Goal: Task Accomplishment & Management: Use online tool/utility

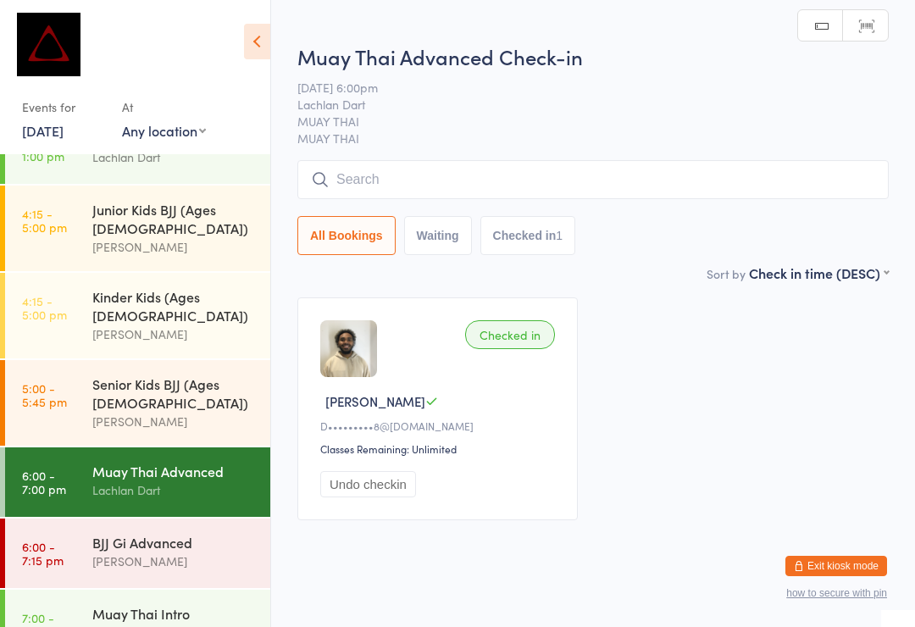
scroll to position [519, 0]
click at [129, 622] on div "[PERSON_NAME]" at bounding box center [174, 631] width 164 height 19
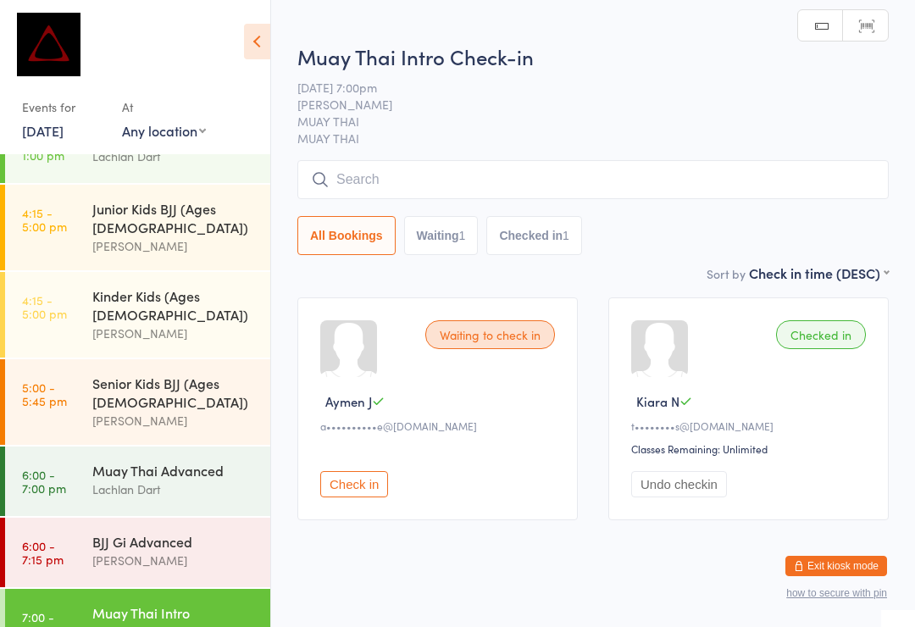
click at [456, 211] on div "All Bookings Waiting 1 Checked in 1" at bounding box center [592, 207] width 591 height 95
click at [532, 187] on input "search" at bounding box center [592, 179] width 591 height 39
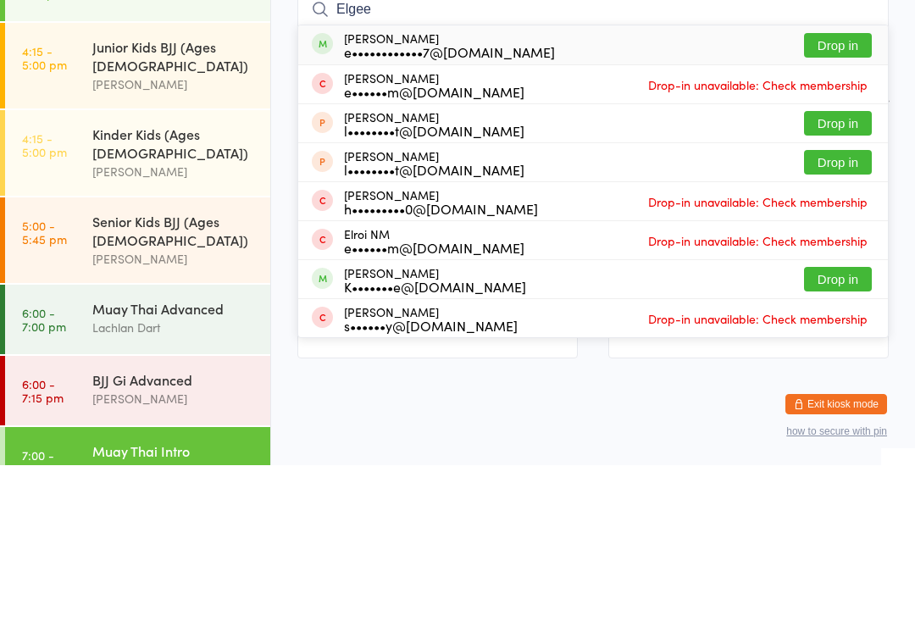
type input "Elgee"
click at [830, 195] on button "Drop in" at bounding box center [838, 207] width 68 height 25
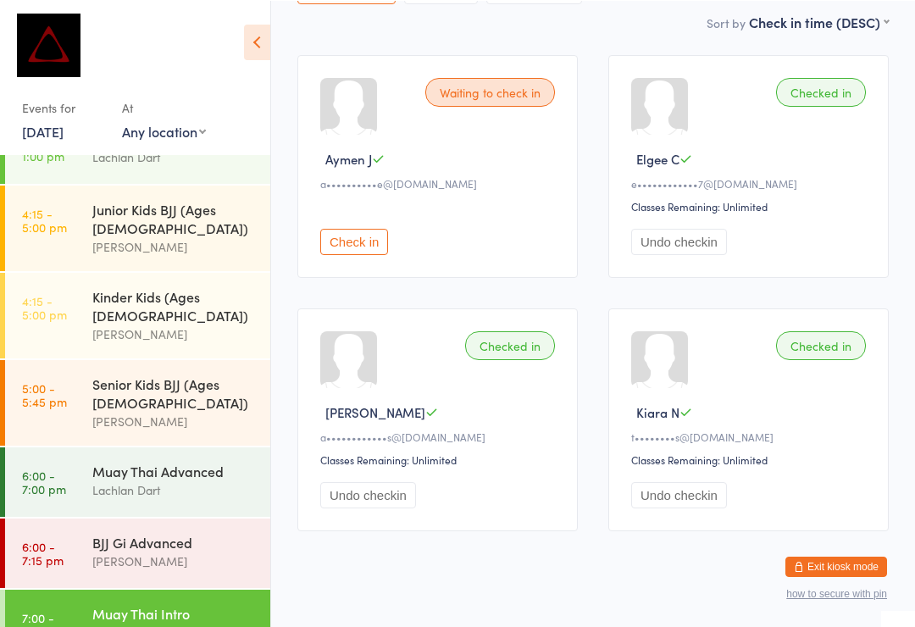
scroll to position [242, 0]
click at [176, 551] on div "[PERSON_NAME]" at bounding box center [174, 560] width 164 height 19
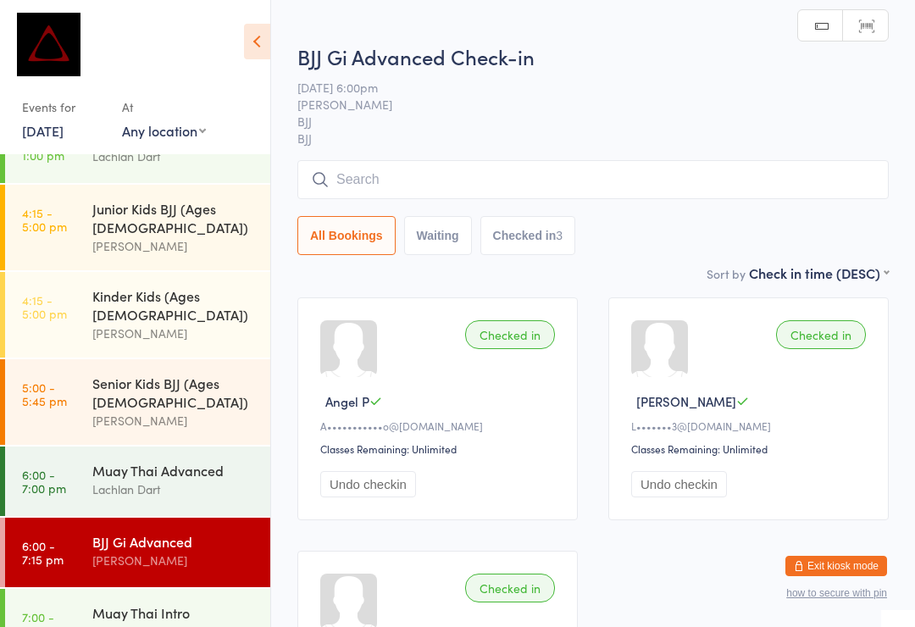
click at [387, 175] on input "search" at bounding box center [592, 179] width 591 height 39
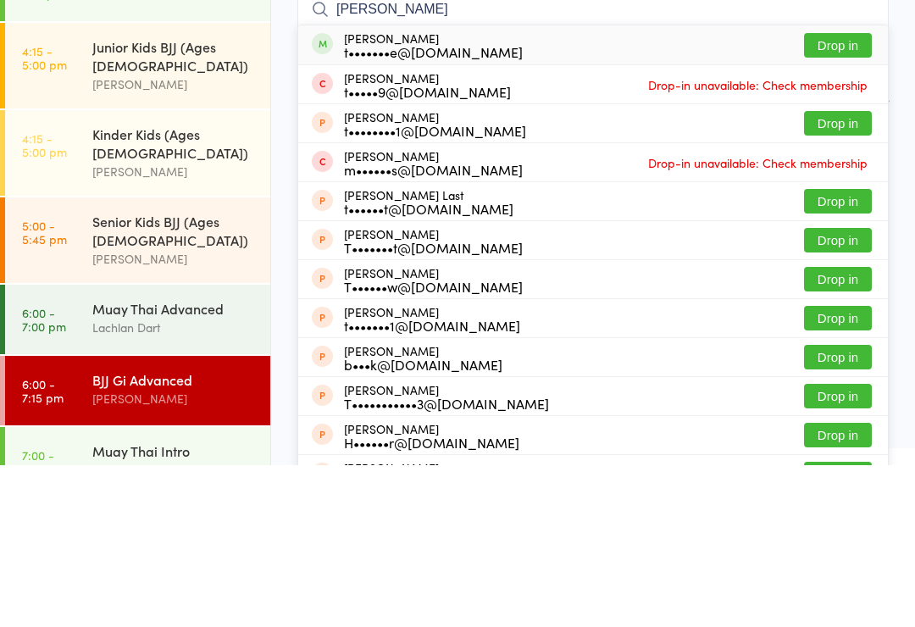
type input "[PERSON_NAME]"
click at [844, 195] on button "Drop in" at bounding box center [838, 207] width 68 height 25
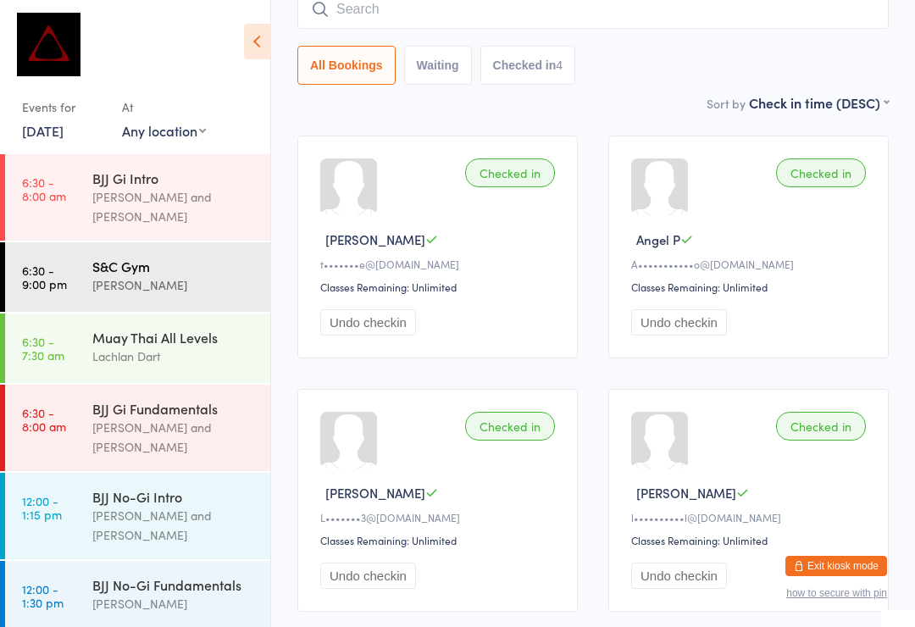
click at [181, 275] on div "[PERSON_NAME]" at bounding box center [174, 284] width 164 height 19
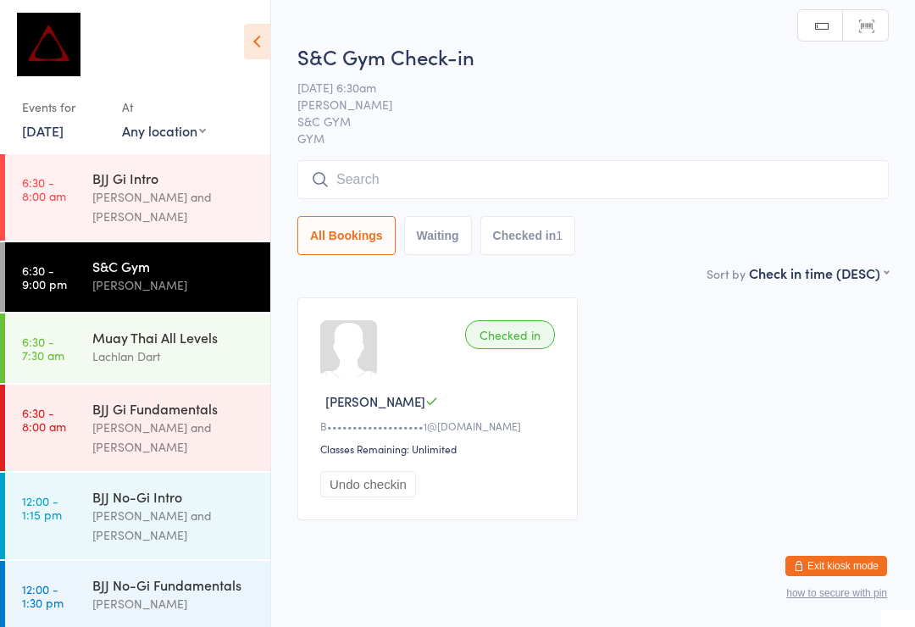
click at [505, 179] on input "search" at bounding box center [592, 179] width 591 height 39
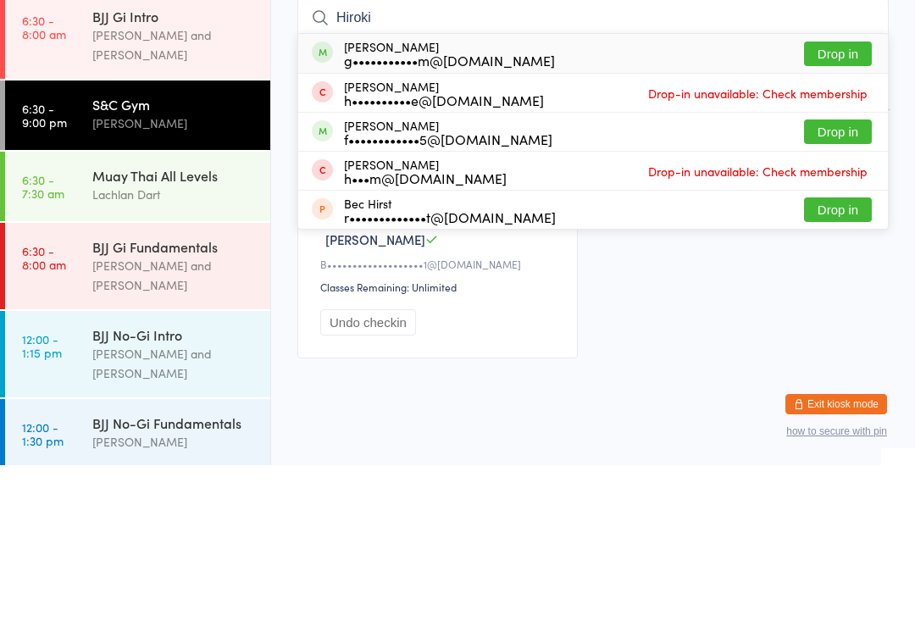
type input "Hiroki"
click at [841, 203] on button "Drop in" at bounding box center [838, 215] width 68 height 25
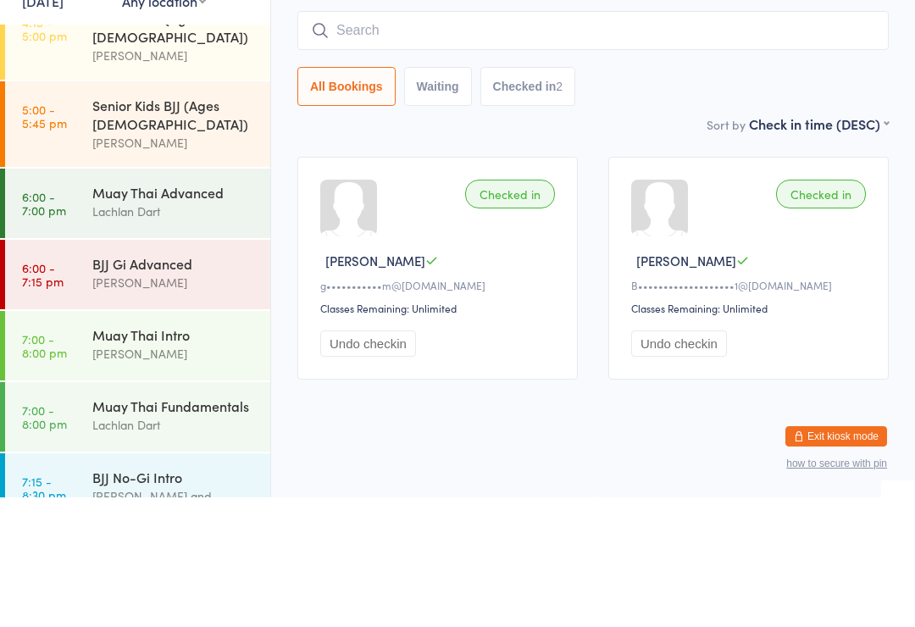
scroll to position [666, 0]
click at [60, 391] on time "6:00 - 7:15 pm" at bounding box center [43, 404] width 42 height 27
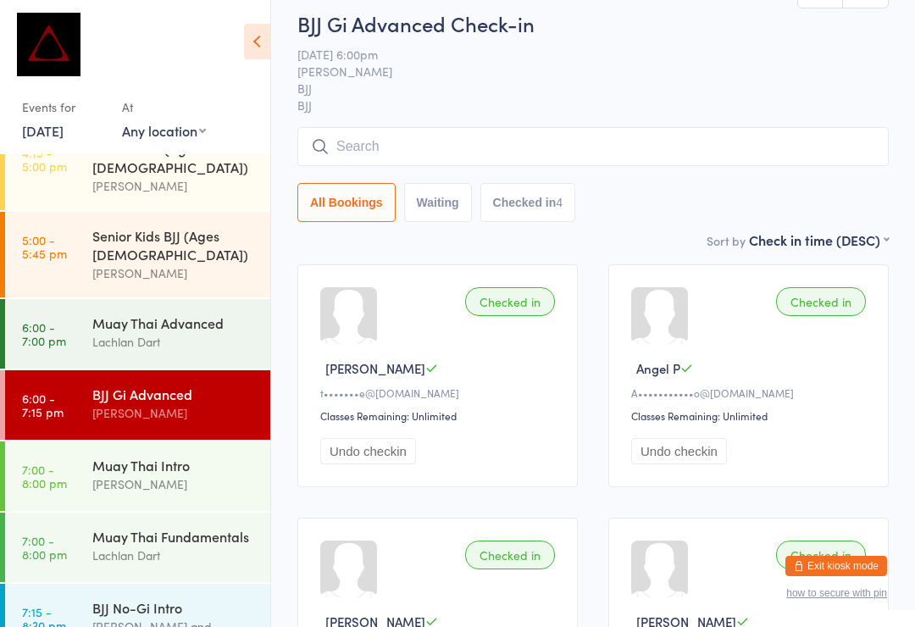
click at [350, 141] on input "search" at bounding box center [592, 146] width 591 height 39
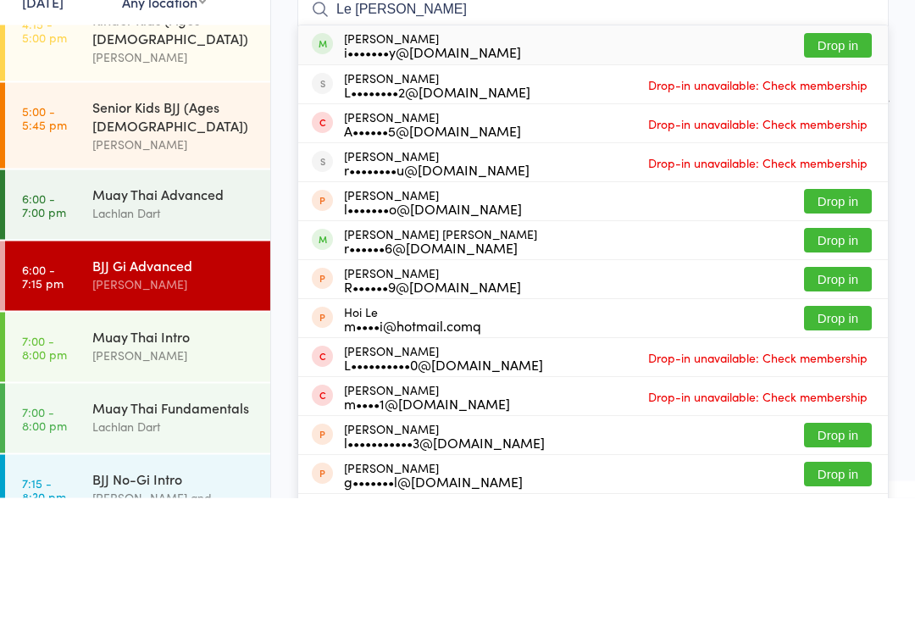
type input "Le roy"
click at [821, 163] on button "Drop in" at bounding box center [838, 175] width 68 height 25
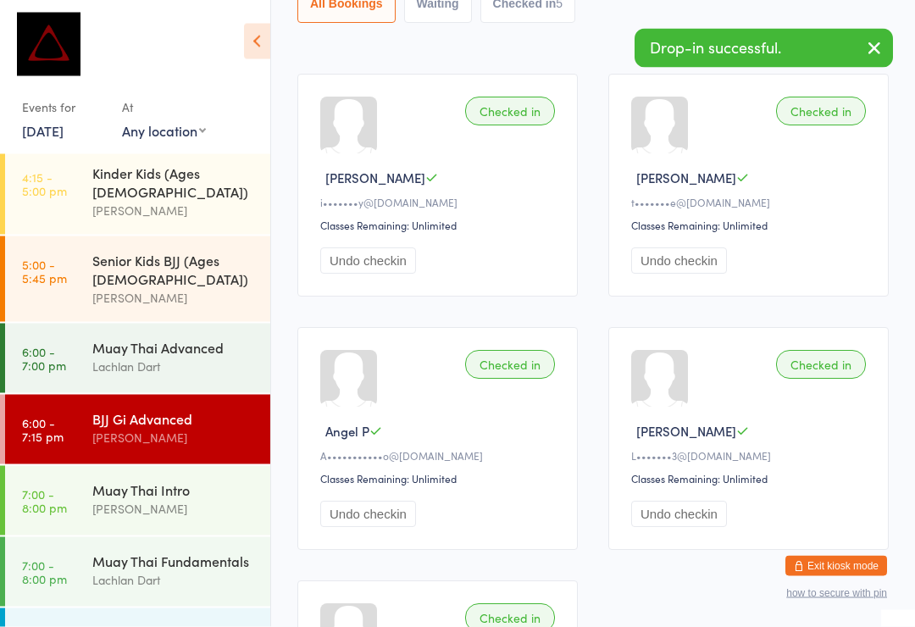
scroll to position [640, 0]
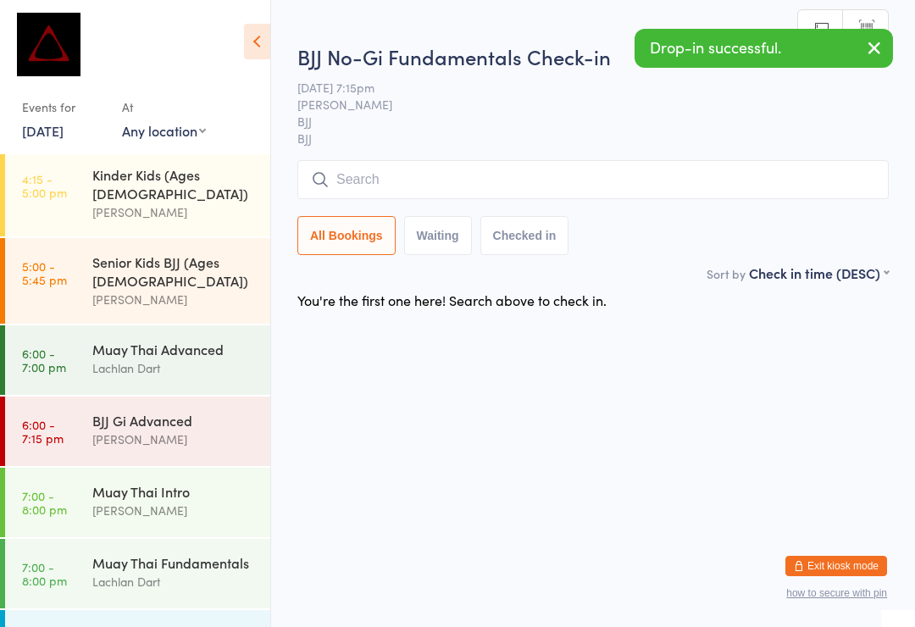
click at [341, 184] on input "search" at bounding box center [592, 179] width 591 height 39
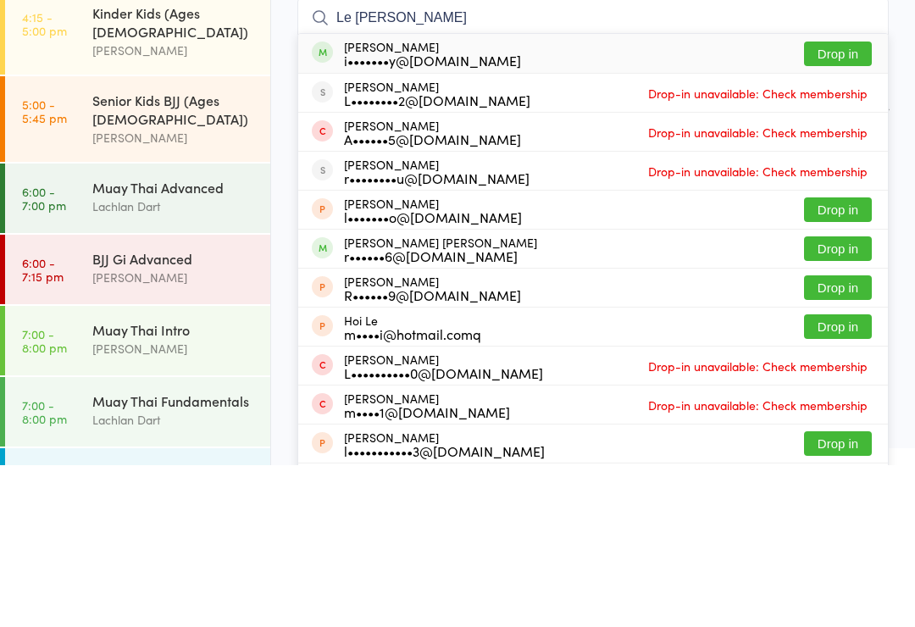
type input "Le roy"
click at [843, 203] on button "Drop in" at bounding box center [838, 215] width 68 height 25
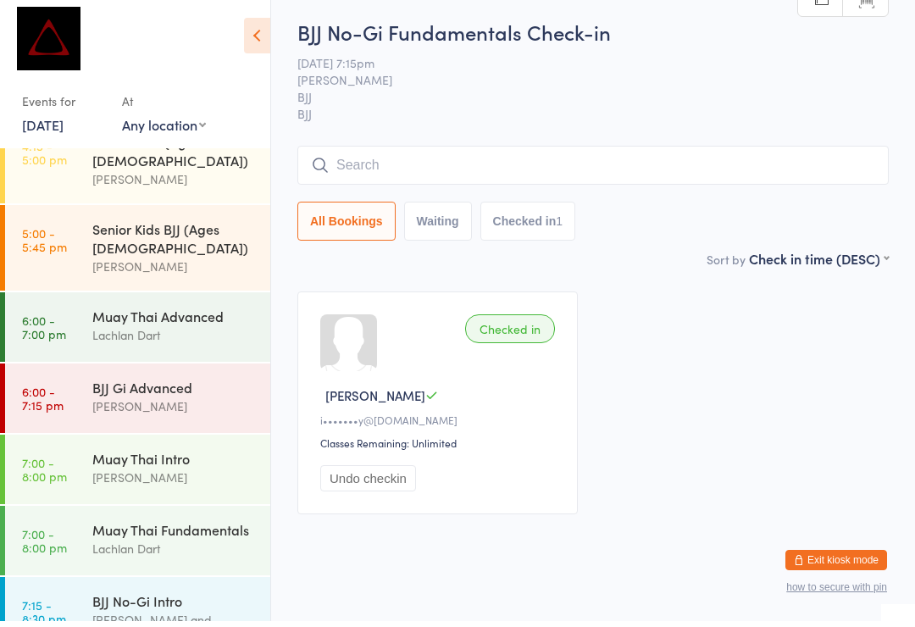
scroll to position [666, 0]
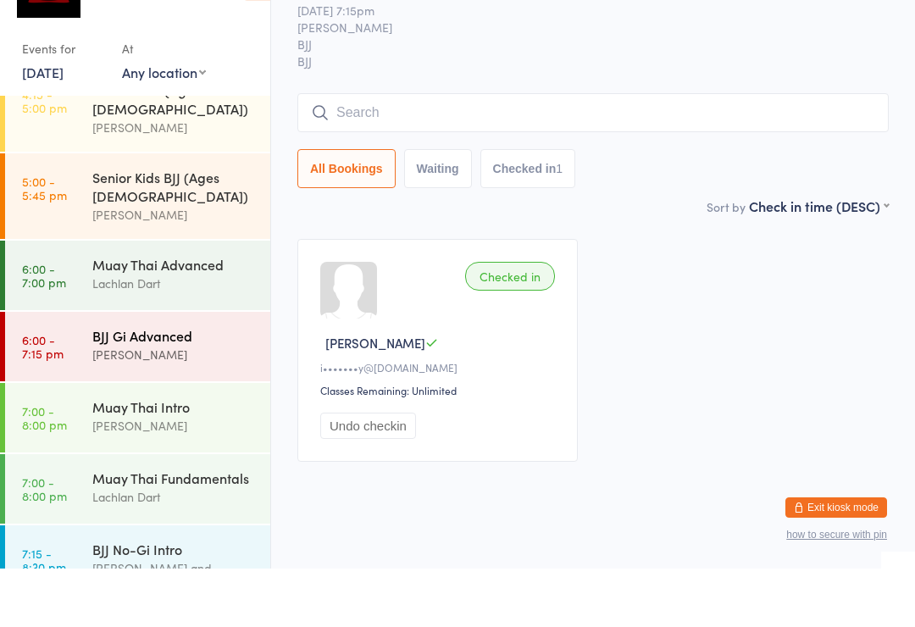
click at [98, 385] on div "BJJ Gi Advanced" at bounding box center [174, 394] width 164 height 19
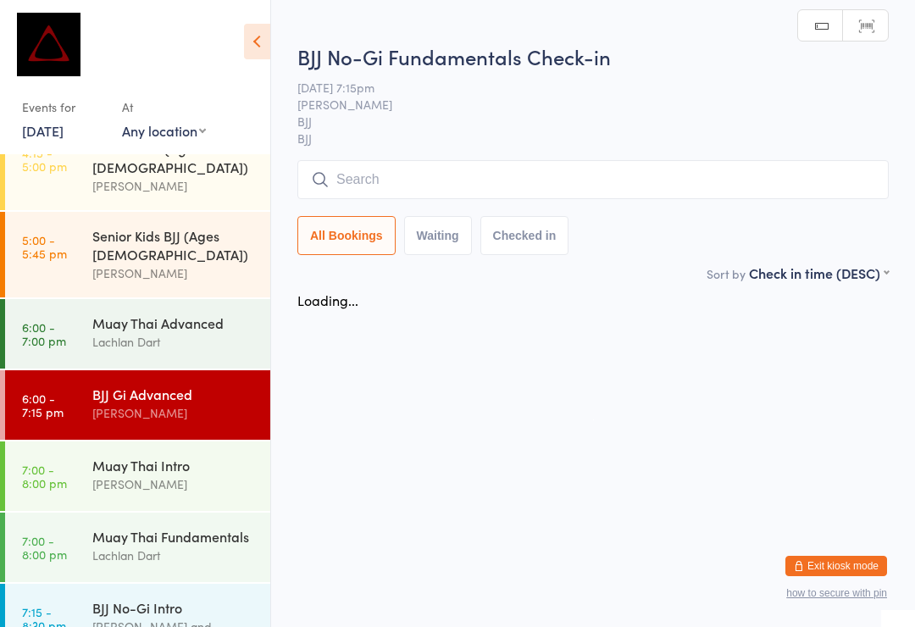
click at [382, 174] on input "search" at bounding box center [592, 179] width 591 height 39
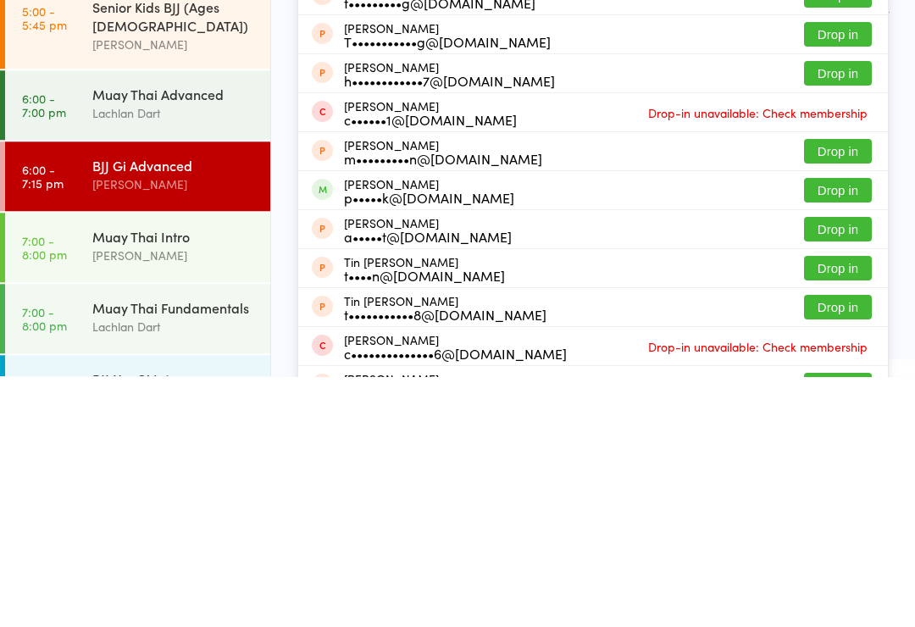
scroll to position [640, 0]
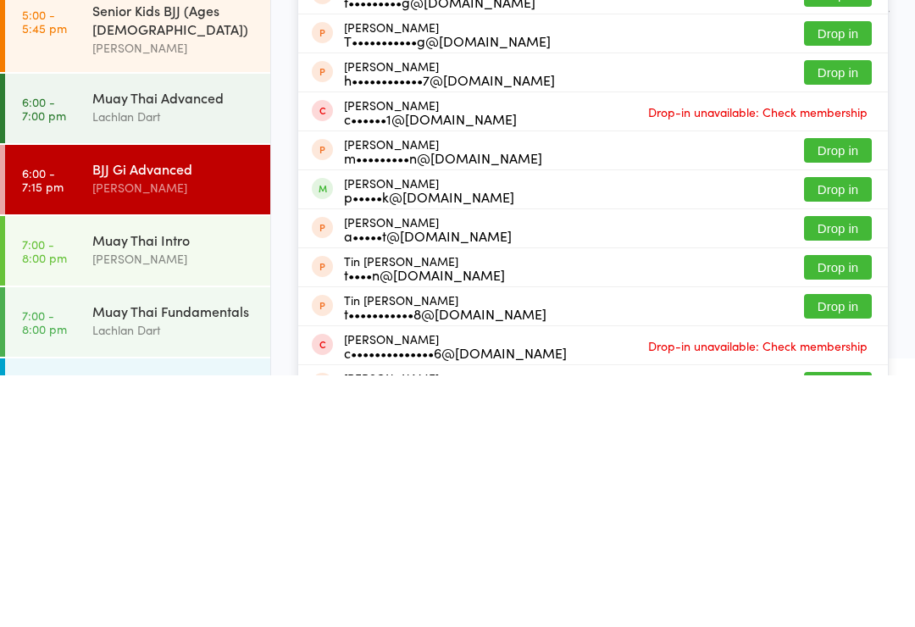
type input "Tru"
click at [823, 429] on button "Drop in" at bounding box center [838, 441] width 68 height 25
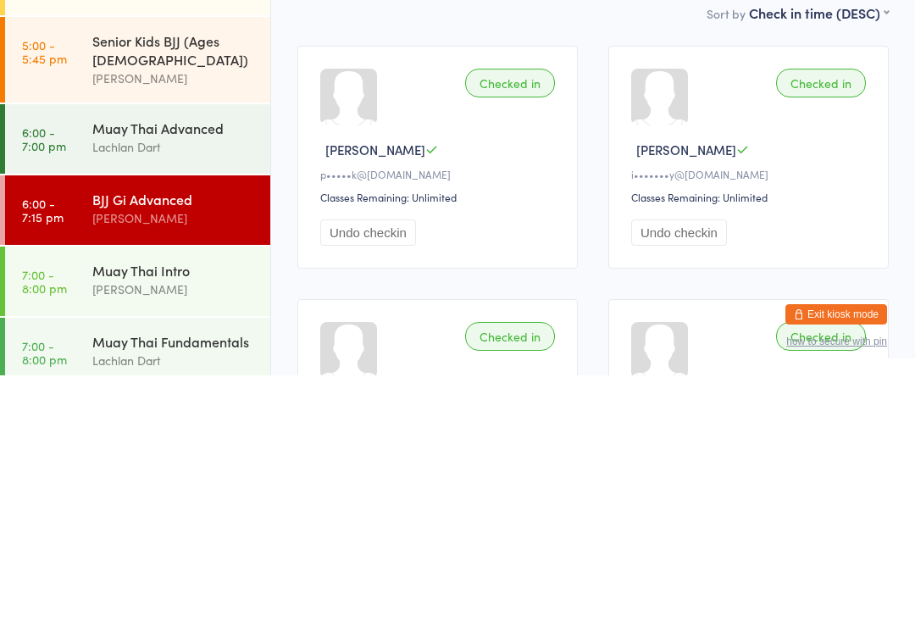
scroll to position [610, 0]
click at [185, 530] on div "[PERSON_NAME]" at bounding box center [174, 539] width 164 height 19
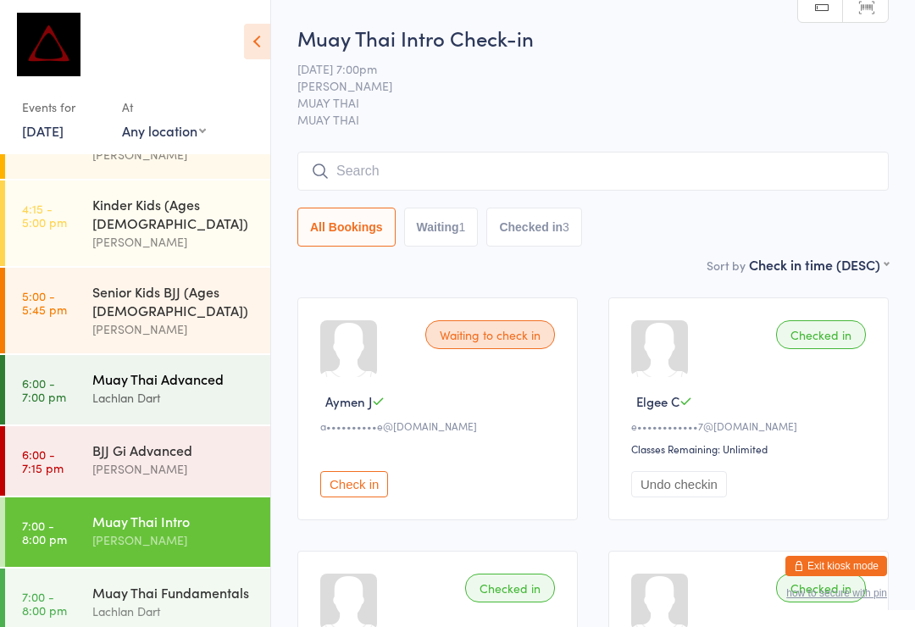
click at [171, 388] on div "Lachlan Dart" at bounding box center [174, 397] width 164 height 19
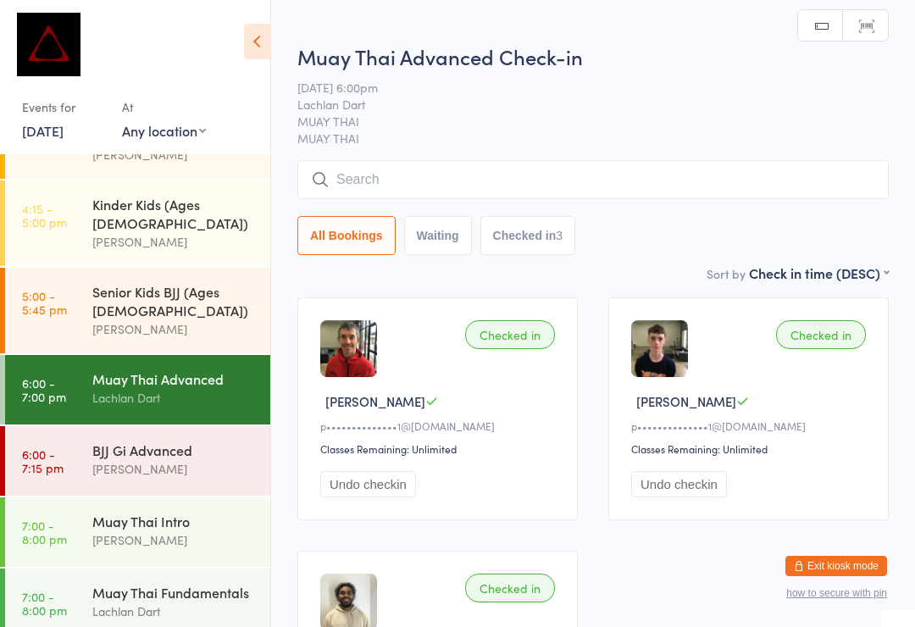
click at [395, 174] on input "search" at bounding box center [592, 179] width 591 height 39
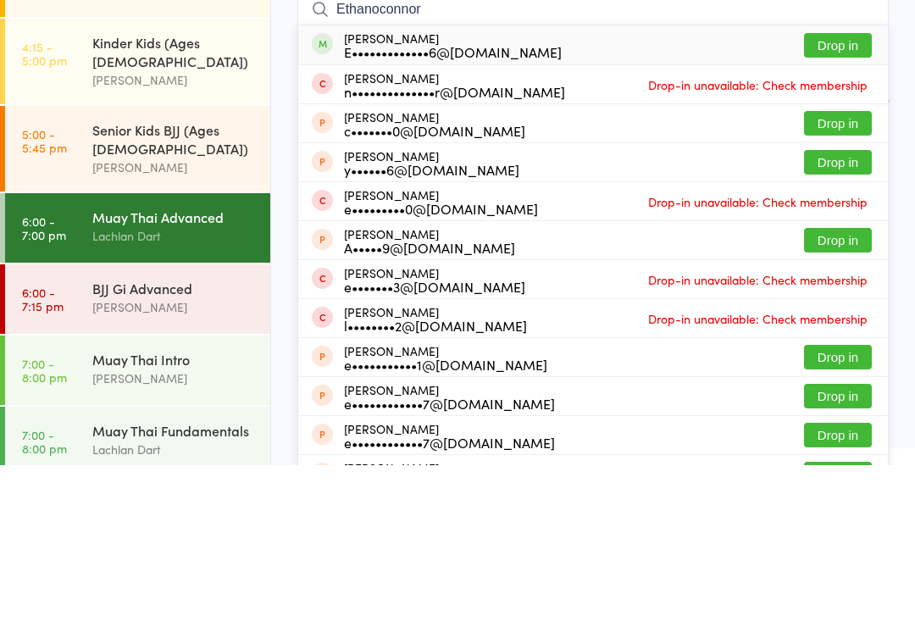
type input "Ethanoconnor"
click at [838, 195] on button "Drop in" at bounding box center [838, 207] width 68 height 25
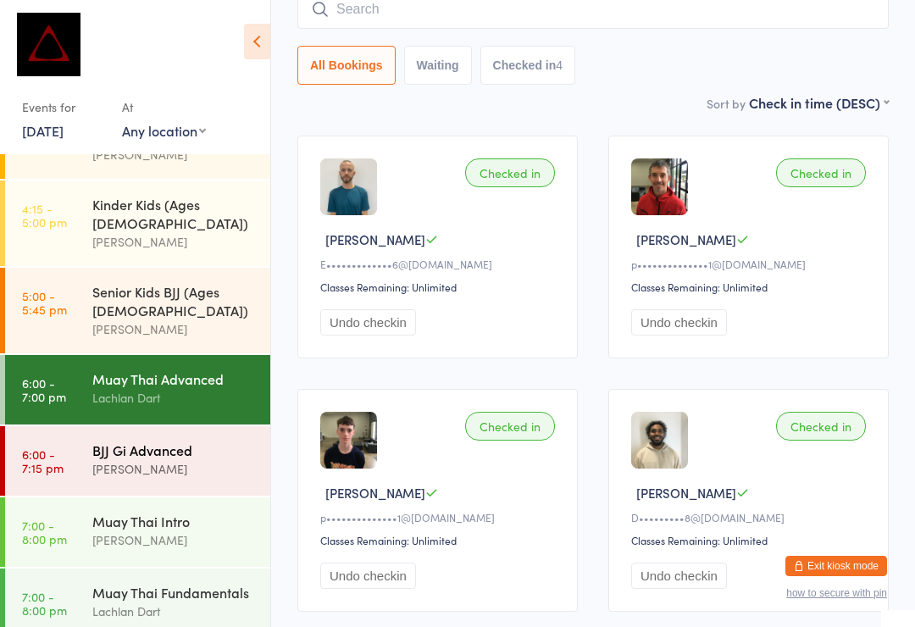
click at [187, 441] on div "BJJ Gi Advanced" at bounding box center [174, 450] width 164 height 19
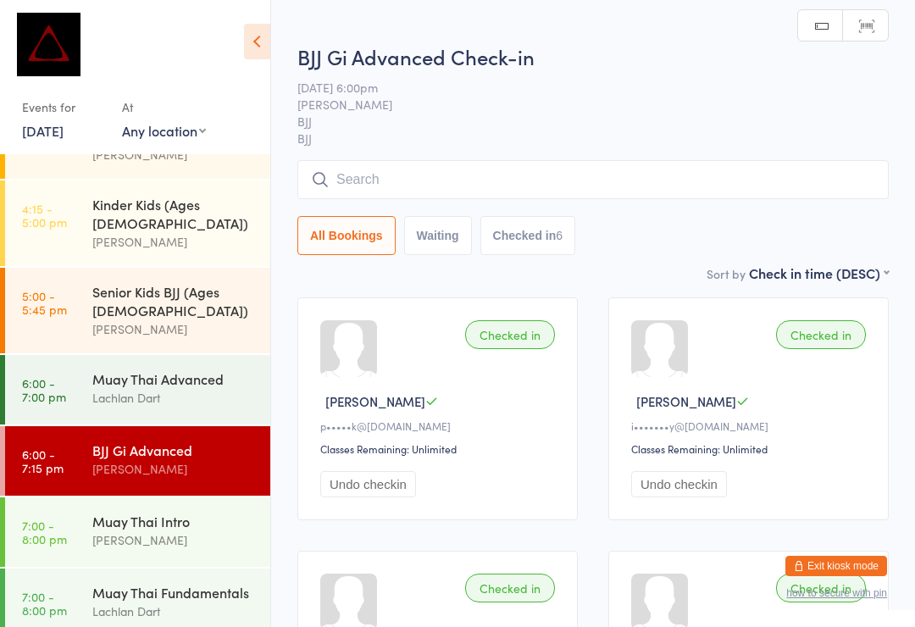
click at [577, 179] on input "search" at bounding box center [592, 179] width 591 height 39
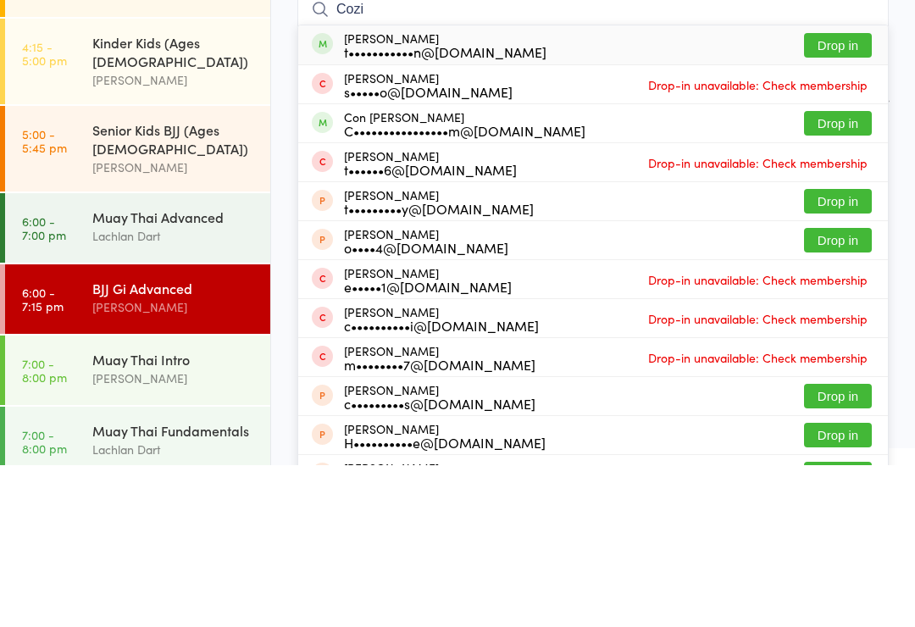
type input "Cozi"
click at [852, 195] on button "Drop in" at bounding box center [838, 207] width 68 height 25
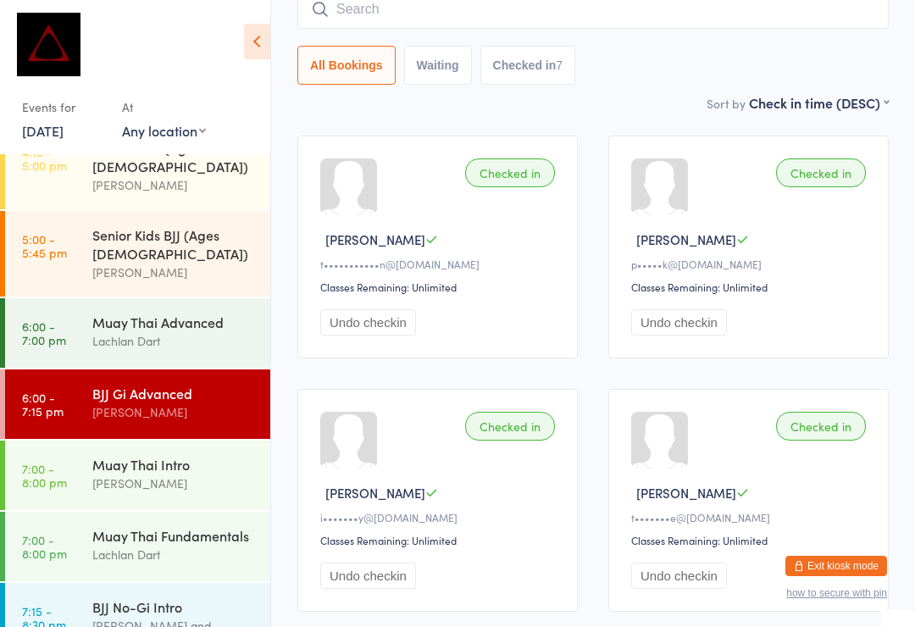
scroll to position [666, 0]
click at [71, 584] on link "7:15 - 8:30 pm BJJ No-Gi Intro David Hart and Max Viney" at bounding box center [137, 627] width 265 height 86
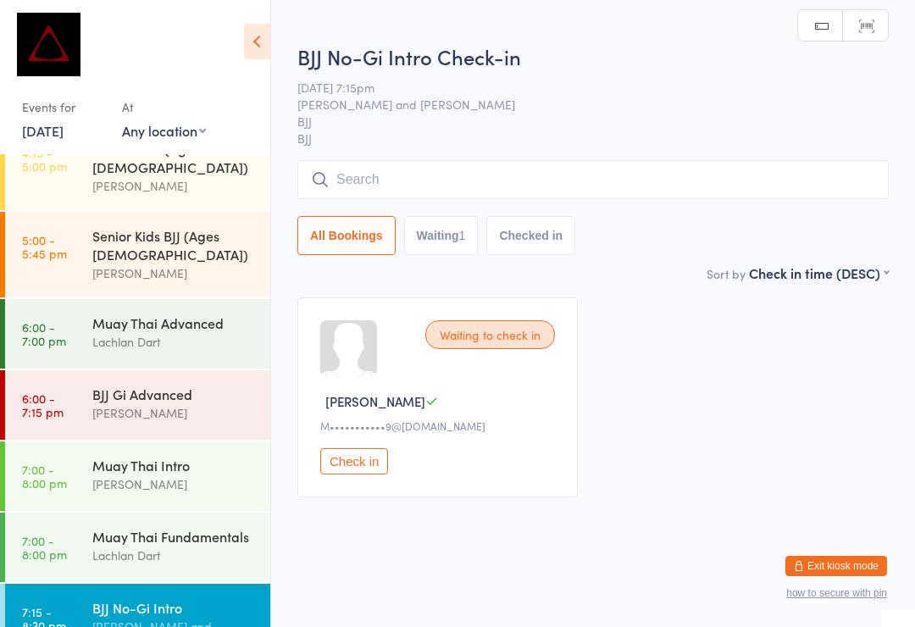
click at [697, 171] on input "search" at bounding box center [592, 179] width 591 height 39
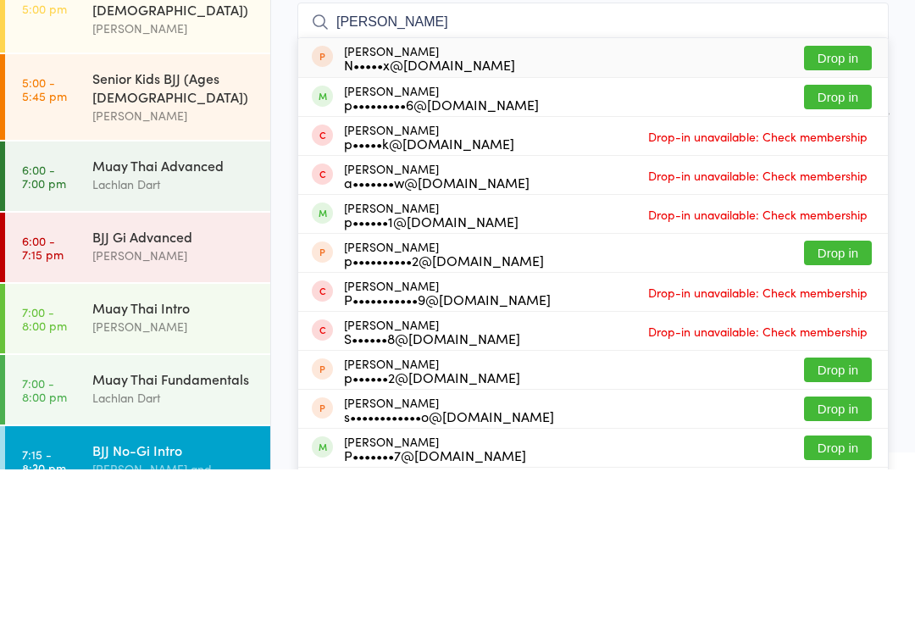
type input "Peter"
click at [840, 242] on button "Drop in" at bounding box center [838, 254] width 68 height 25
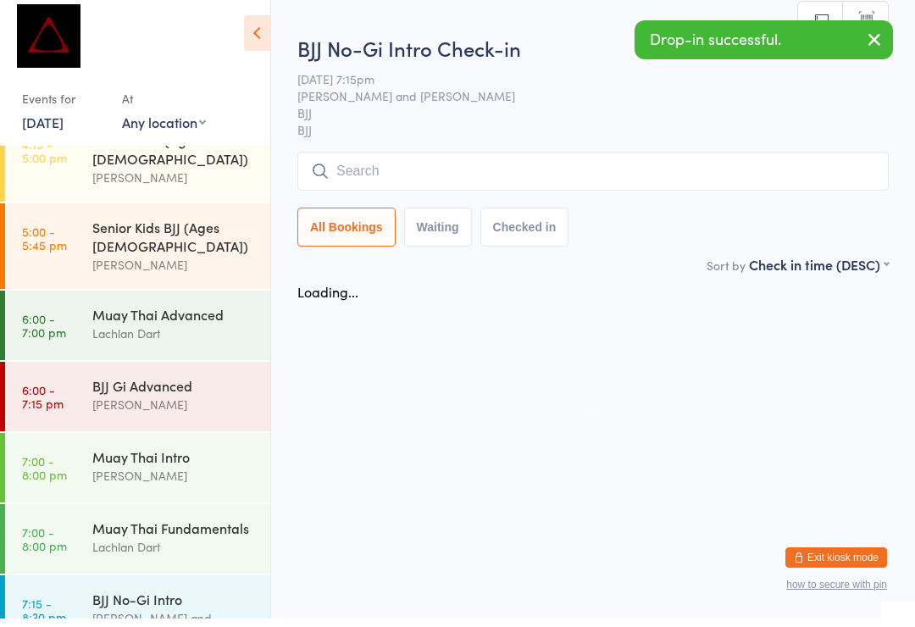
scroll to position [8, 0]
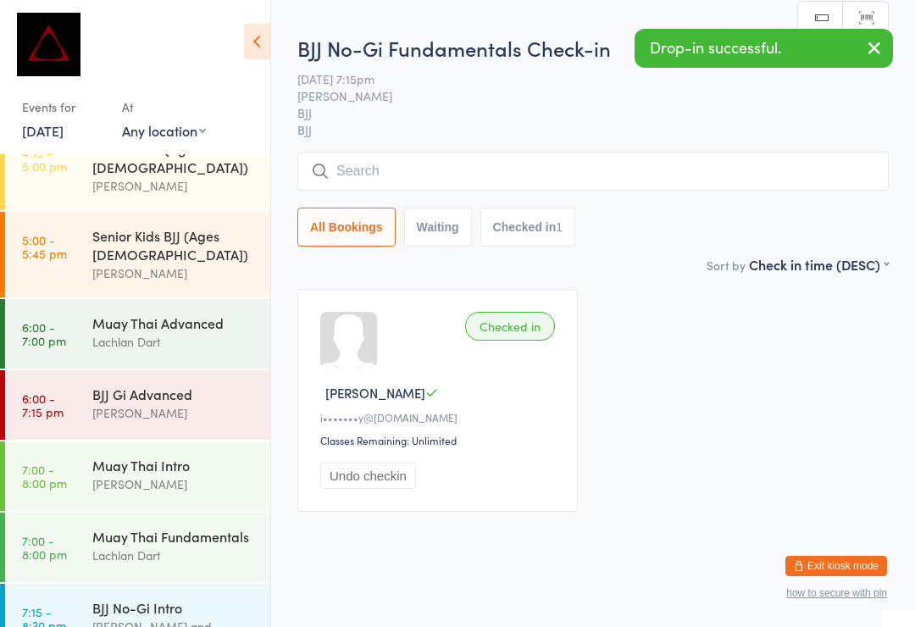
click at [749, 164] on input "search" at bounding box center [592, 171] width 591 height 39
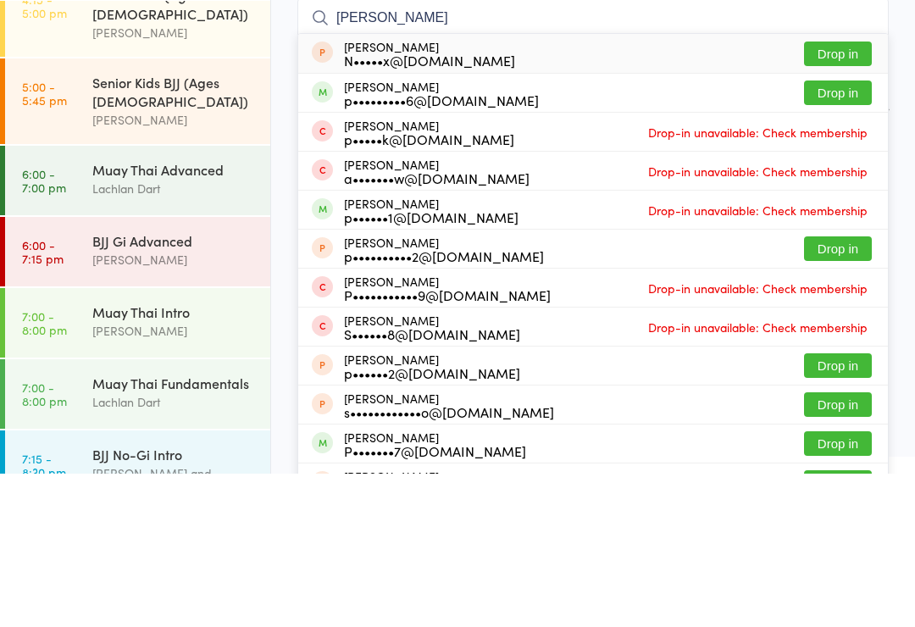
type input "Peter"
click at [853, 234] on button "Drop in" at bounding box center [838, 246] width 68 height 25
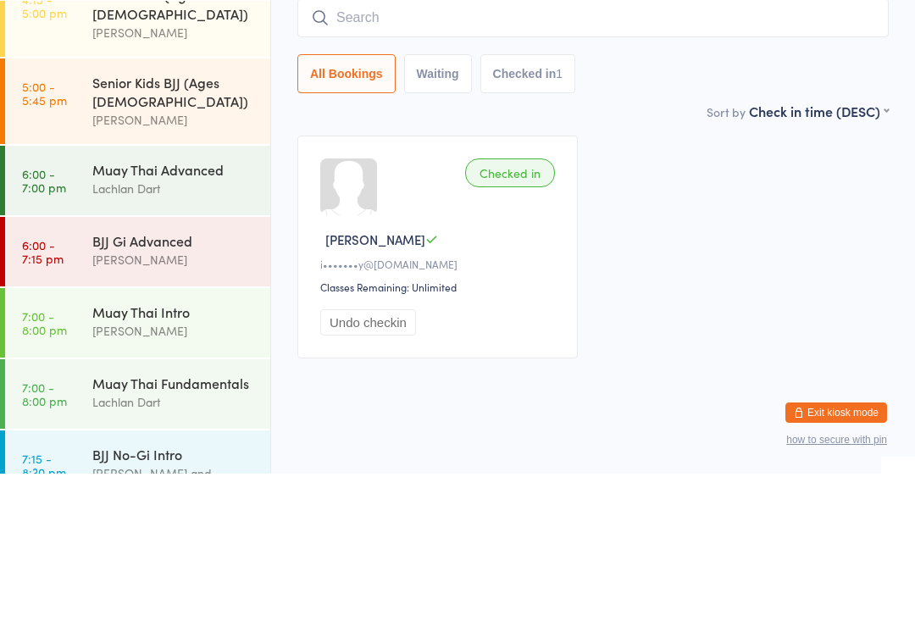
scroll to position [32, 0]
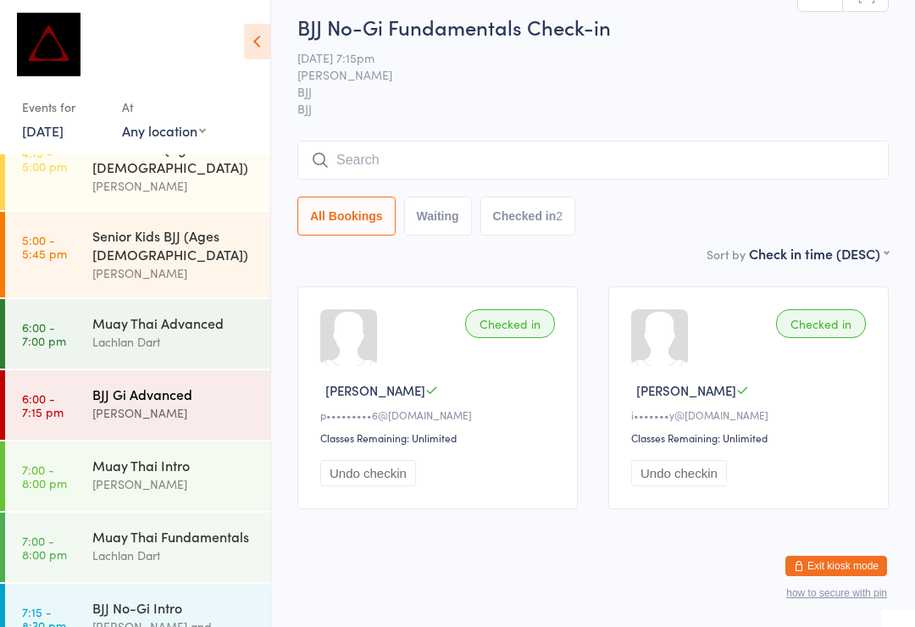
click at [173, 403] on div "[PERSON_NAME]" at bounding box center [174, 412] width 164 height 19
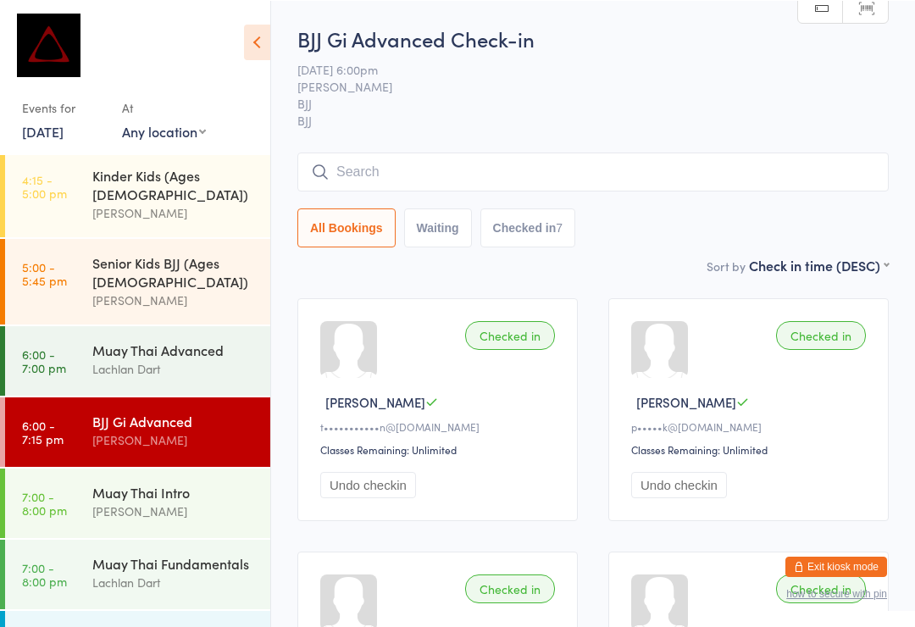
click at [638, 175] on input "search" at bounding box center [592, 171] width 591 height 39
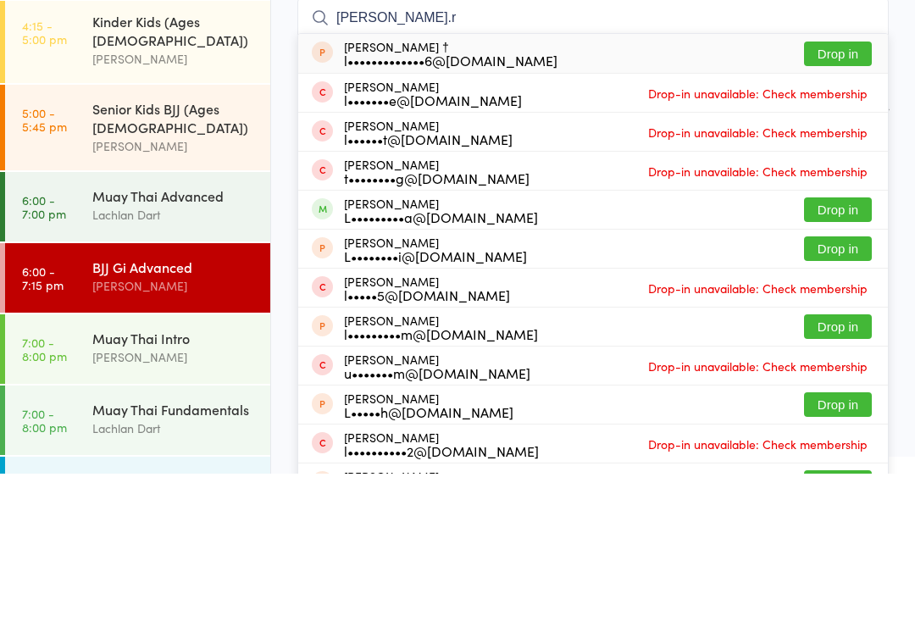
type input "Liam.r"
click at [849, 351] on button "Drop in" at bounding box center [838, 363] width 68 height 25
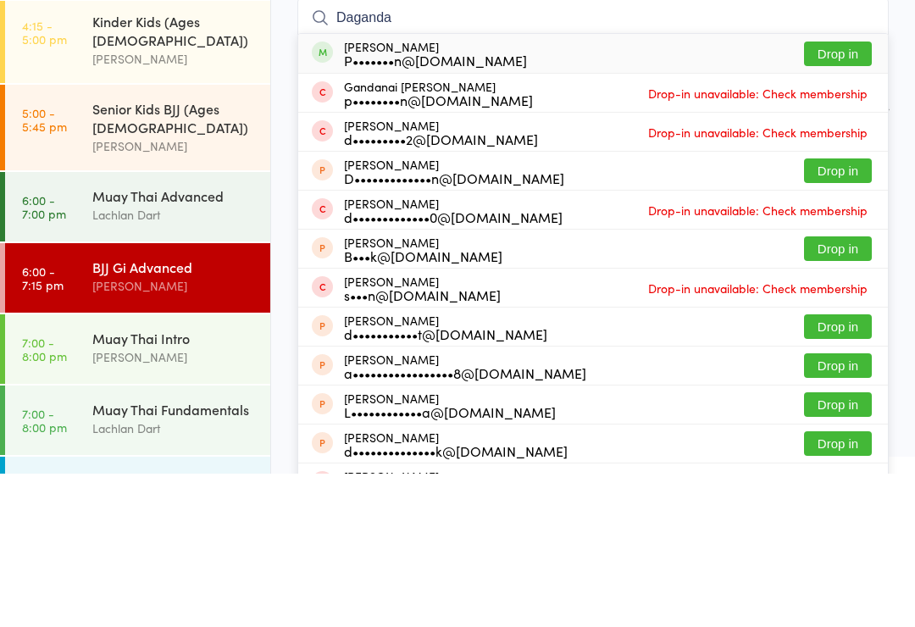
type input "Daganda"
click at [853, 195] on button "Drop in" at bounding box center [838, 207] width 68 height 25
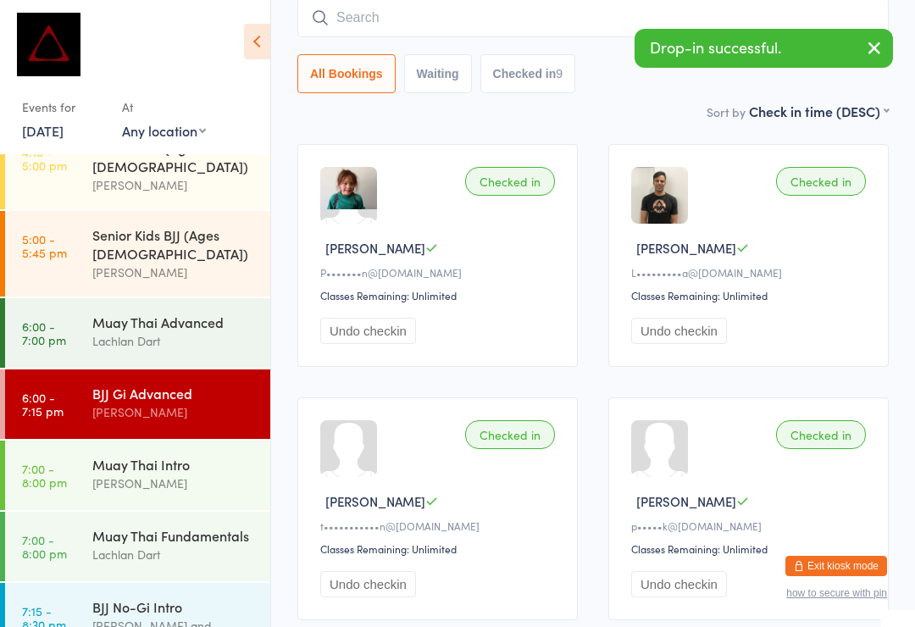
scroll to position [666, 0]
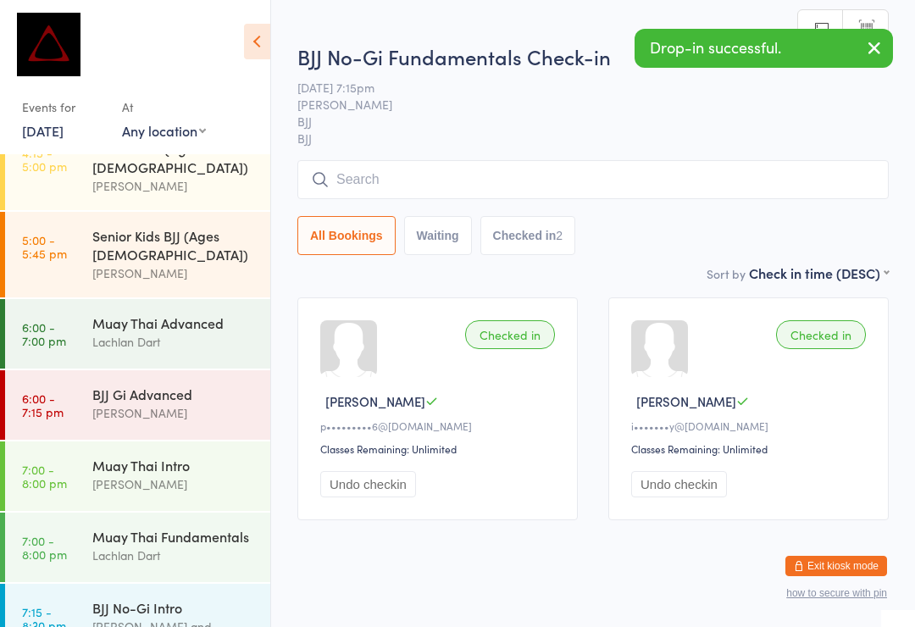
click at [469, 169] on input "search" at bounding box center [592, 179] width 591 height 39
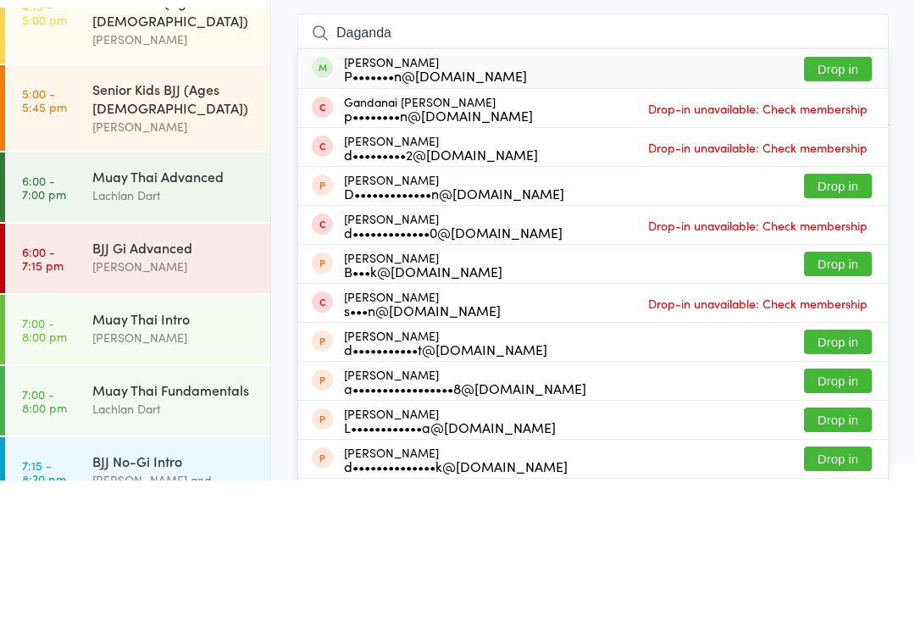
type input "Daganda"
click at [844, 203] on button "Drop in" at bounding box center [838, 215] width 68 height 25
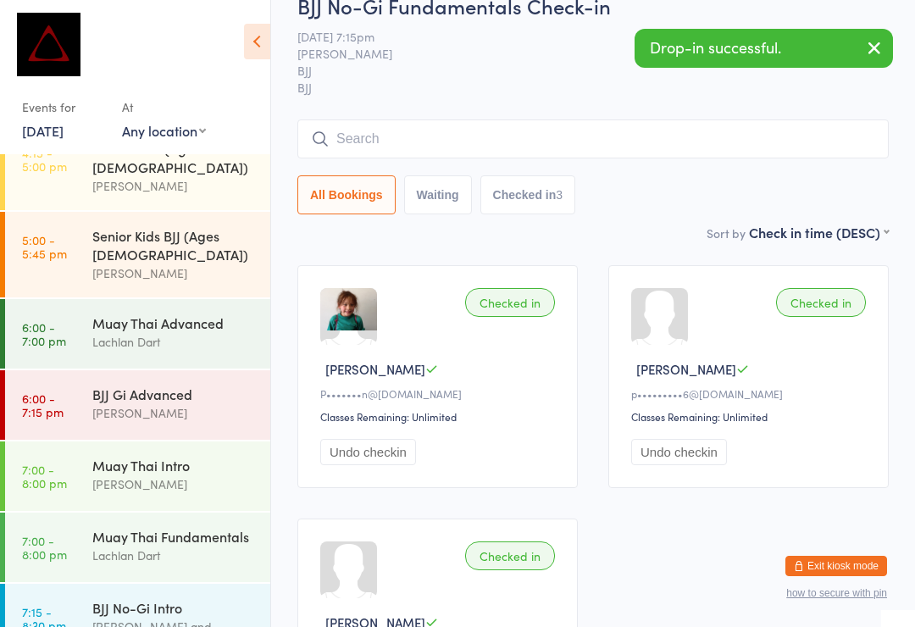
click at [353, 132] on input "search" at bounding box center [592, 138] width 591 height 39
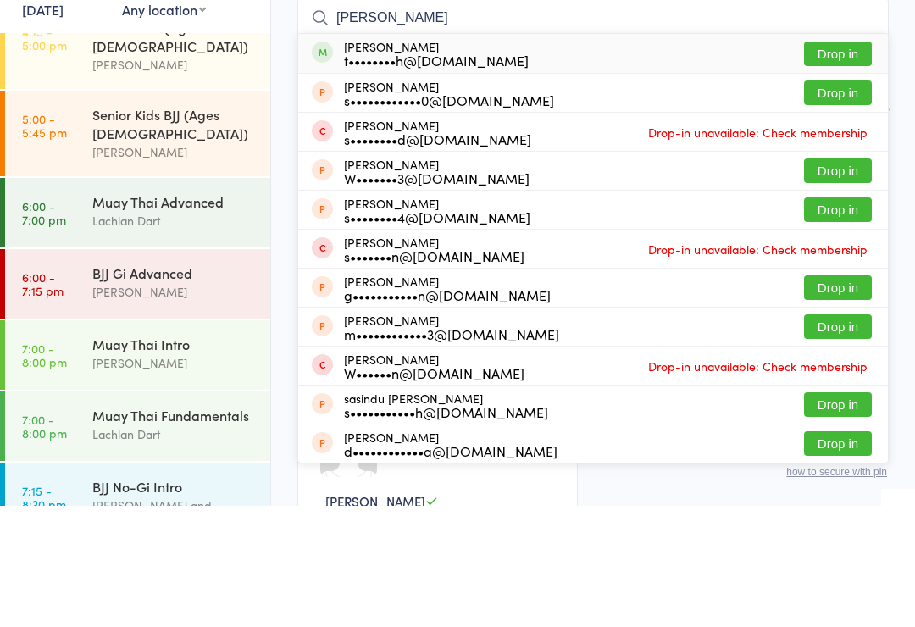
type input "Sleeth"
click at [808, 163] on button "Drop in" at bounding box center [838, 175] width 68 height 25
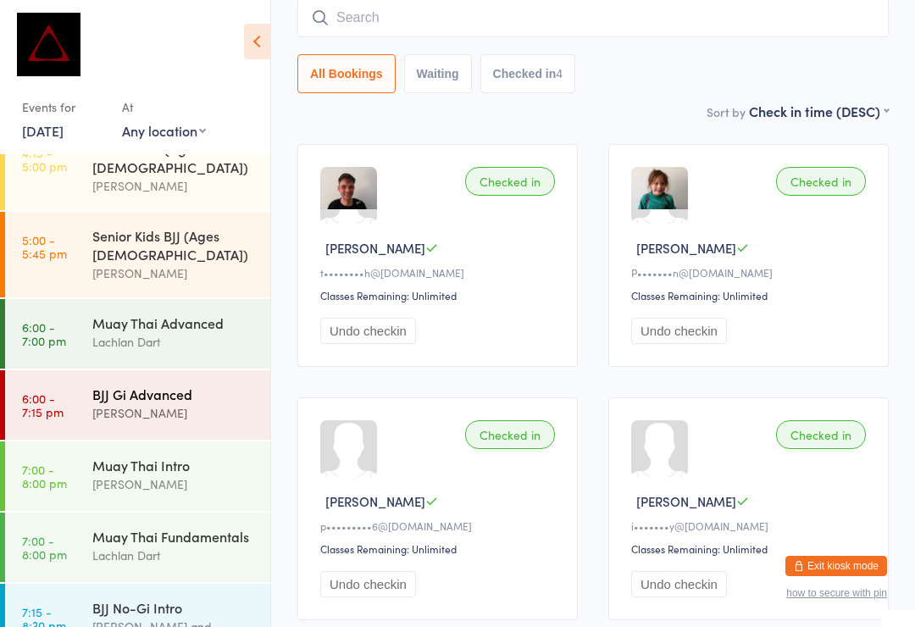
click at [175, 403] on div "[PERSON_NAME]" at bounding box center [174, 412] width 164 height 19
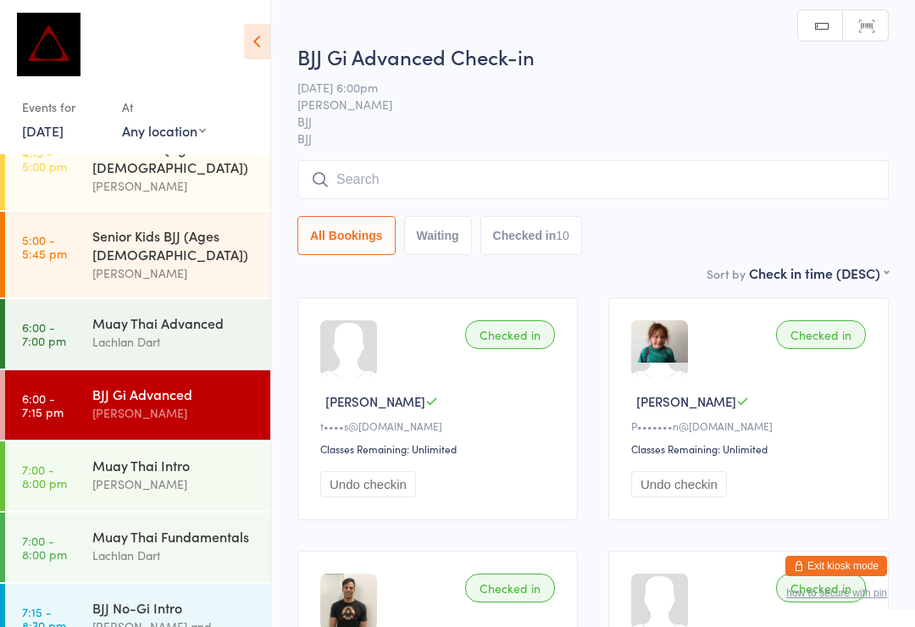
click at [517, 180] on input "search" at bounding box center [592, 179] width 591 height 39
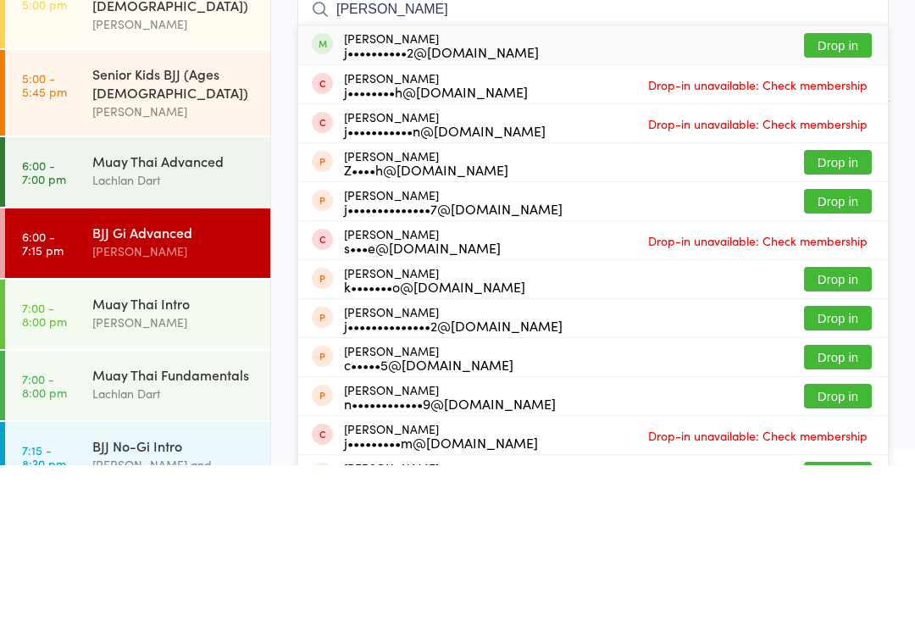
type input "Julian"
click at [834, 195] on button "Drop in" at bounding box center [838, 207] width 68 height 25
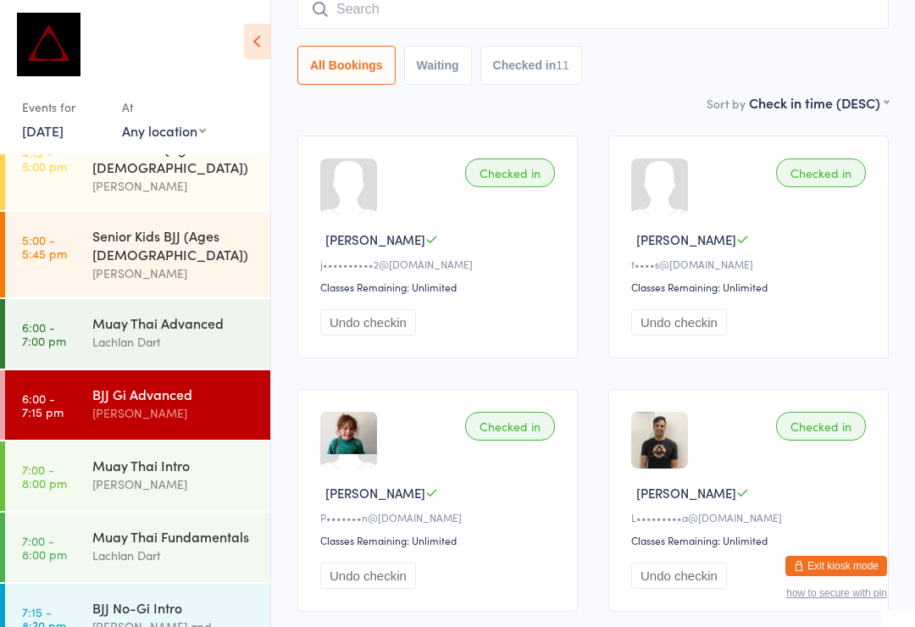
click at [429, 11] on input "search" at bounding box center [592, 9] width 591 height 39
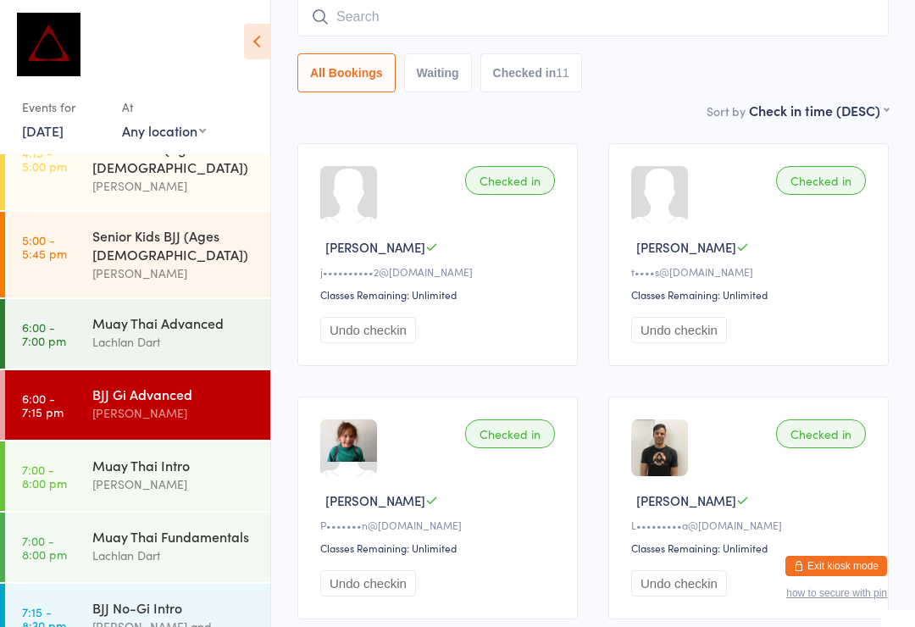
scroll to position [153, 0]
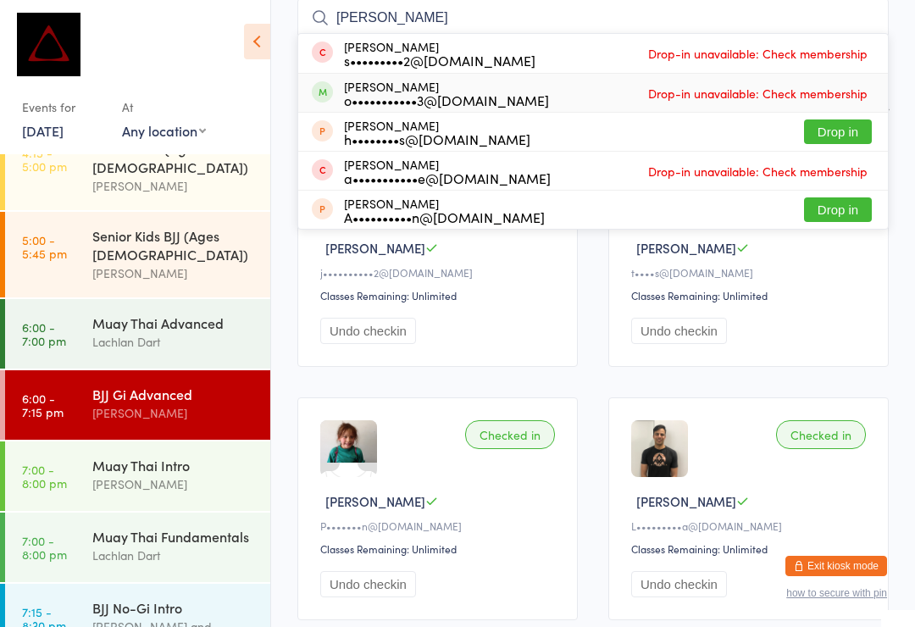
type input "Olga"
click at [635, 92] on div "Olga Bubnova o•••••••••••3@gmail.com Drop-in unavailable: Check membership" at bounding box center [593, 93] width 590 height 38
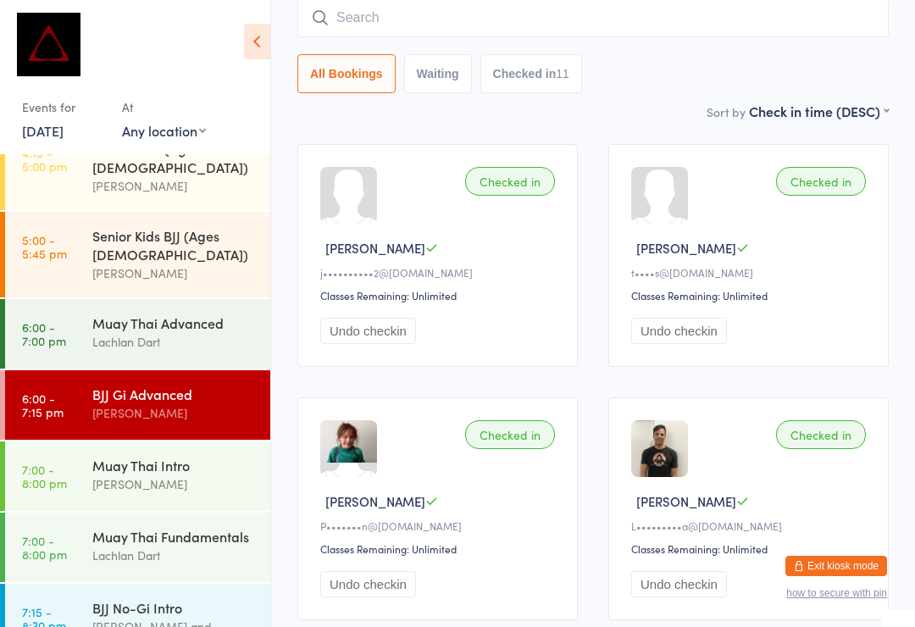
click at [402, 6] on input "search" at bounding box center [592, 17] width 591 height 39
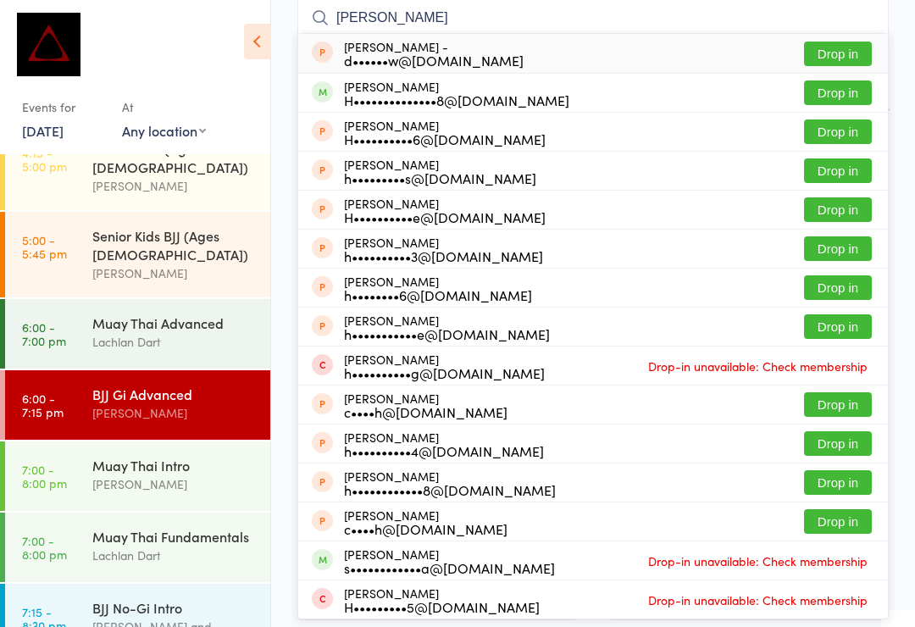
type input "Harry mcd"
click at [846, 104] on button "Drop in" at bounding box center [838, 92] width 68 height 25
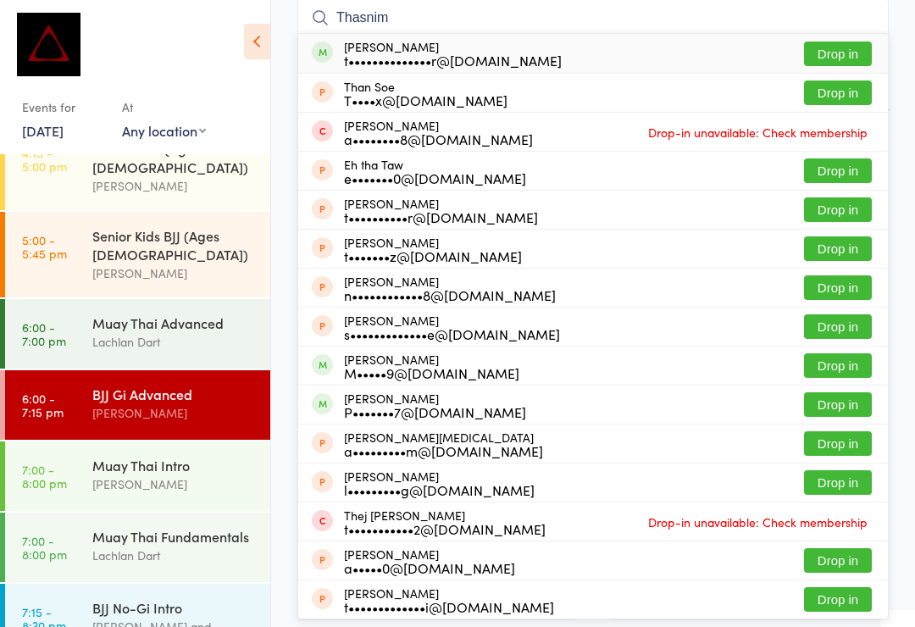
type input "Thasnim"
click at [847, 56] on button "Drop in" at bounding box center [838, 54] width 68 height 25
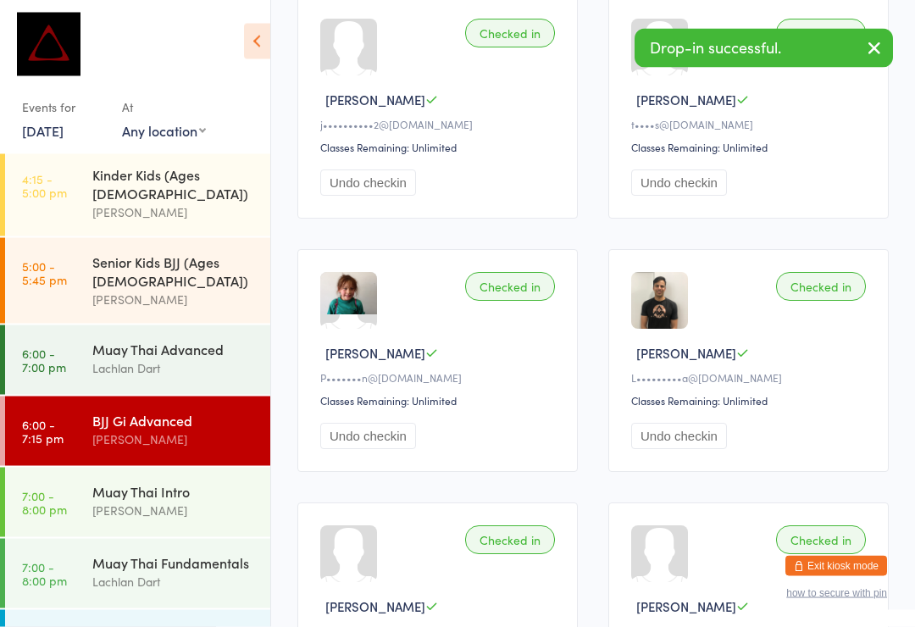
scroll to position [555, 0]
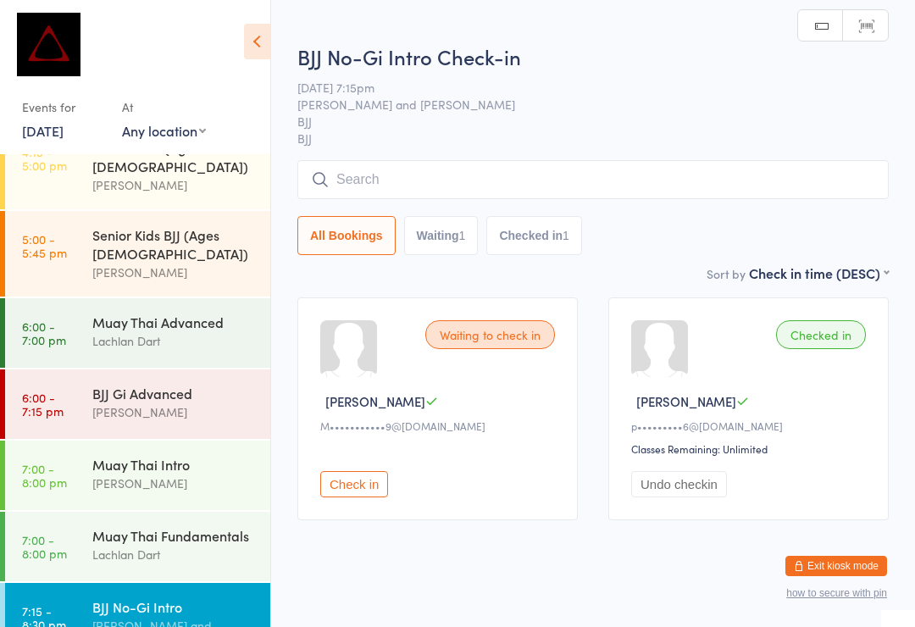
scroll to position [666, 0]
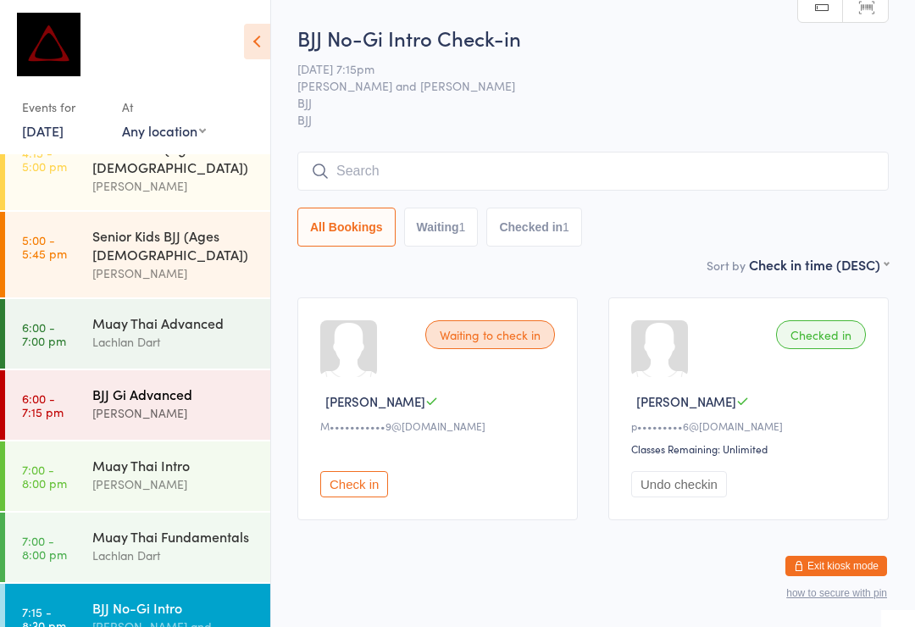
click at [120, 385] on div "BJJ Gi Advanced" at bounding box center [174, 394] width 164 height 19
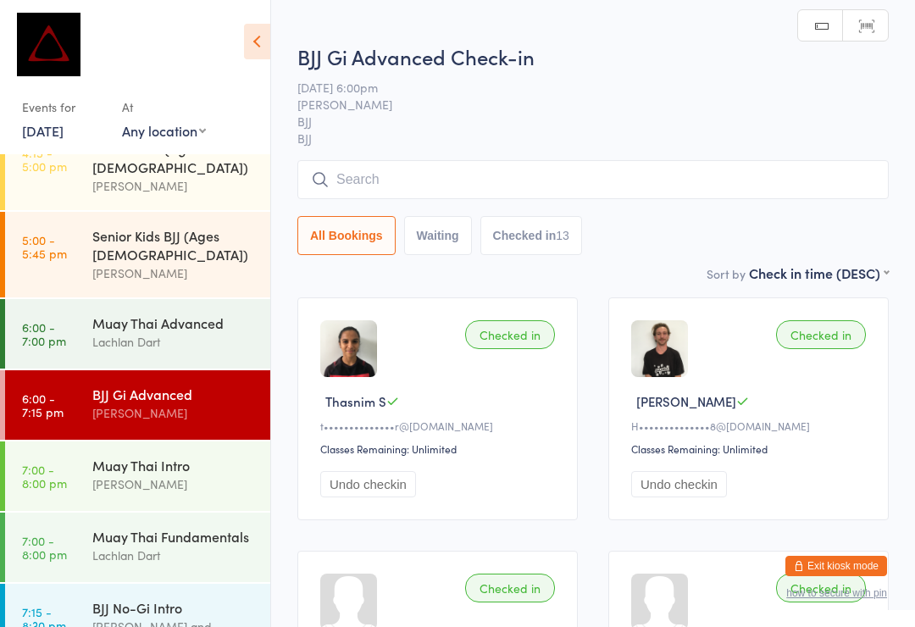
click at [385, 179] on input "search" at bounding box center [592, 179] width 591 height 39
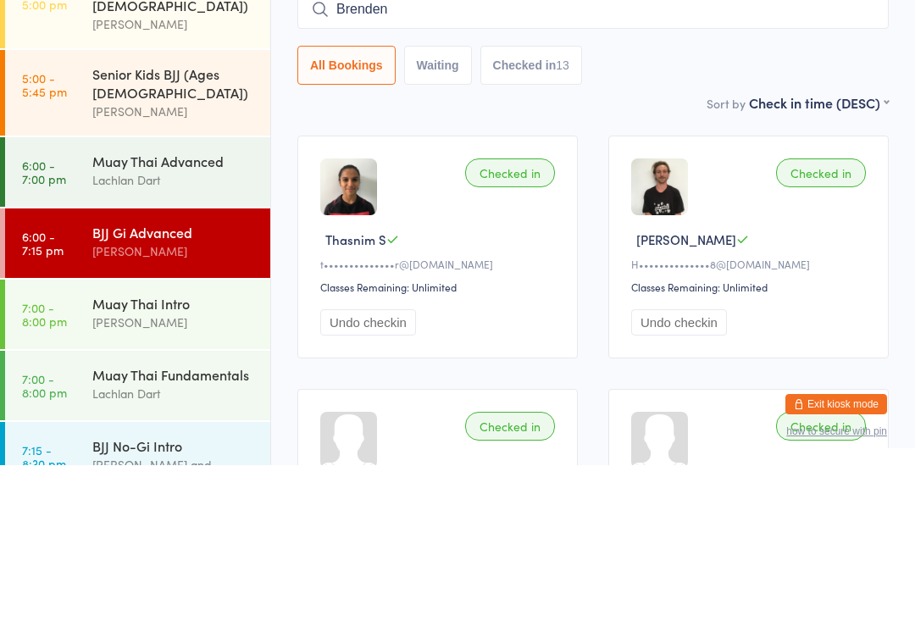
type input "Brenden"
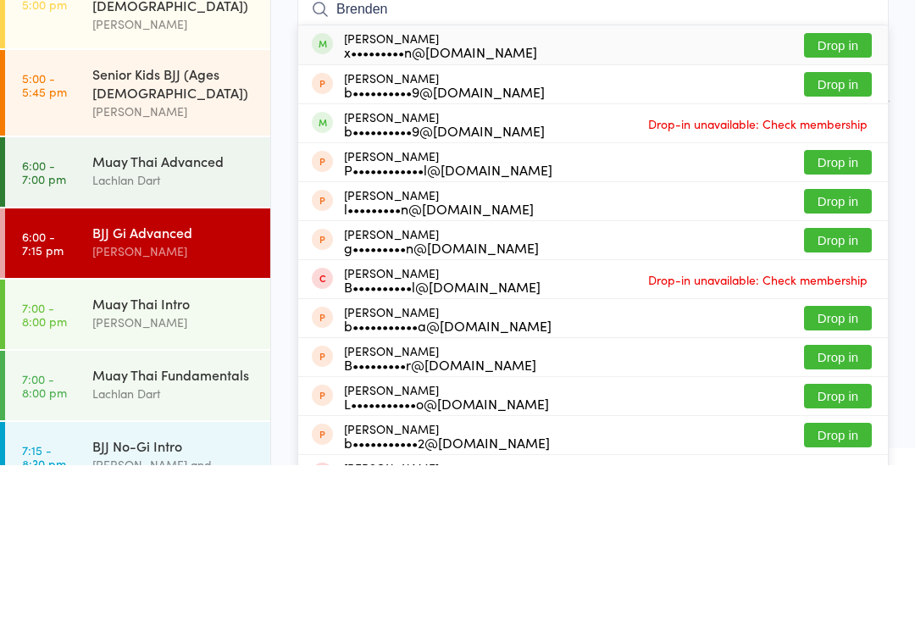
click at [827, 195] on button "Drop in" at bounding box center [838, 207] width 68 height 25
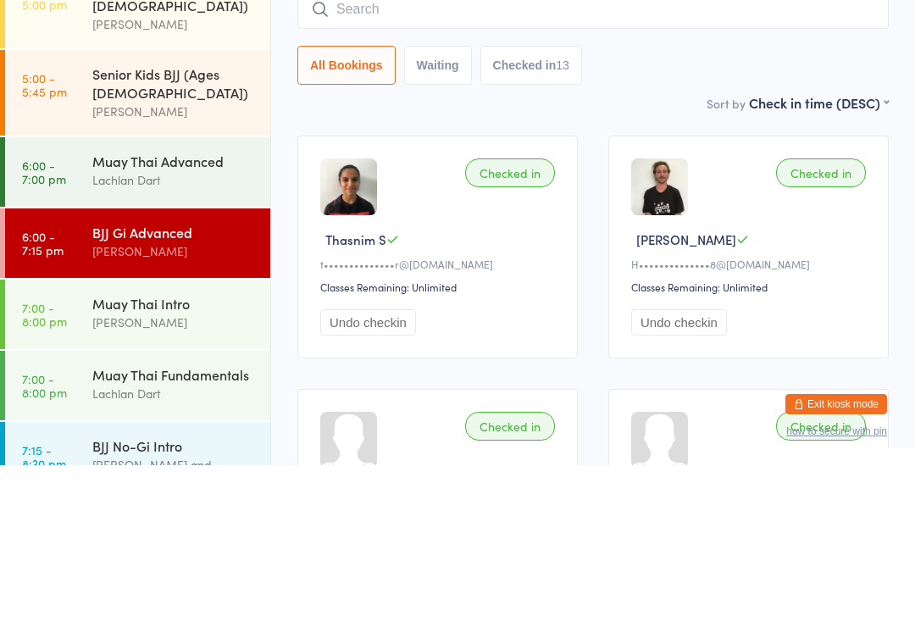
scroll to position [162, 0]
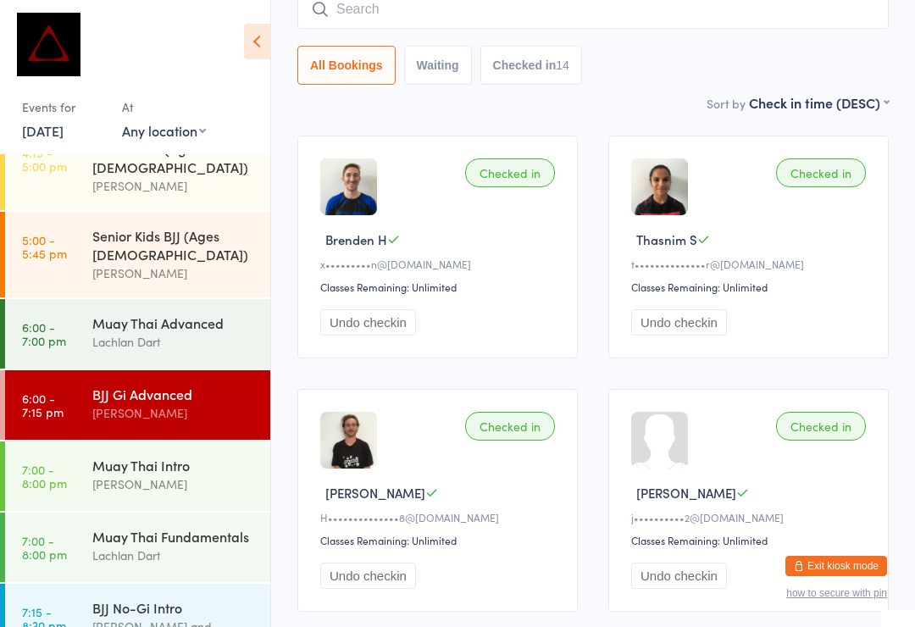
click at [228, 370] on div "BJJ Gi Advanced David Hart" at bounding box center [181, 403] width 178 height 67
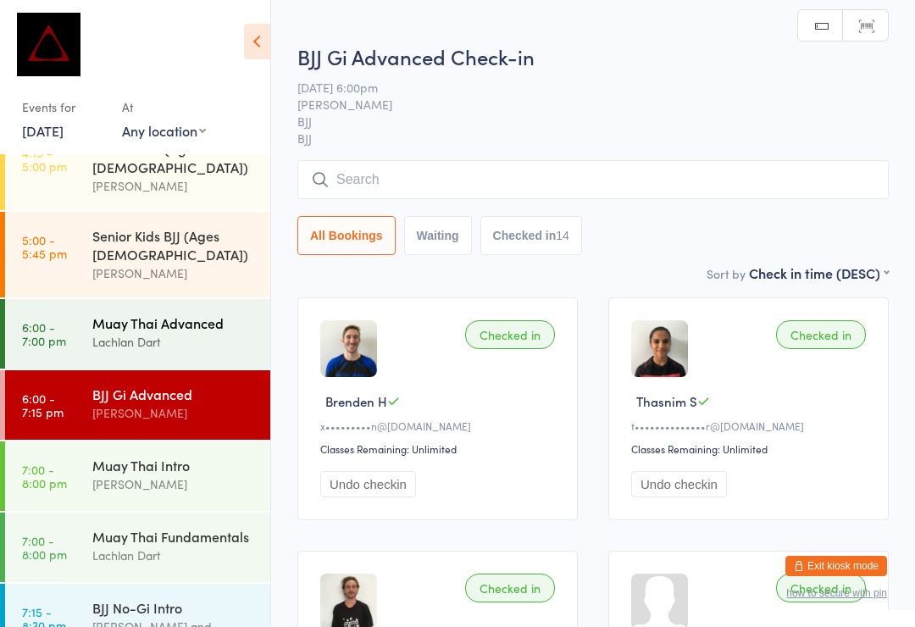
click at [220, 332] on div "Lachlan Dart" at bounding box center [174, 341] width 164 height 19
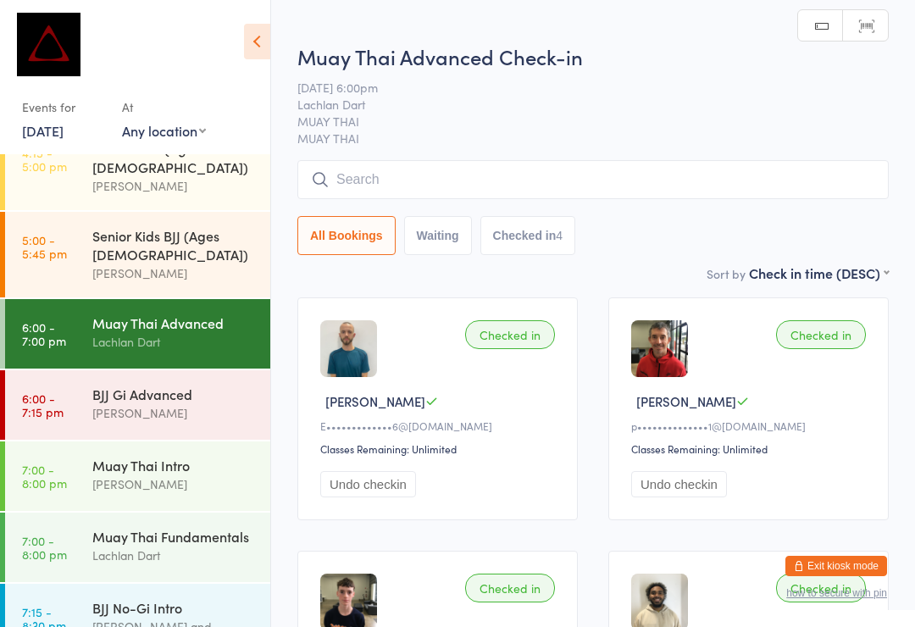
click at [505, 198] on input "search" at bounding box center [592, 179] width 591 height 39
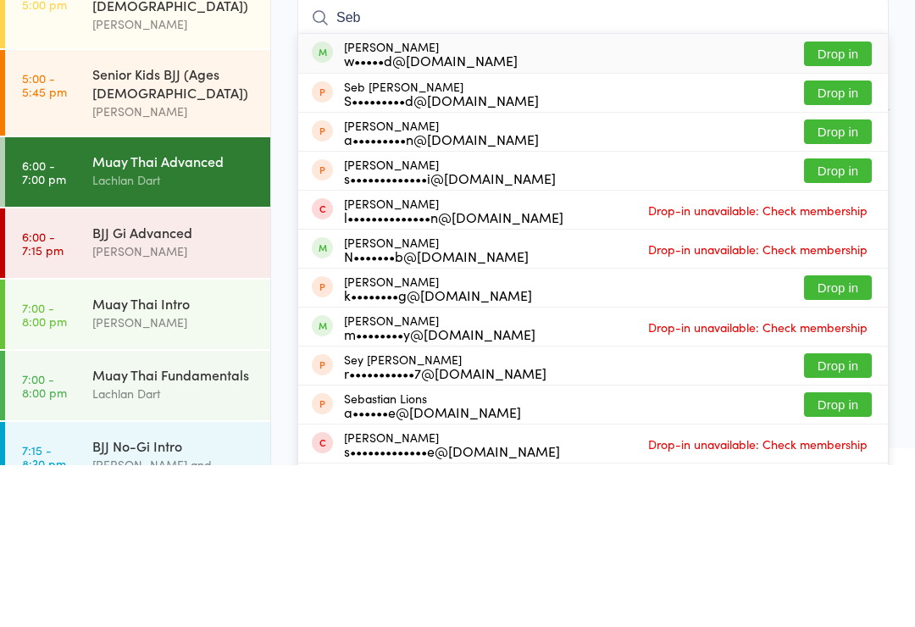
type input "Seb"
click at [846, 203] on button "Drop in" at bounding box center [838, 215] width 68 height 25
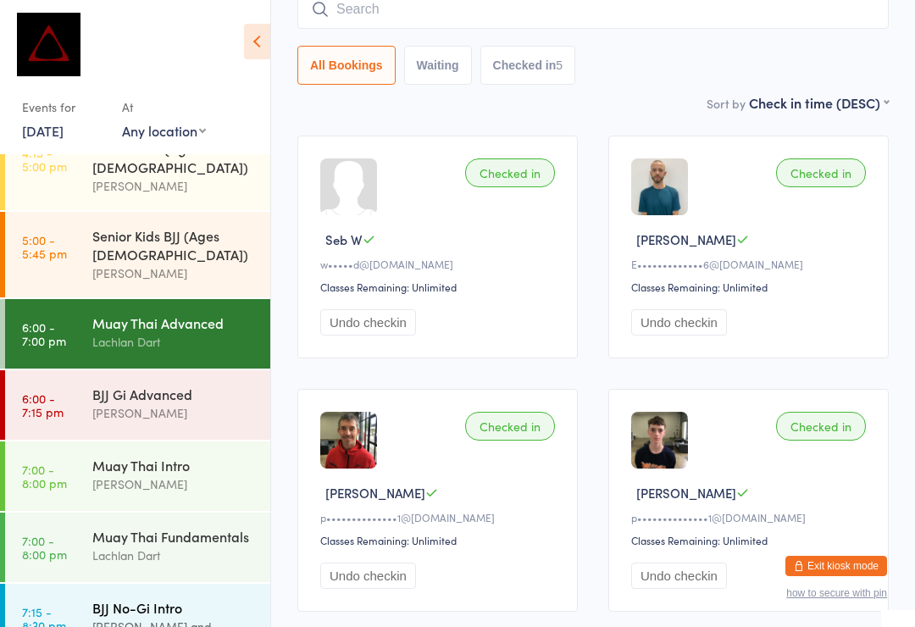
click at [76, 584] on link "7:15 - 8:30 pm BJJ No-Gi Intro David Hart and Max Viney" at bounding box center [137, 627] width 265 height 86
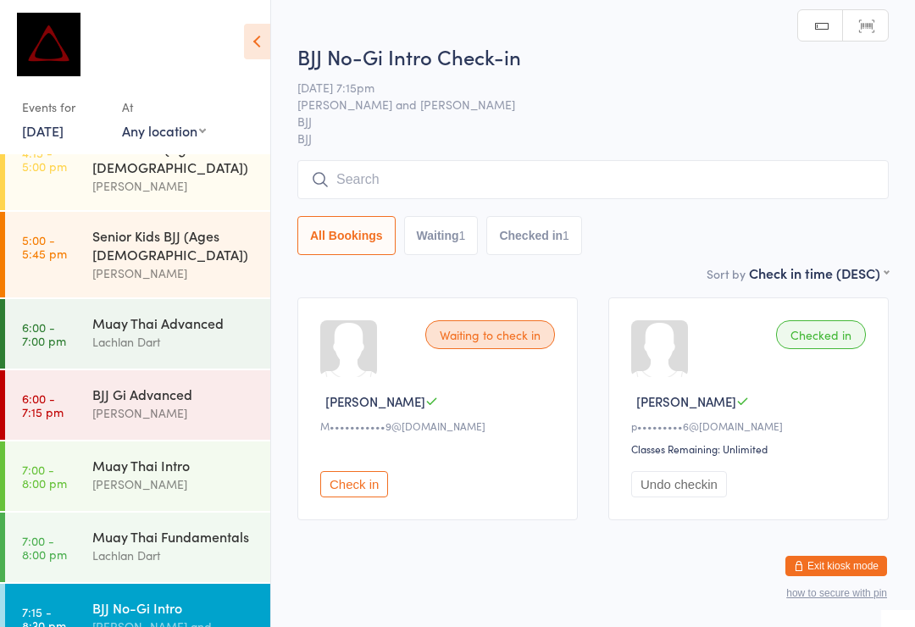
click at [366, 182] on input "search" at bounding box center [592, 179] width 591 height 39
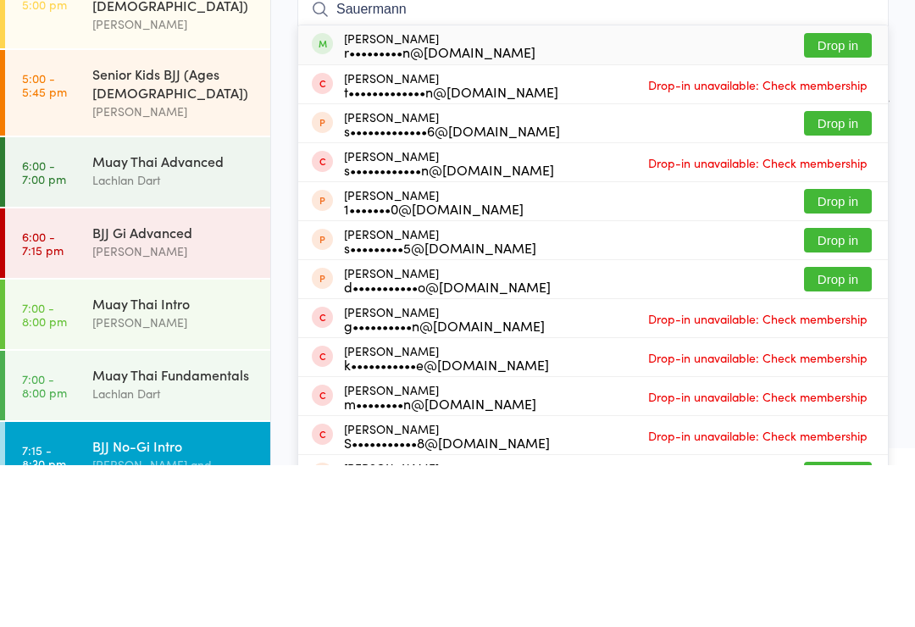
type input "Sauermann"
click at [823, 195] on button "Drop in" at bounding box center [838, 207] width 68 height 25
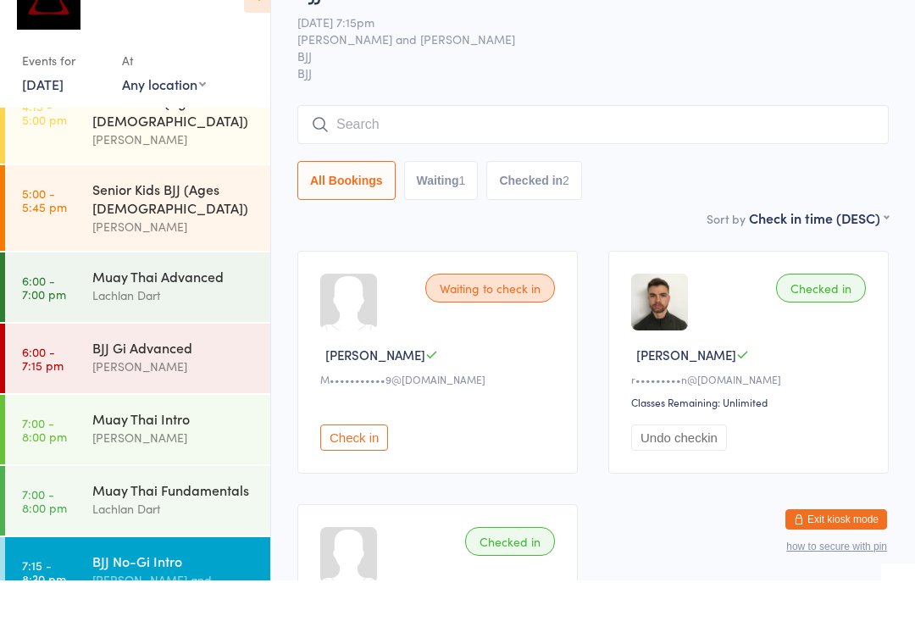
scroll to position [666, 0]
click at [113, 385] on div "BJJ Gi Advanced" at bounding box center [174, 394] width 164 height 19
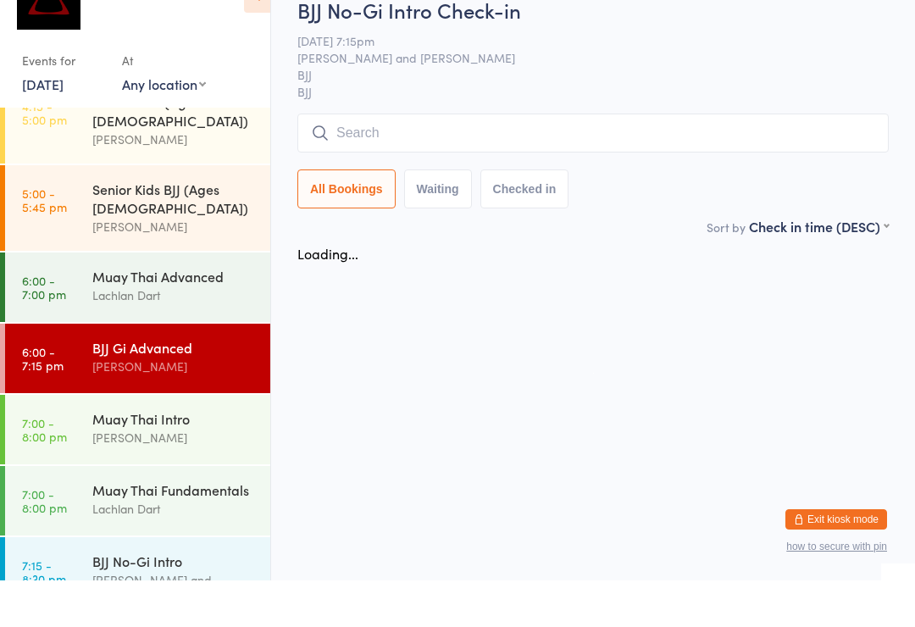
click at [372, 160] on input "search" at bounding box center [592, 179] width 591 height 39
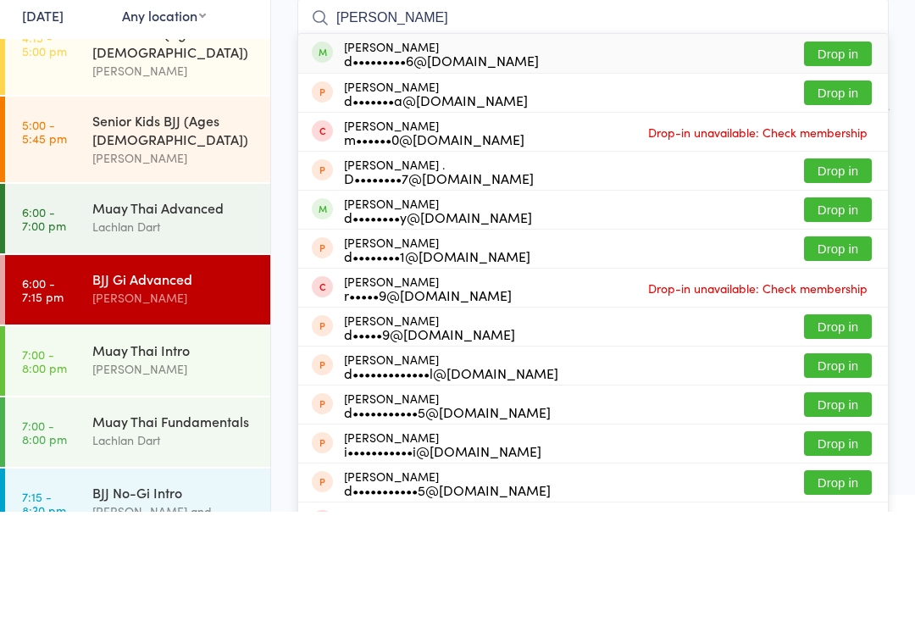
type input "Dana"
click at [832, 157] on button "Drop in" at bounding box center [838, 169] width 68 height 25
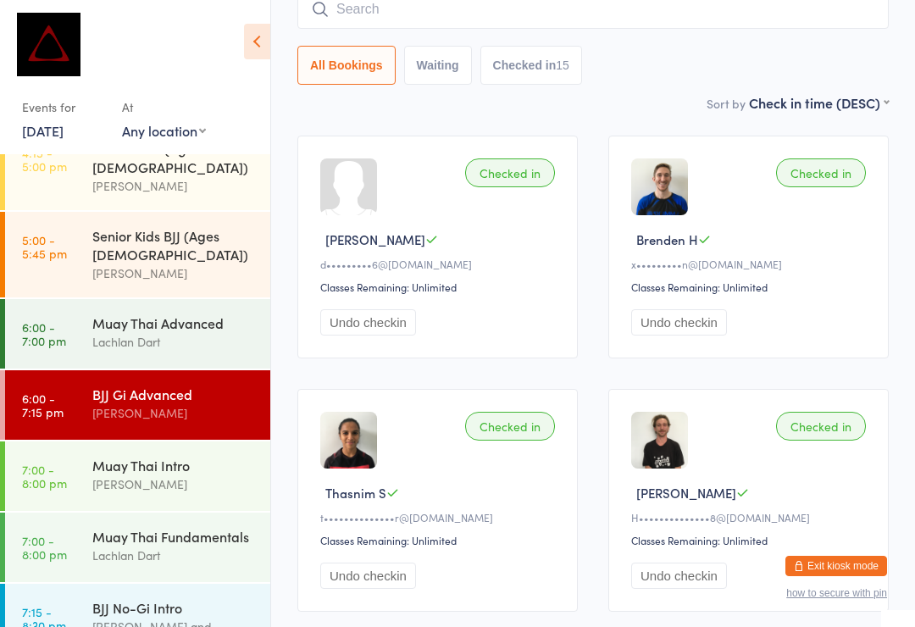
click at [389, 27] on input "search" at bounding box center [592, 9] width 591 height 39
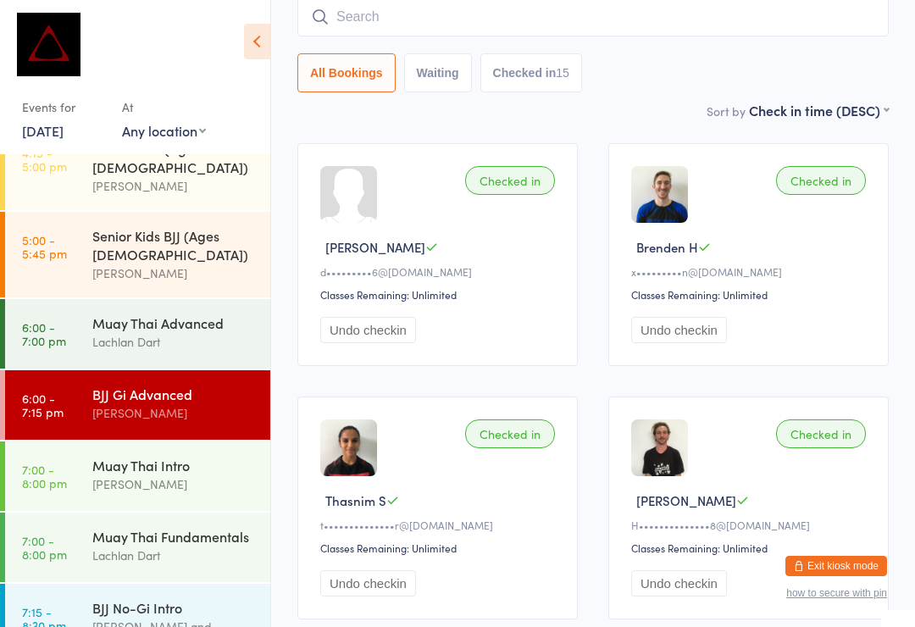
scroll to position [153, 0]
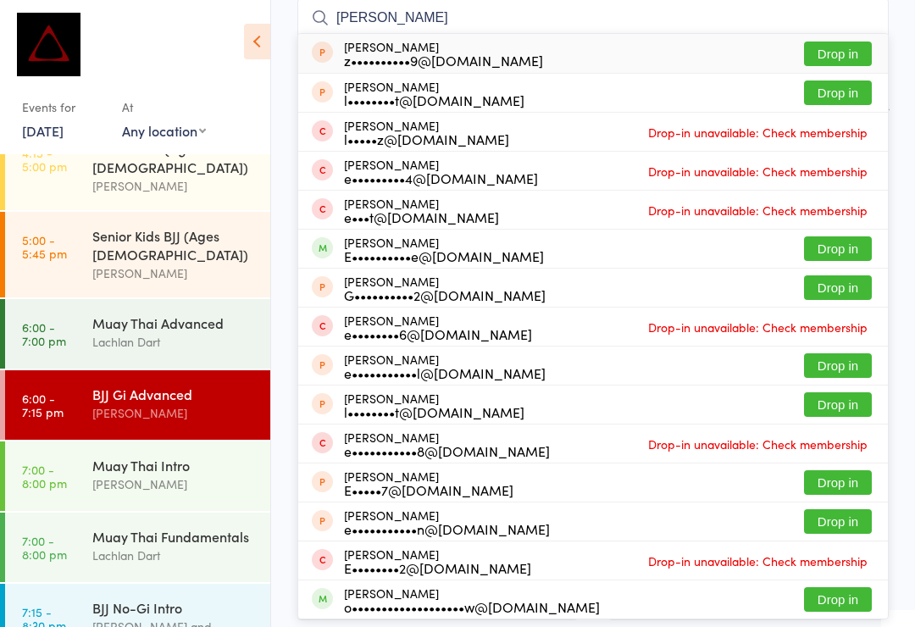
type input "Elliot"
click at [495, 224] on div "e•••t@detectorinspector.com.au" at bounding box center [421, 217] width 155 height 14
type input "Elliot"
click at [524, 248] on div "Elliot Burne E••••••••••e@gmail.com Drop in" at bounding box center [593, 249] width 590 height 38
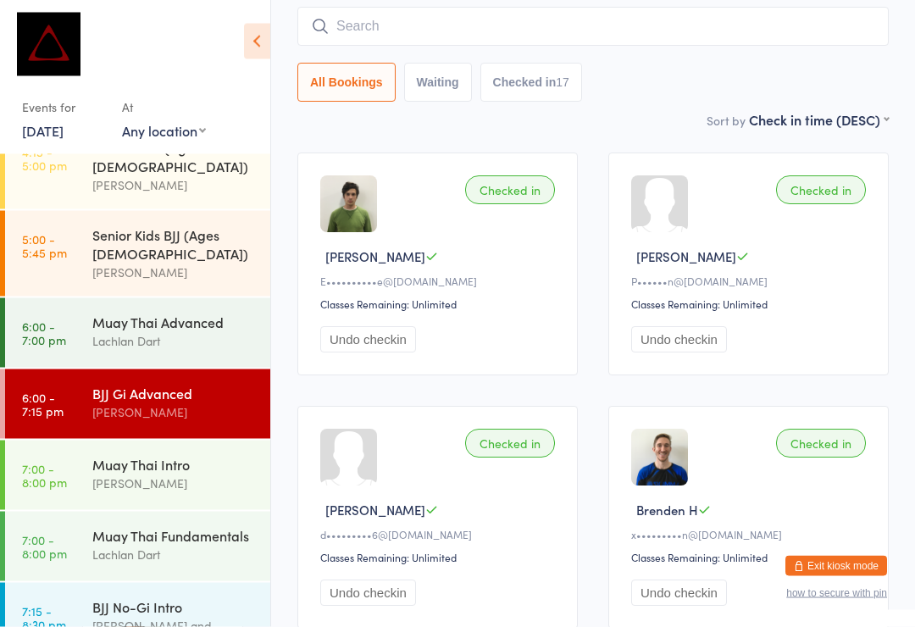
scroll to position [666, 0]
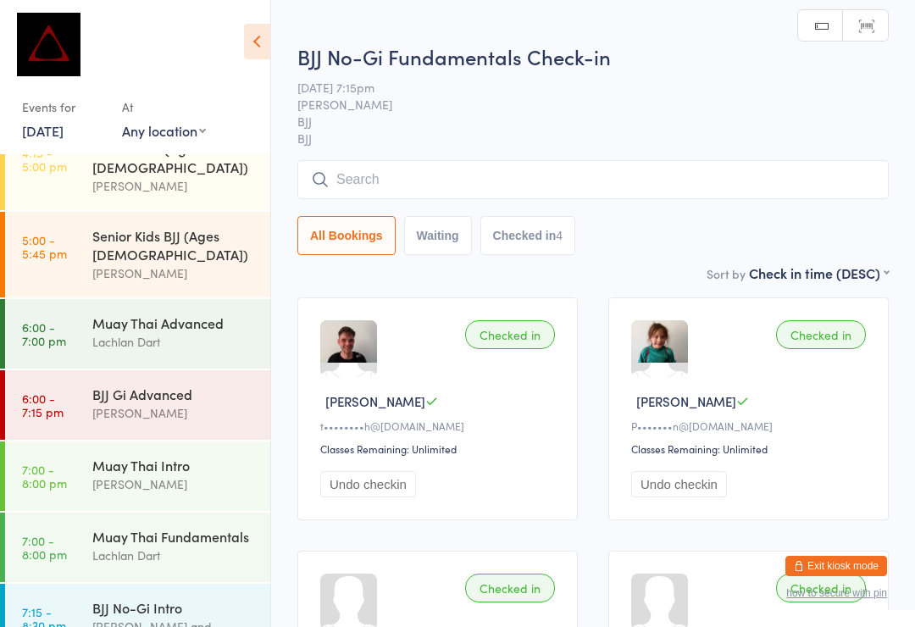
click at [476, 170] on input "search" at bounding box center [592, 179] width 591 height 39
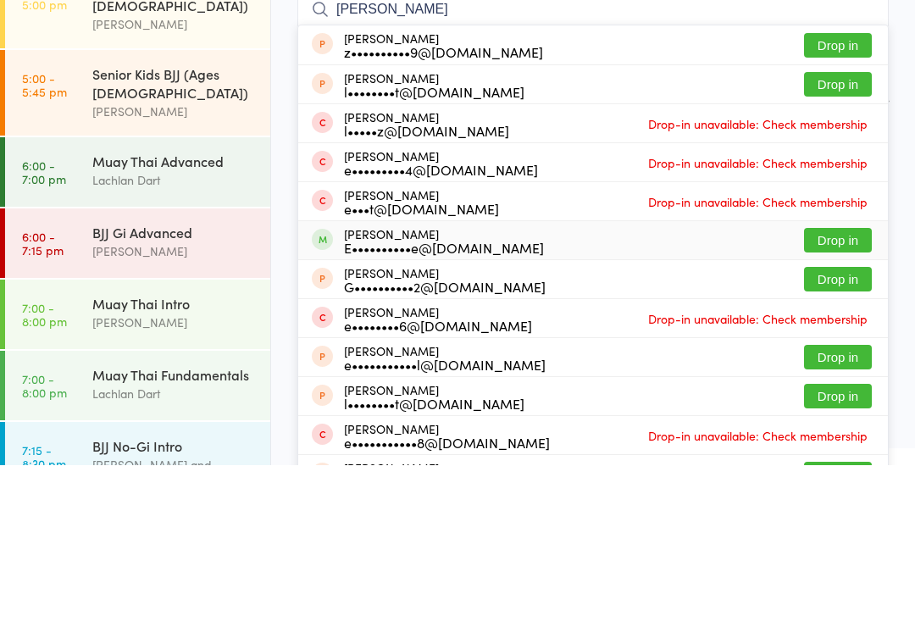
type input "Elliot"
click at [466, 402] on div "E••••••••••e@[DOMAIN_NAME]" at bounding box center [444, 409] width 200 height 14
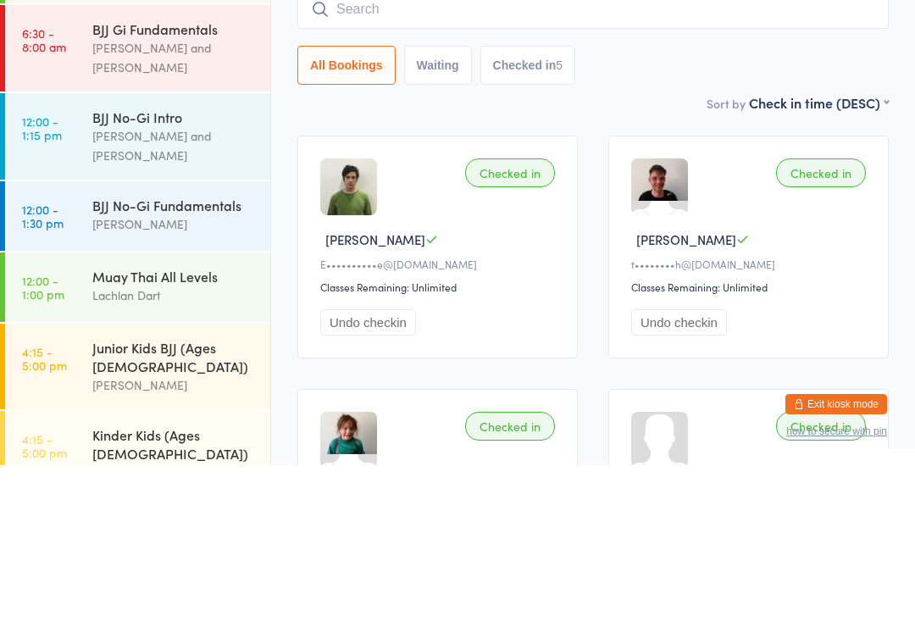
scroll to position [294, 0]
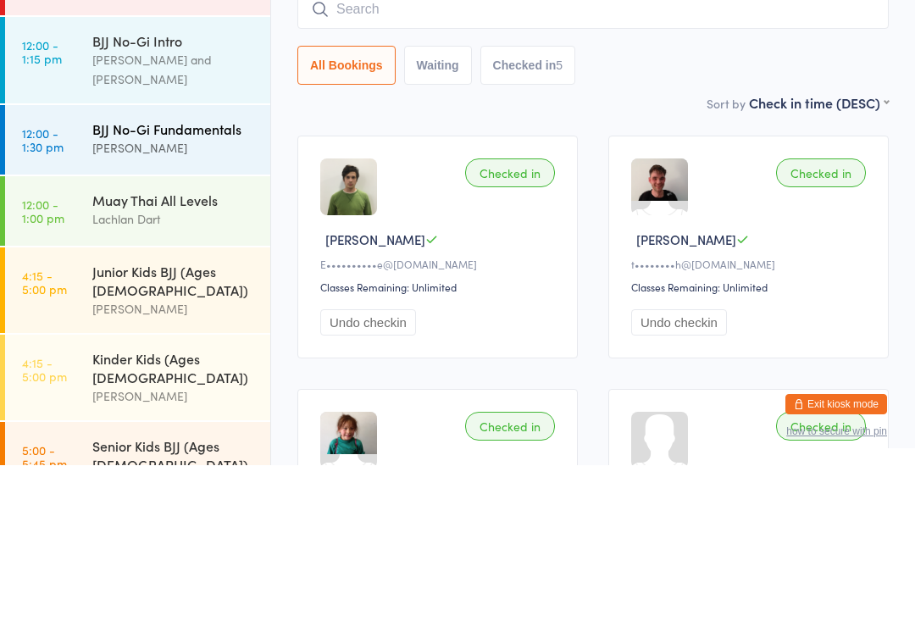
click at [214, 300] on div "[PERSON_NAME]" at bounding box center [174, 309] width 164 height 19
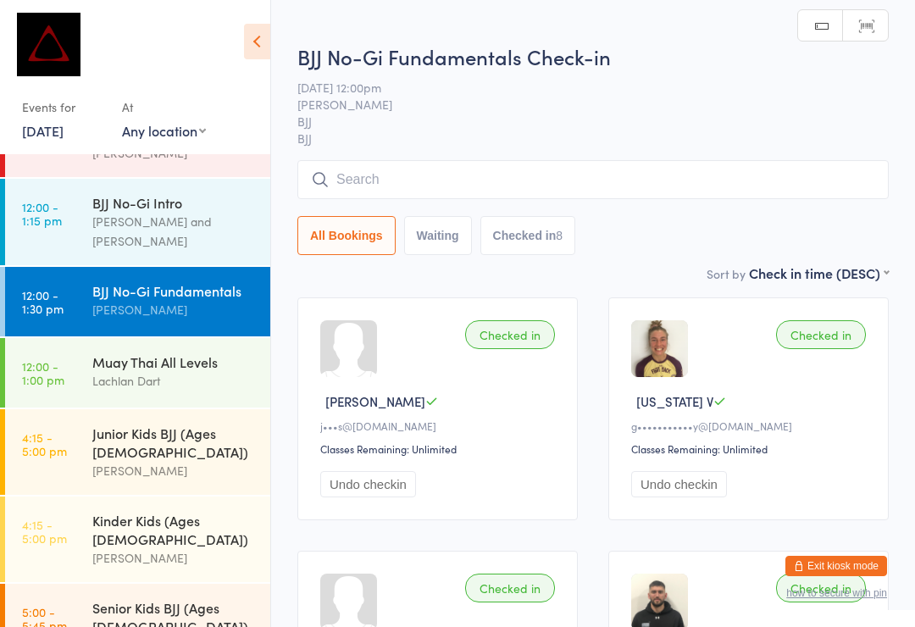
click at [422, 184] on input "search" at bounding box center [592, 179] width 591 height 39
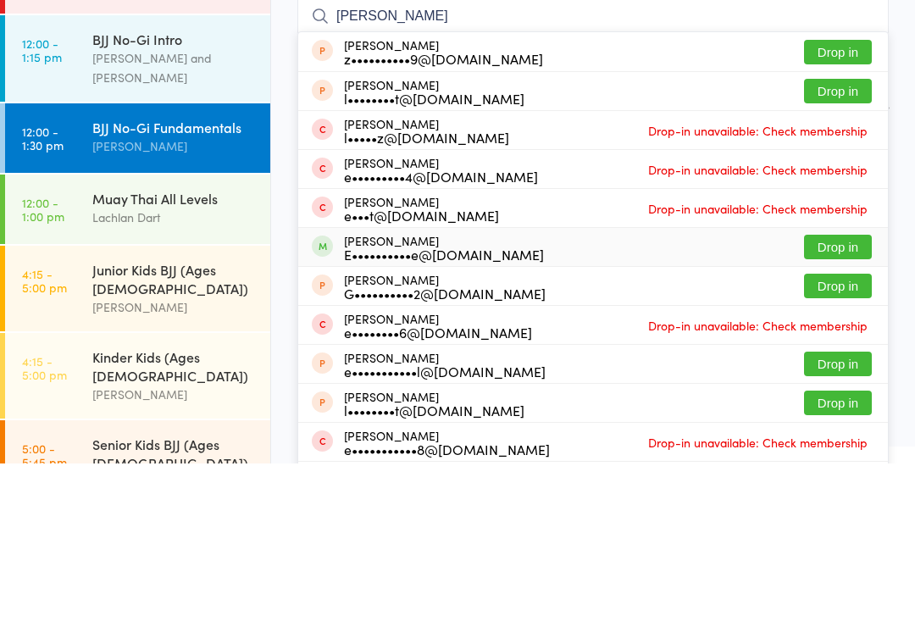
type input "Elliot"
click at [495, 411] on div "E••••••••••e@[DOMAIN_NAME]" at bounding box center [444, 418] width 200 height 14
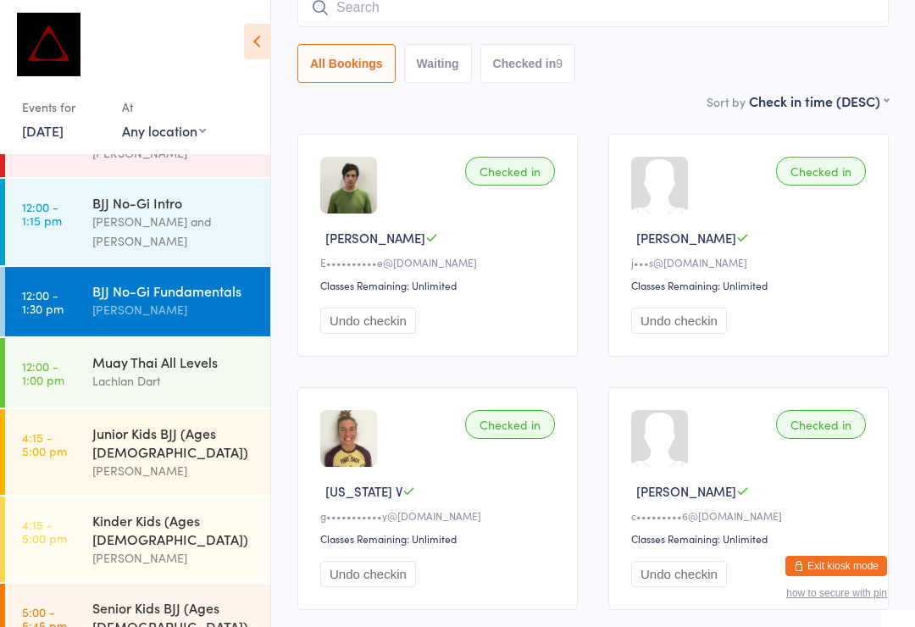
click at [402, 9] on input "search" at bounding box center [592, 7] width 591 height 39
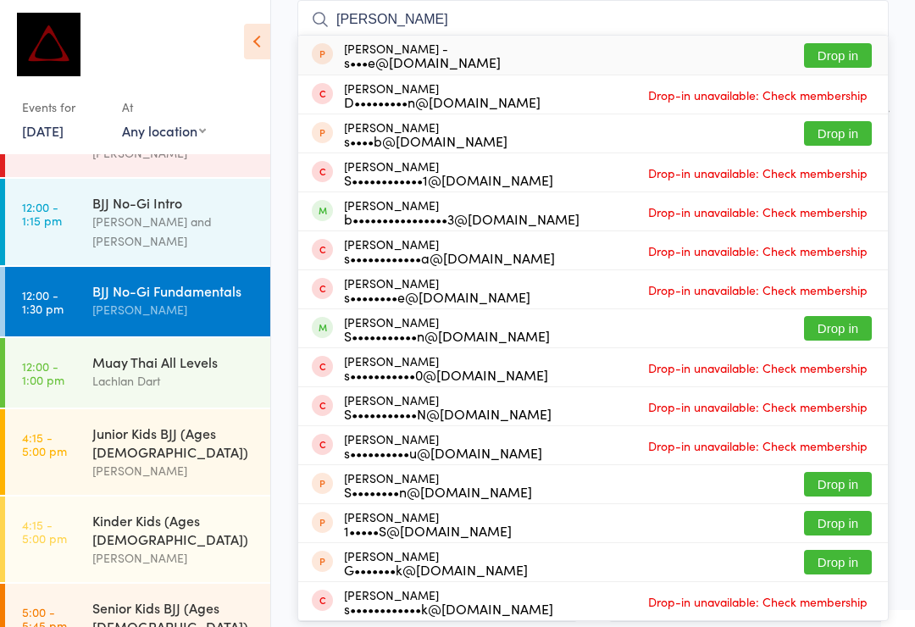
scroll to position [147, 0]
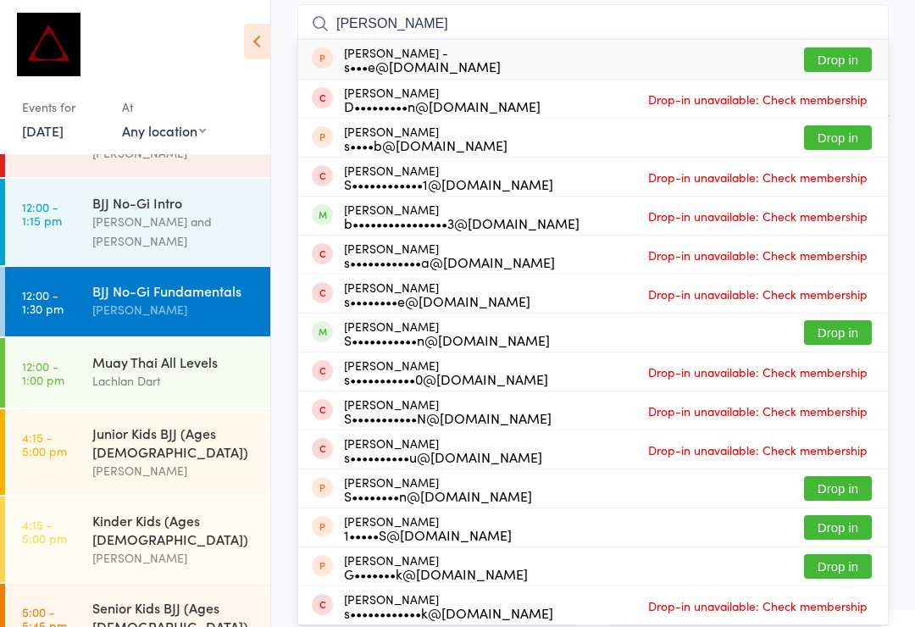
type input "Steve gayed"
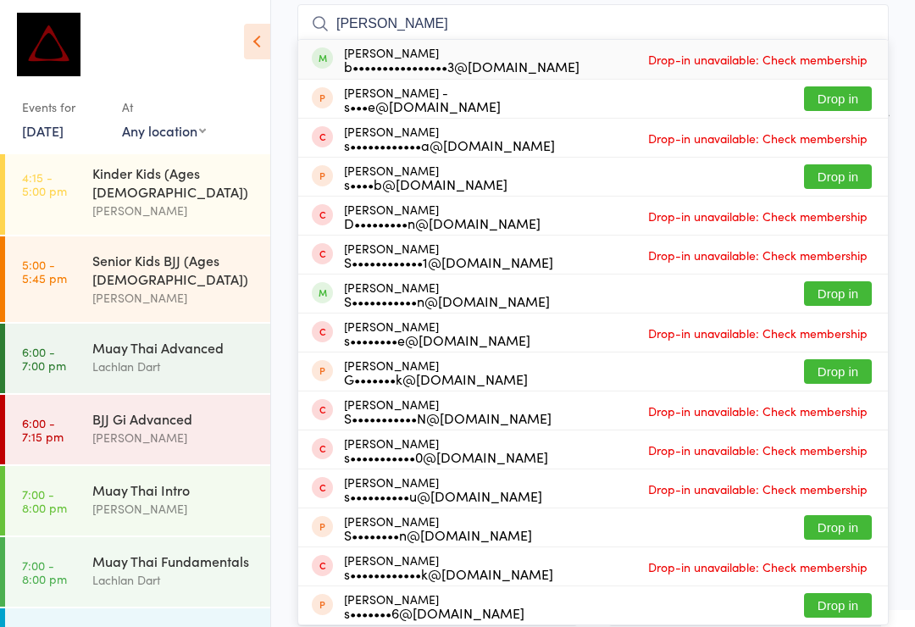
scroll to position [640, 0]
click at [146, 340] on div "Muay Thai Advanced" at bounding box center [174, 349] width 164 height 19
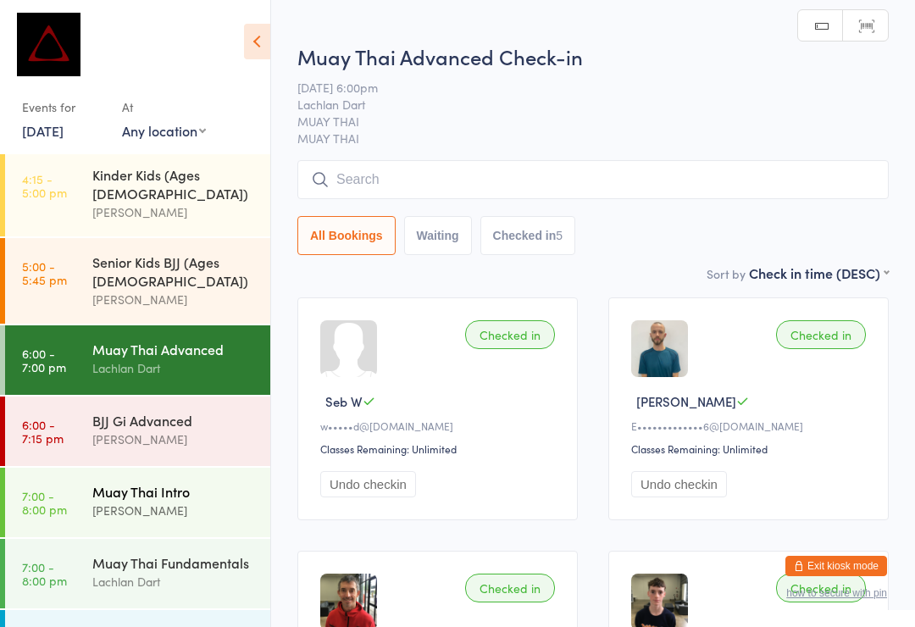
click at [173, 482] on div "Muay Thai Intro" at bounding box center [174, 491] width 164 height 19
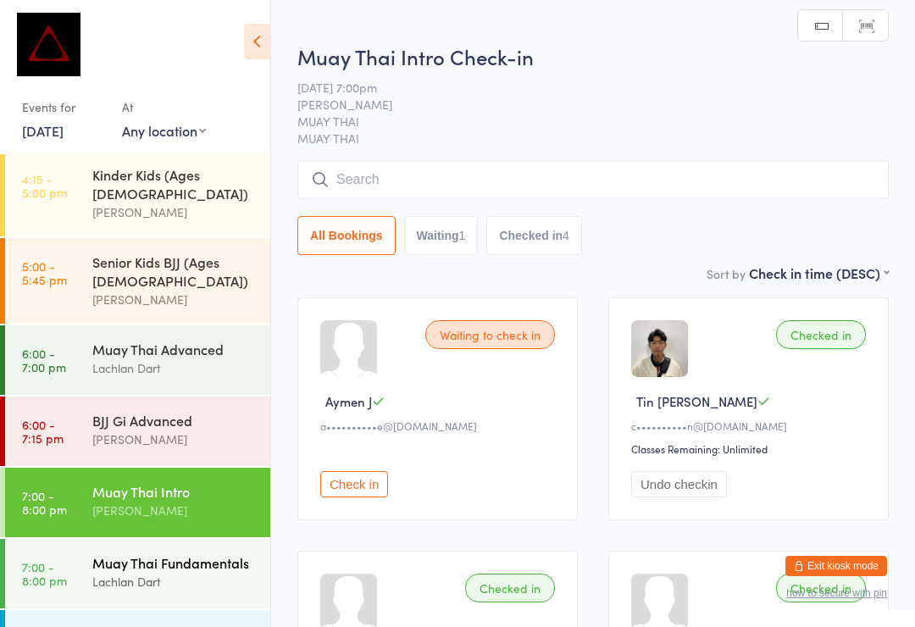
click at [164, 572] on div "Lachlan Dart" at bounding box center [174, 581] width 164 height 19
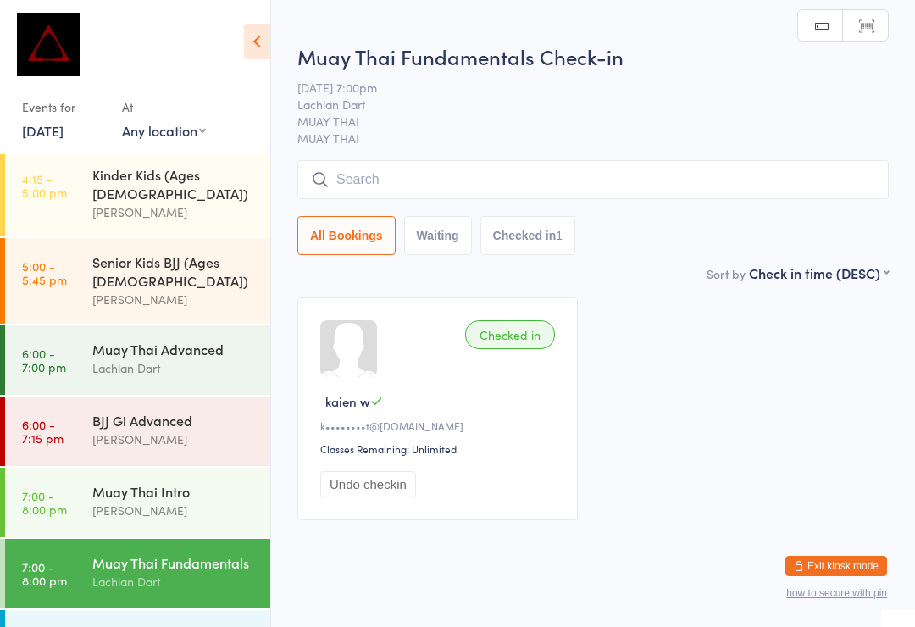
click at [493, 176] on input "search" at bounding box center [592, 179] width 591 height 39
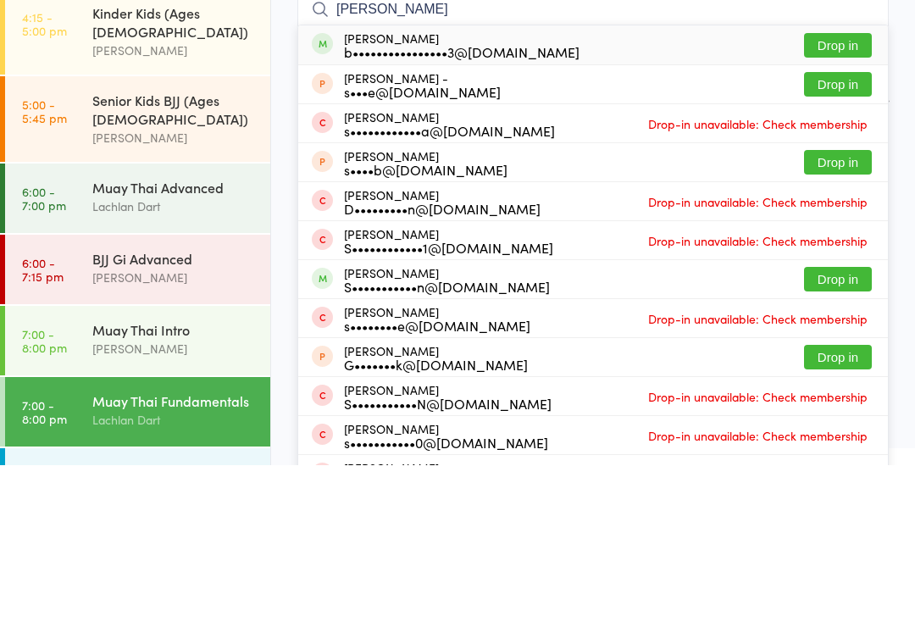
type input "Steve gayed"
click at [845, 195] on button "Drop in" at bounding box center [838, 207] width 68 height 25
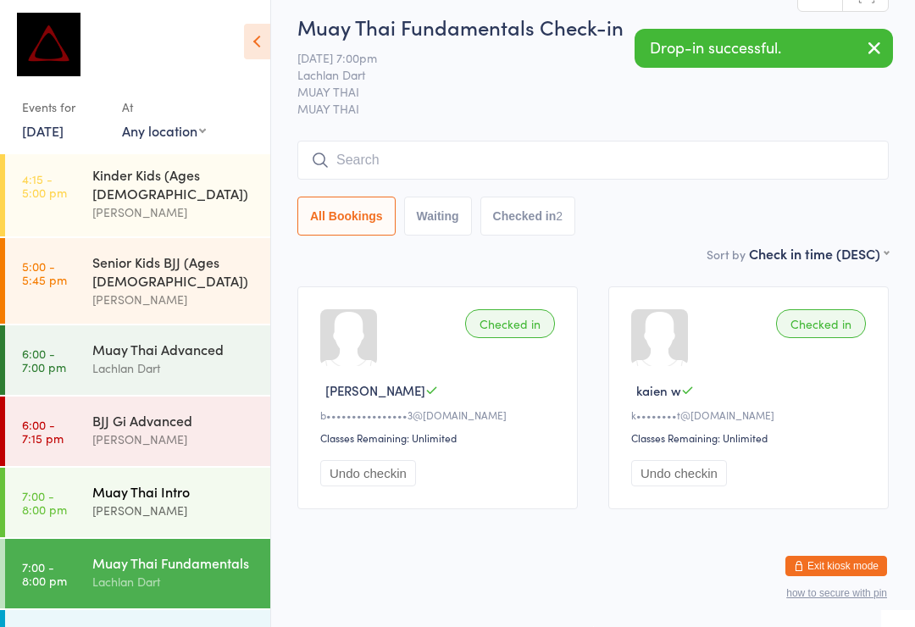
click at [169, 468] on div "Muay Thai Intro David Hart" at bounding box center [181, 501] width 178 height 67
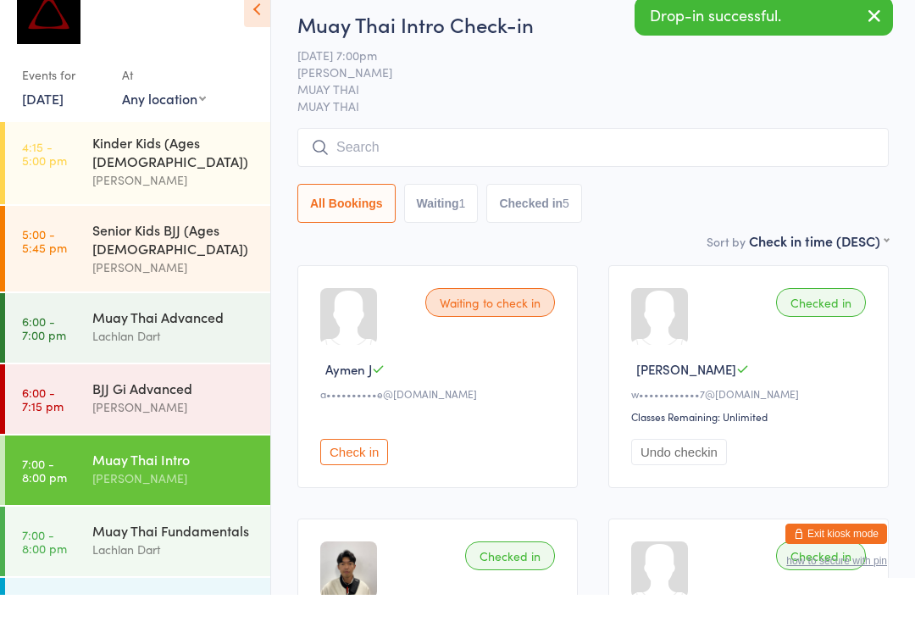
scroll to position [32, 0]
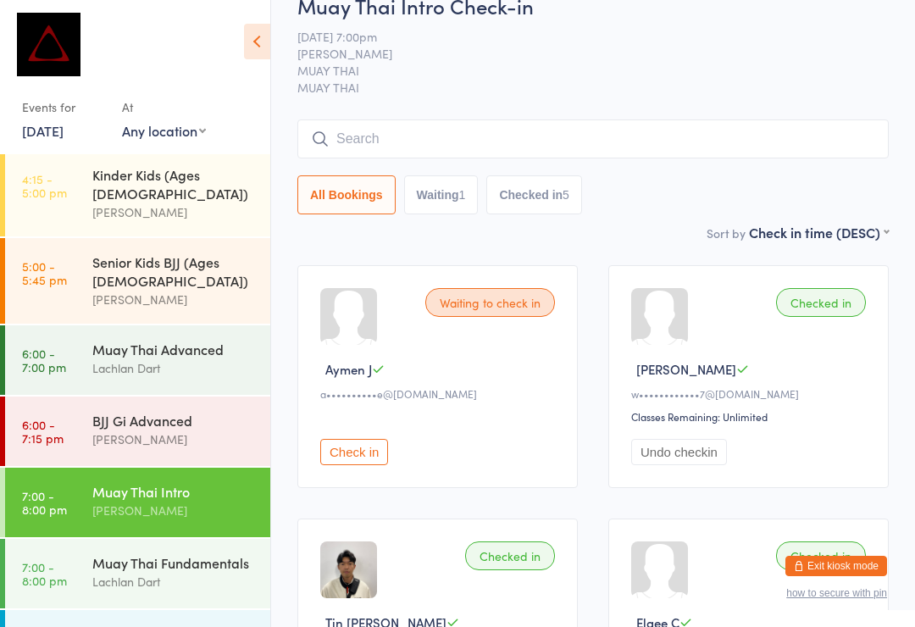
click at [125, 482] on div "Muay Thai Intro" at bounding box center [174, 491] width 164 height 19
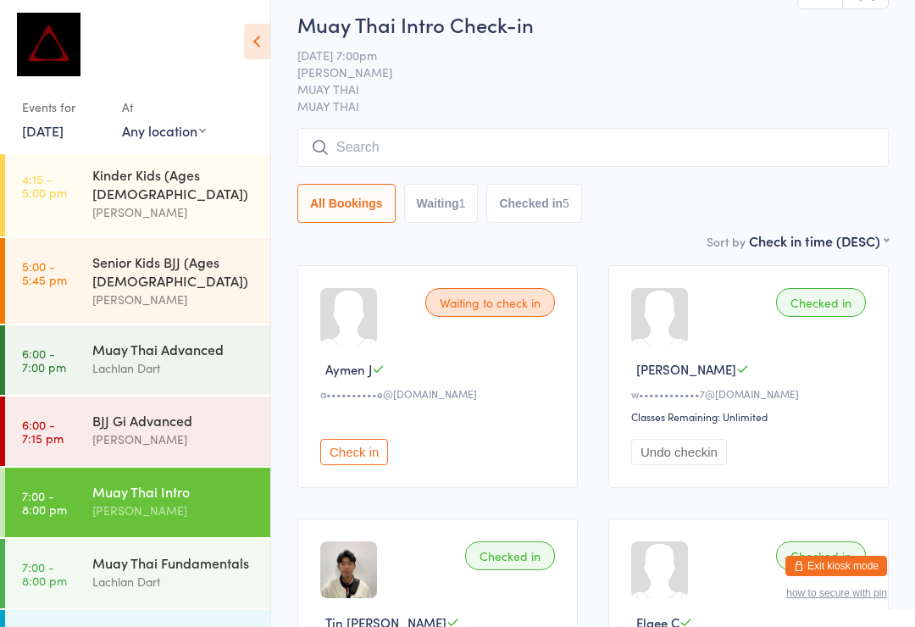
click at [392, 146] on input "search" at bounding box center [592, 147] width 591 height 39
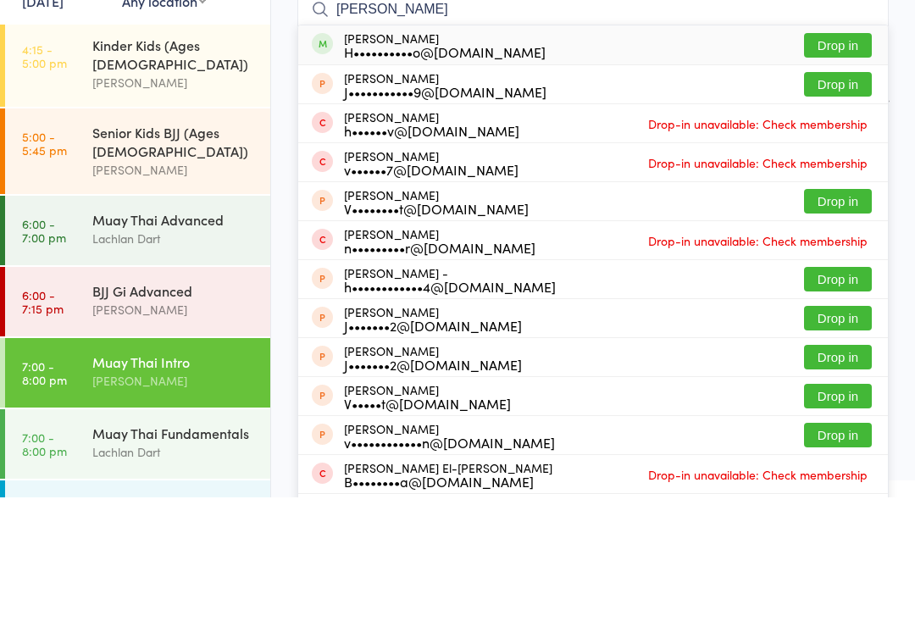
type input "Hector"
click at [829, 163] on button "Drop in" at bounding box center [838, 175] width 68 height 25
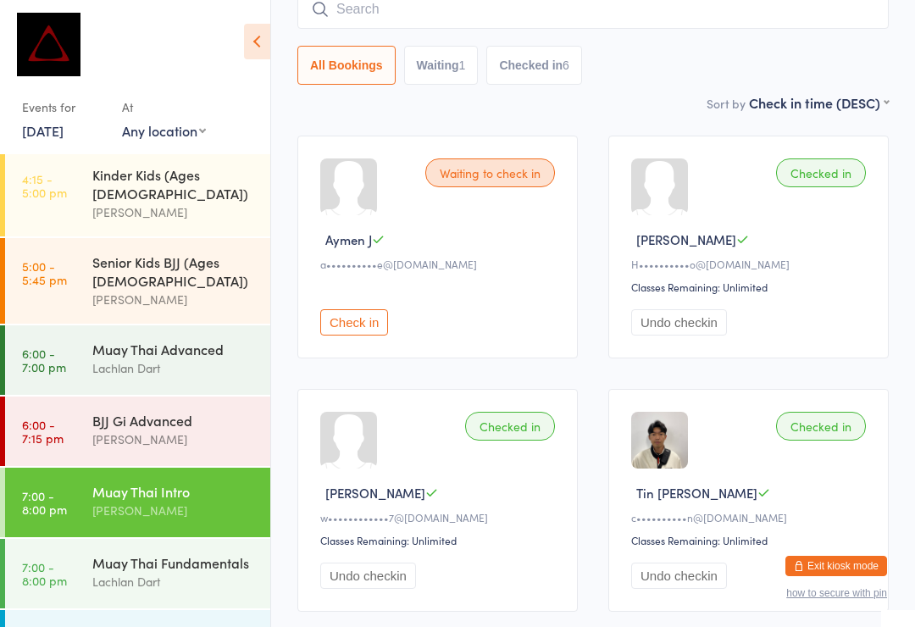
click at [410, 8] on input "search" at bounding box center [592, 9] width 591 height 39
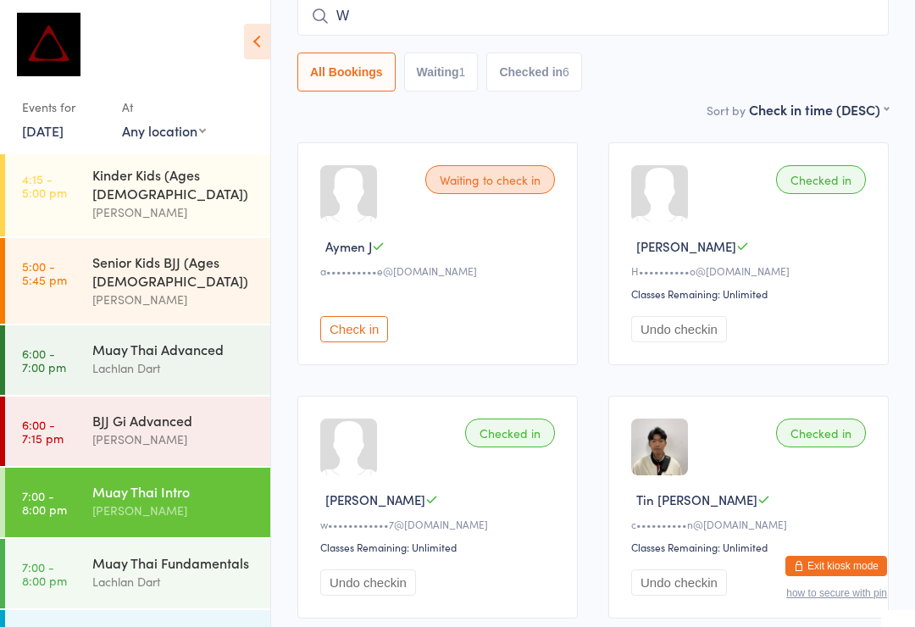
scroll to position [153, 0]
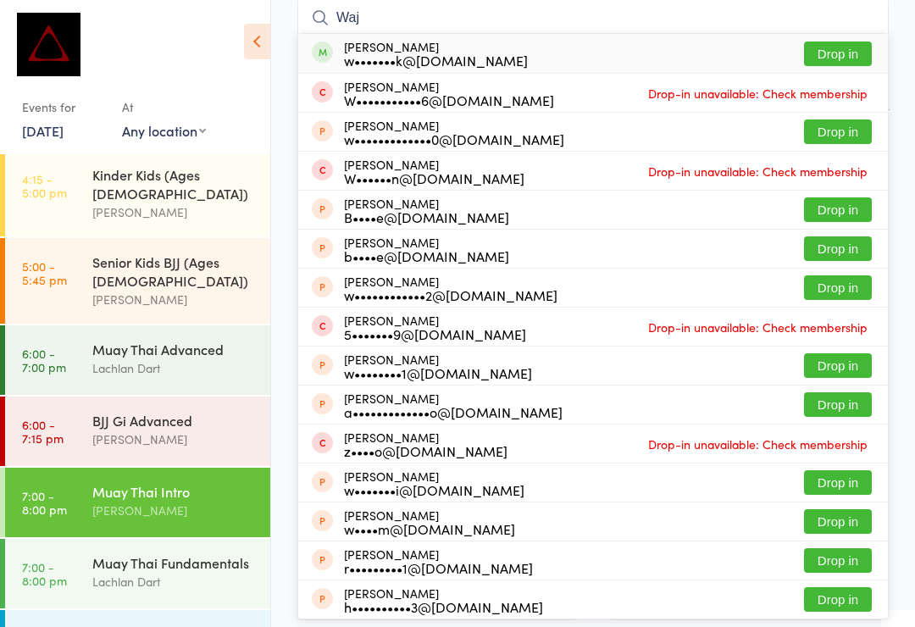
type input "Waj"
click at [866, 54] on button "Drop in" at bounding box center [838, 54] width 68 height 25
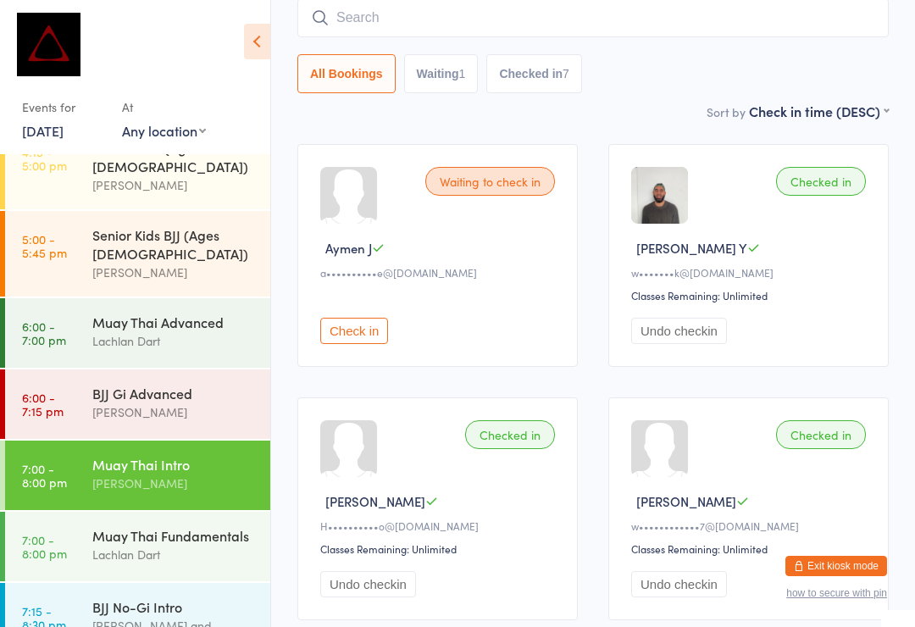
scroll to position [666, 0]
click at [141, 474] on div "[PERSON_NAME]" at bounding box center [174, 483] width 164 height 19
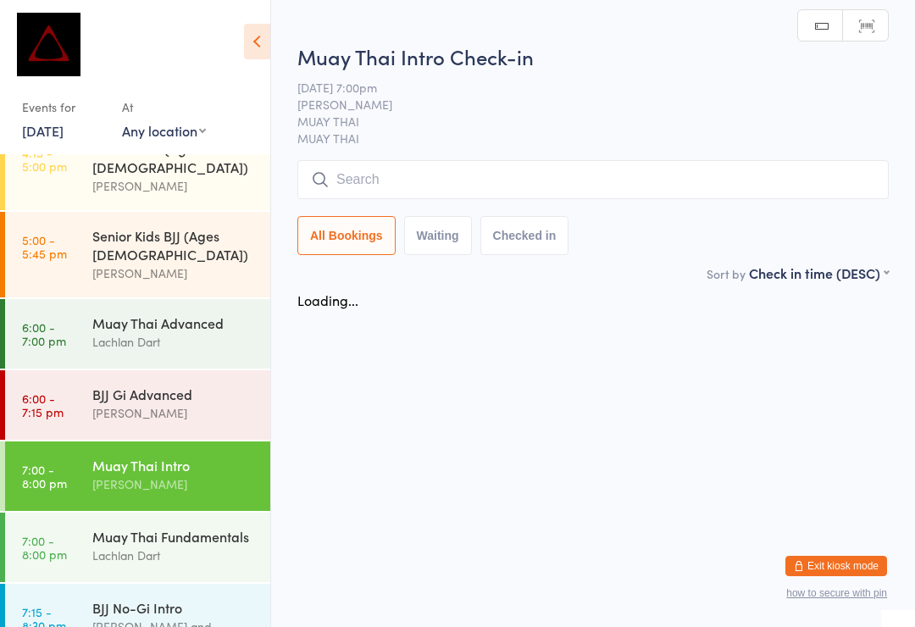
scroll to position [0, 0]
click at [98, 546] on div "Lachlan Dart" at bounding box center [174, 555] width 164 height 19
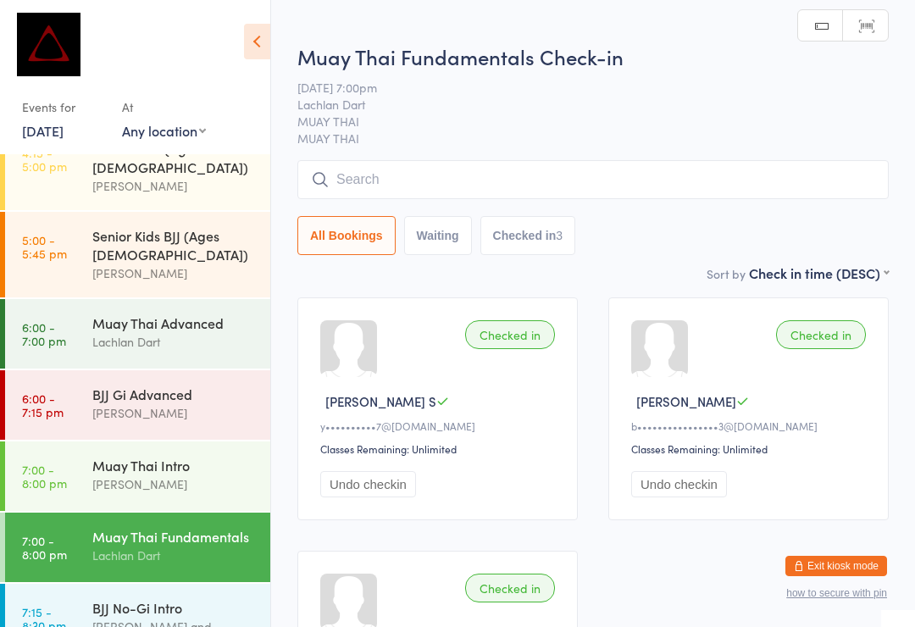
click at [387, 180] on input "search" at bounding box center [592, 179] width 591 height 39
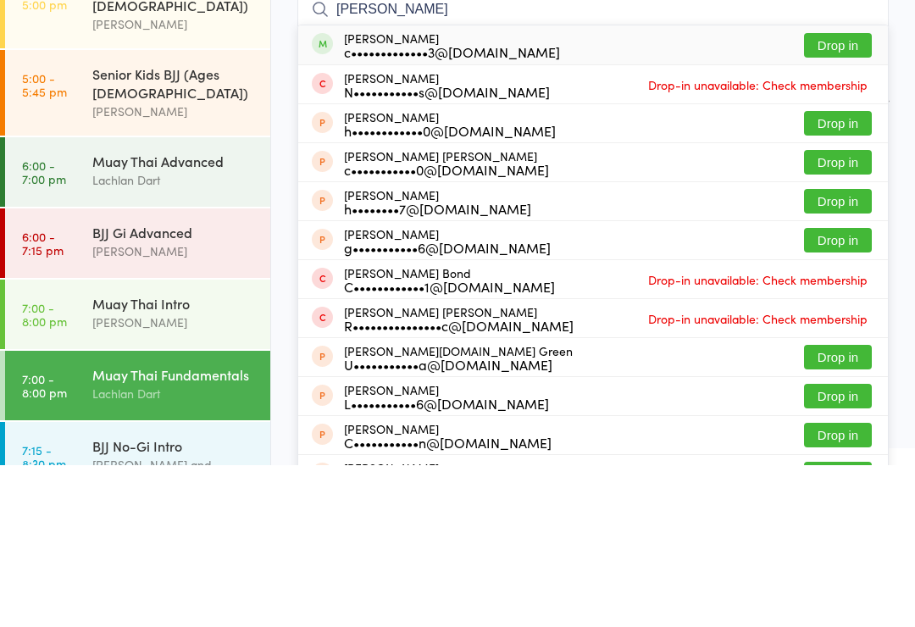
type input "Cooper hadley"
click at [833, 195] on button "Drop in" at bounding box center [838, 207] width 68 height 25
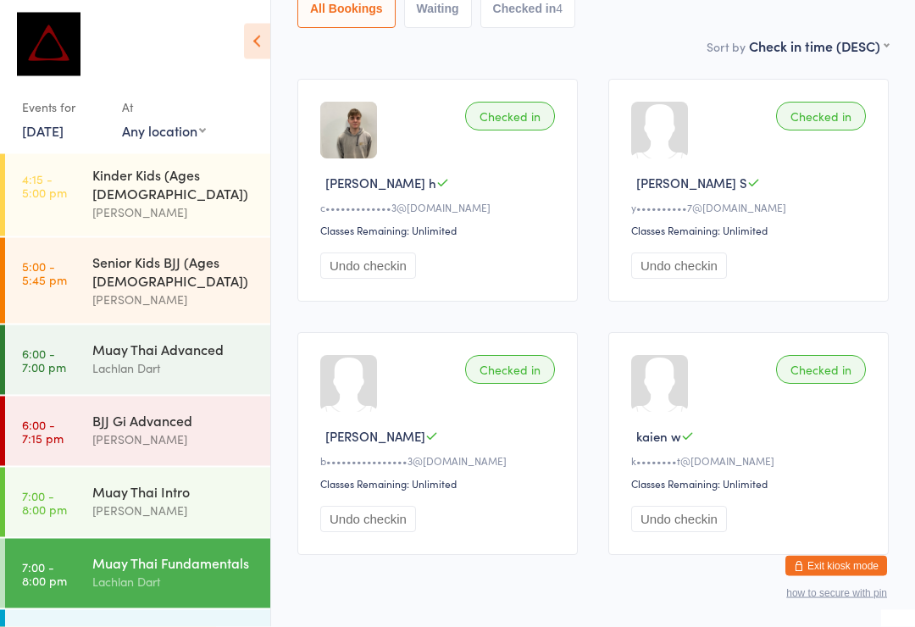
scroll to position [220, 0]
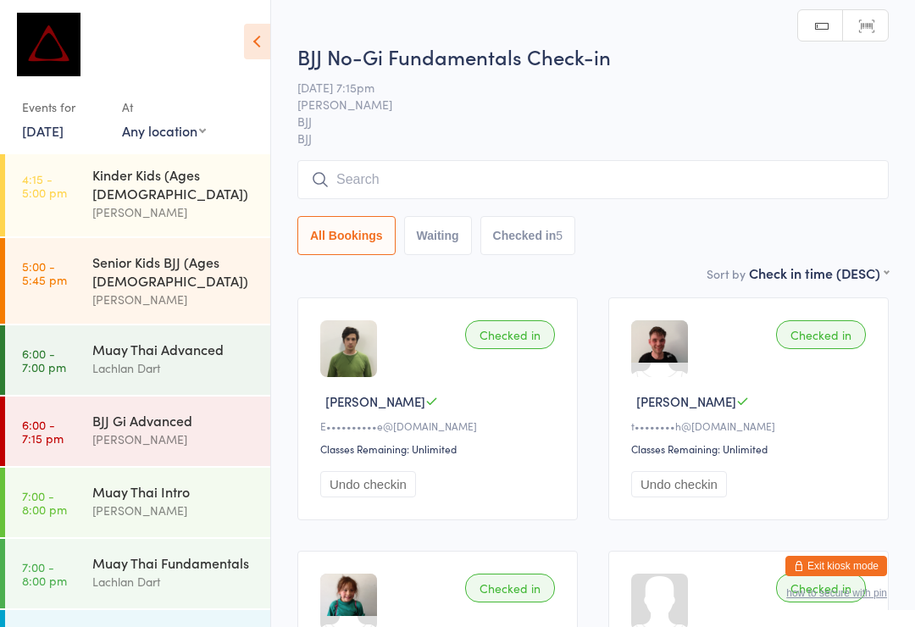
click at [386, 180] on input "search" at bounding box center [592, 179] width 591 height 39
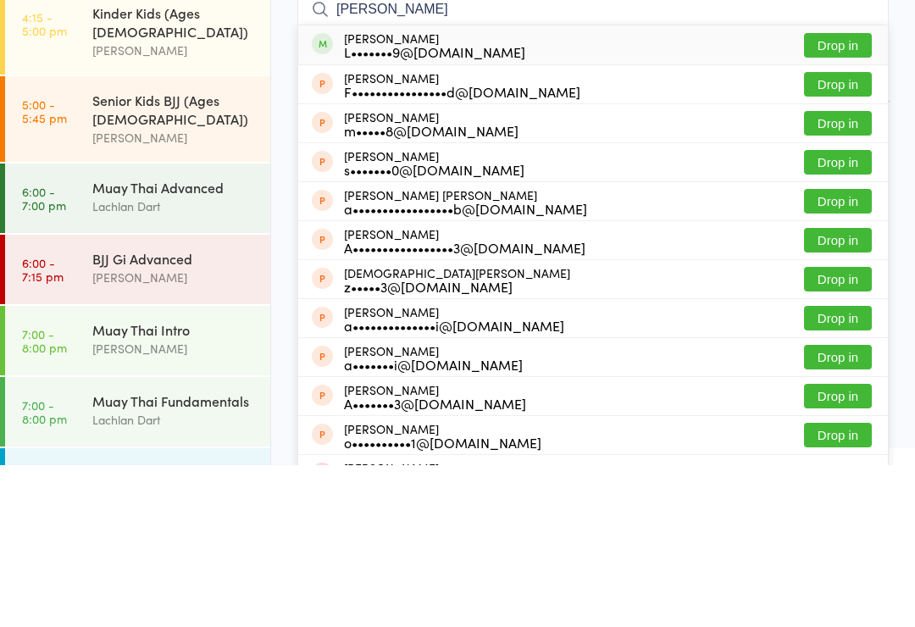
type input "Abdul"
click at [821, 195] on button "Drop in" at bounding box center [838, 207] width 68 height 25
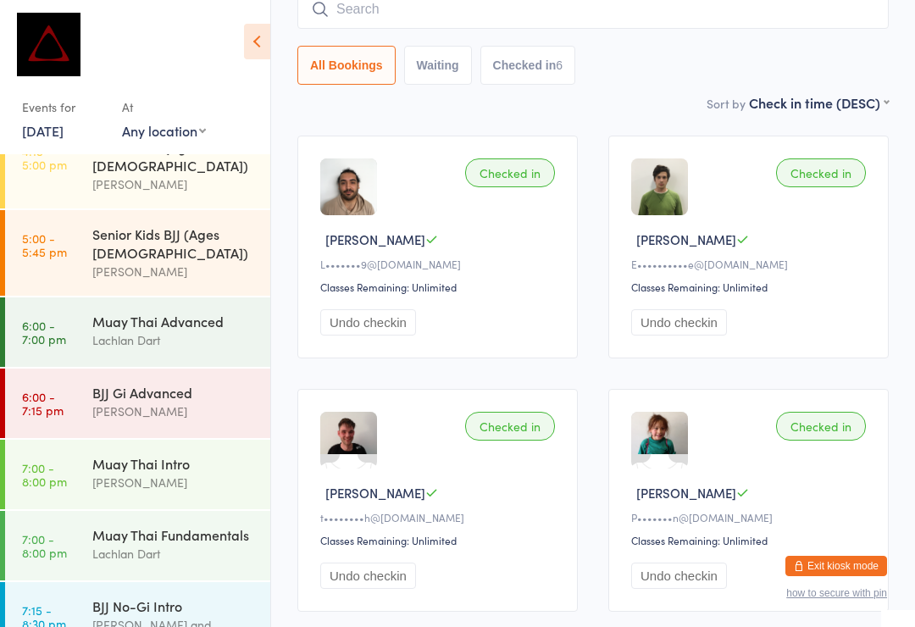
scroll to position [666, 0]
click at [178, 598] on div "BJJ No-Gi Intro" at bounding box center [174, 607] width 164 height 19
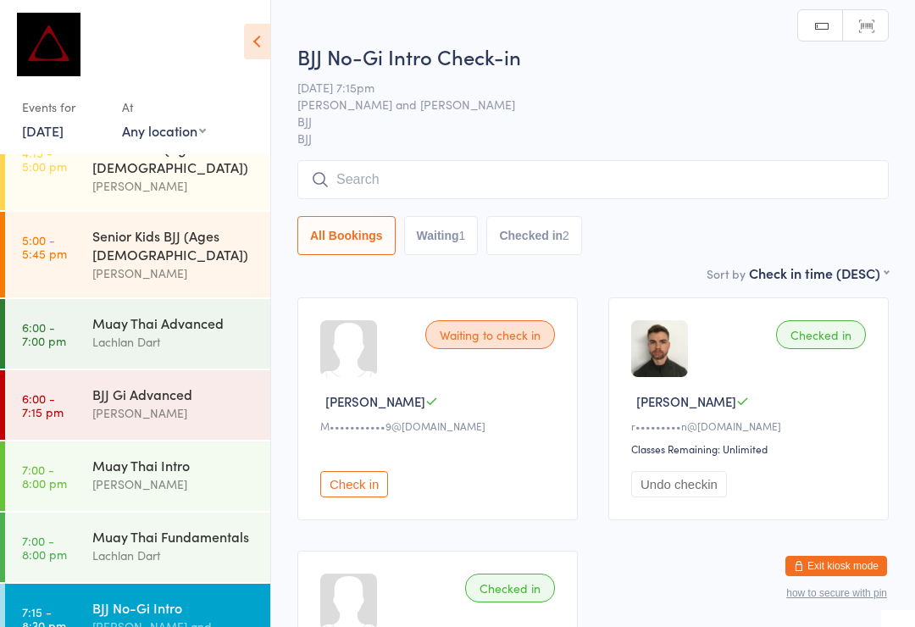
click at [610, 171] on input "search" at bounding box center [592, 179] width 591 height 39
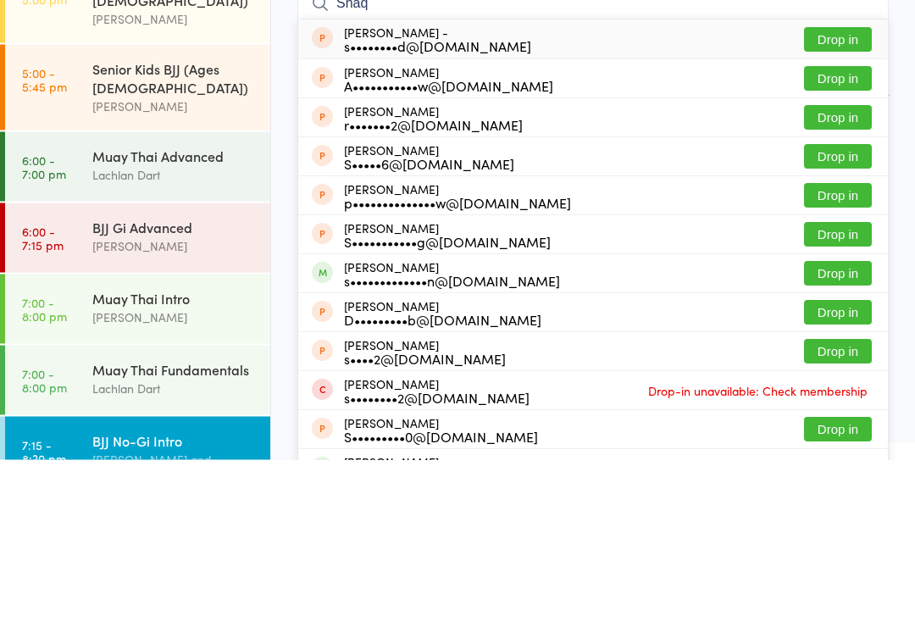
scroll to position [640, 0]
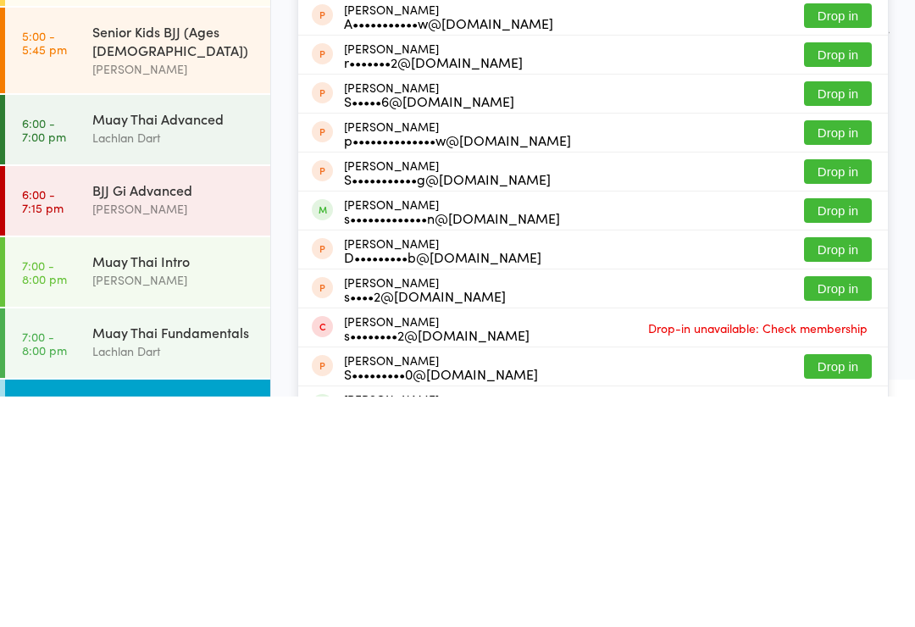
type input "Shaq"
click at [860, 429] on button "Drop in" at bounding box center [838, 441] width 68 height 25
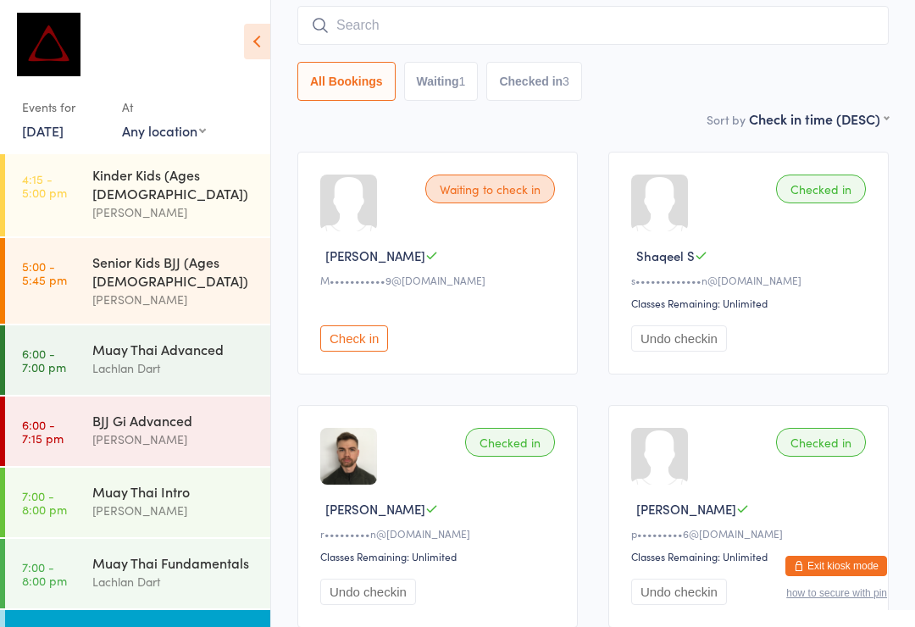
scroll to position [0, 0]
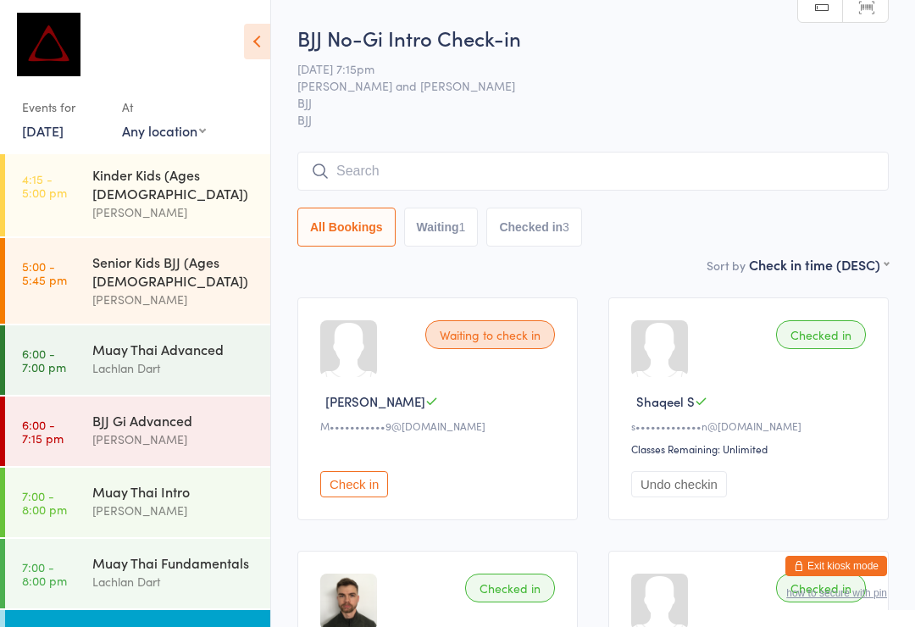
click at [455, 165] on input "search" at bounding box center [592, 171] width 591 height 39
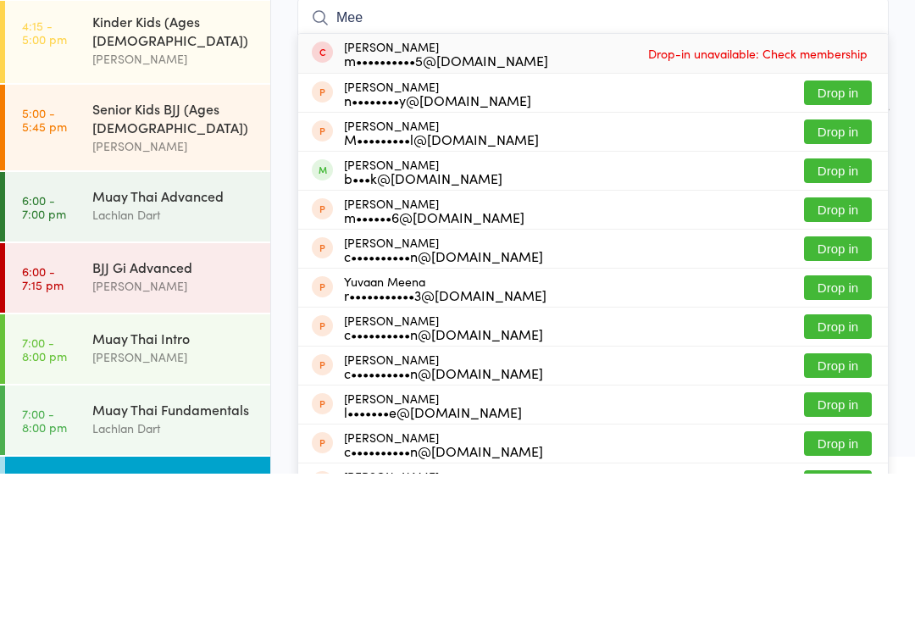
type input "Mee"
click at [825, 273] on button "Drop in" at bounding box center [838, 285] width 68 height 25
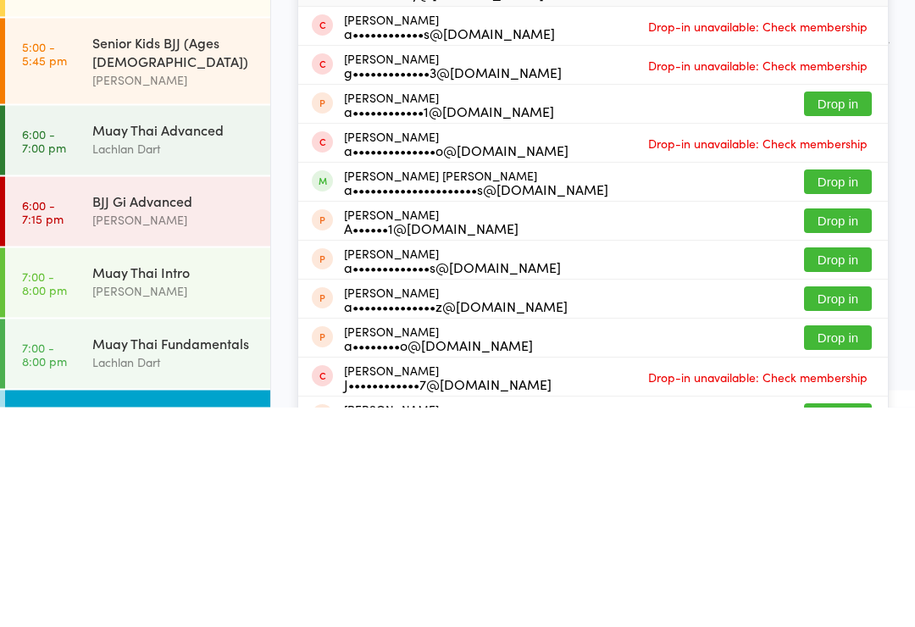
type input "Alexander"
click at [835, 390] on button "Drop in" at bounding box center [838, 402] width 68 height 25
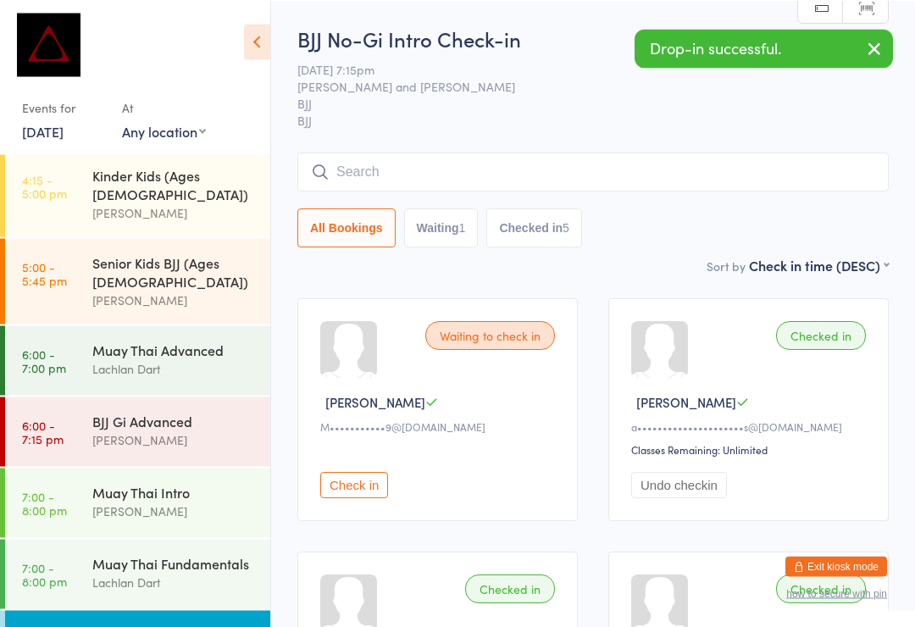
click at [870, 47] on icon "button" at bounding box center [874, 47] width 20 height 21
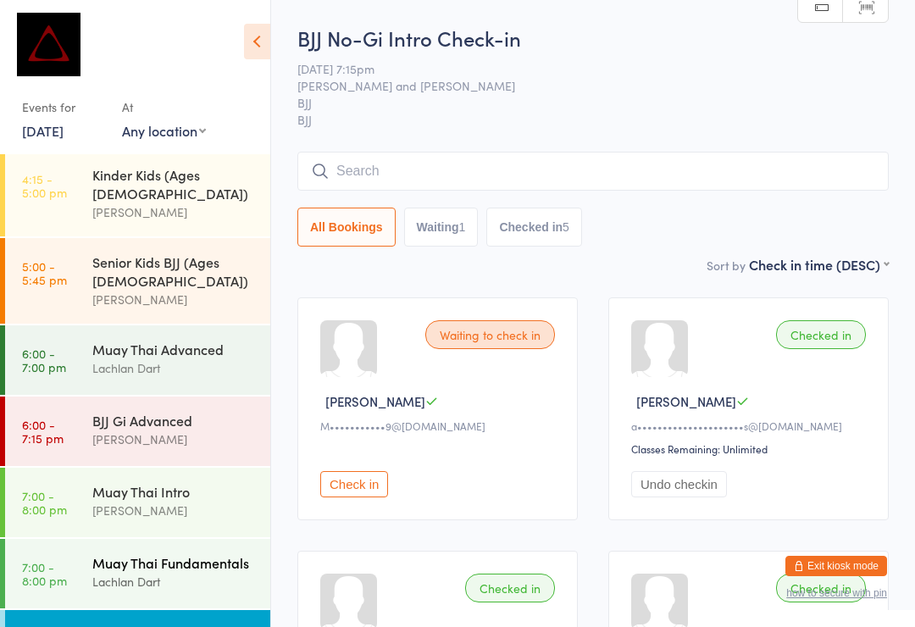
click at [180, 572] on div "Lachlan Dart" at bounding box center [174, 581] width 164 height 19
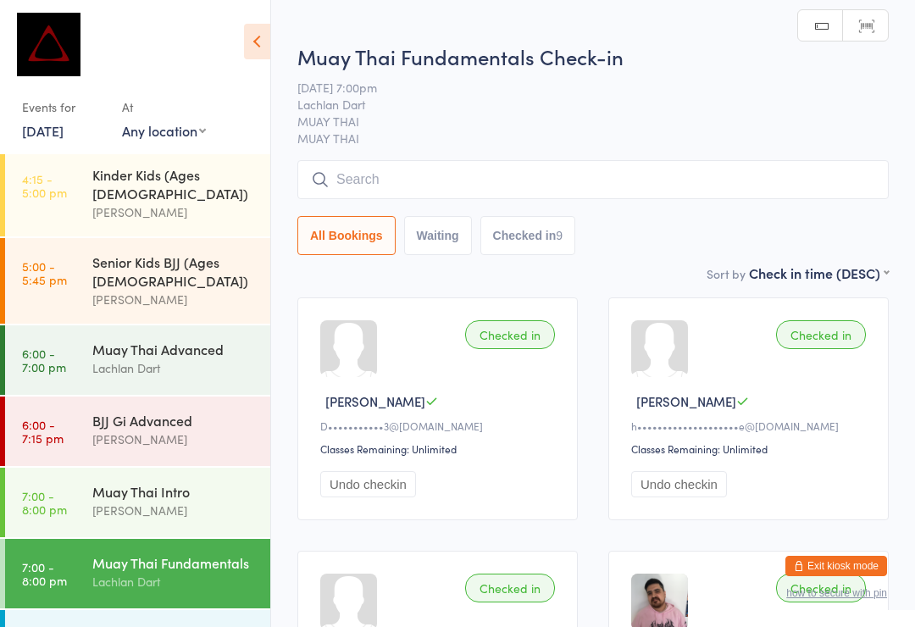
click at [448, 173] on input "search" at bounding box center [592, 179] width 591 height 39
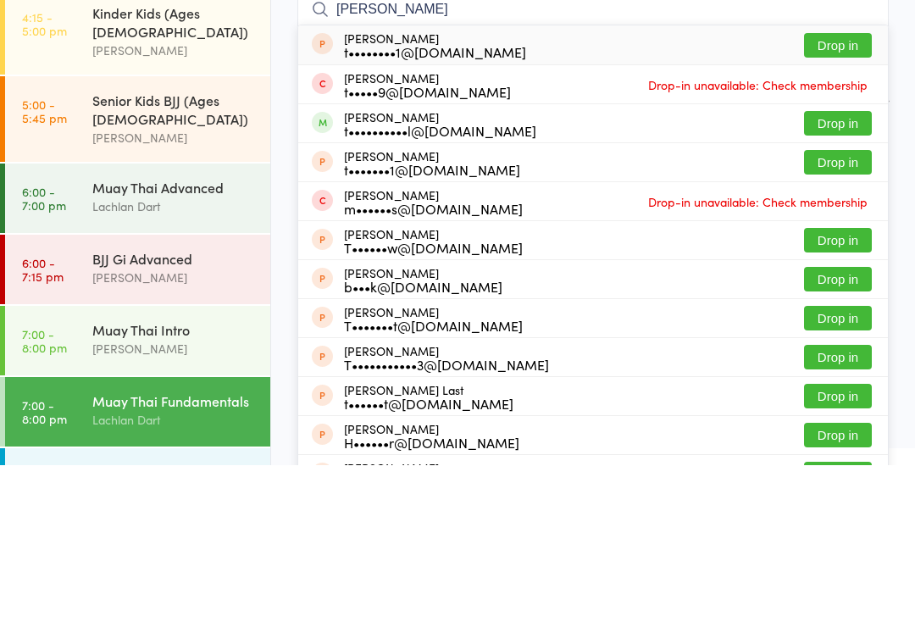
type input "Tim o"
click at [516, 266] on div "Tim O'Callaghan t••••••••••l@gmail.com Drop in" at bounding box center [593, 285] width 590 height 38
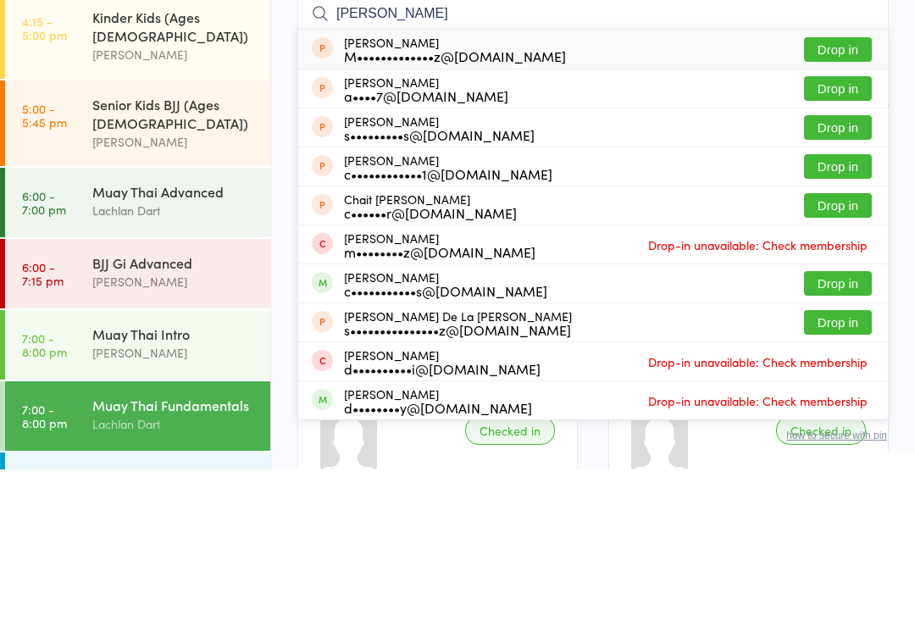
type input "Cruz"
click at [837, 429] on button "Drop in" at bounding box center [838, 441] width 68 height 25
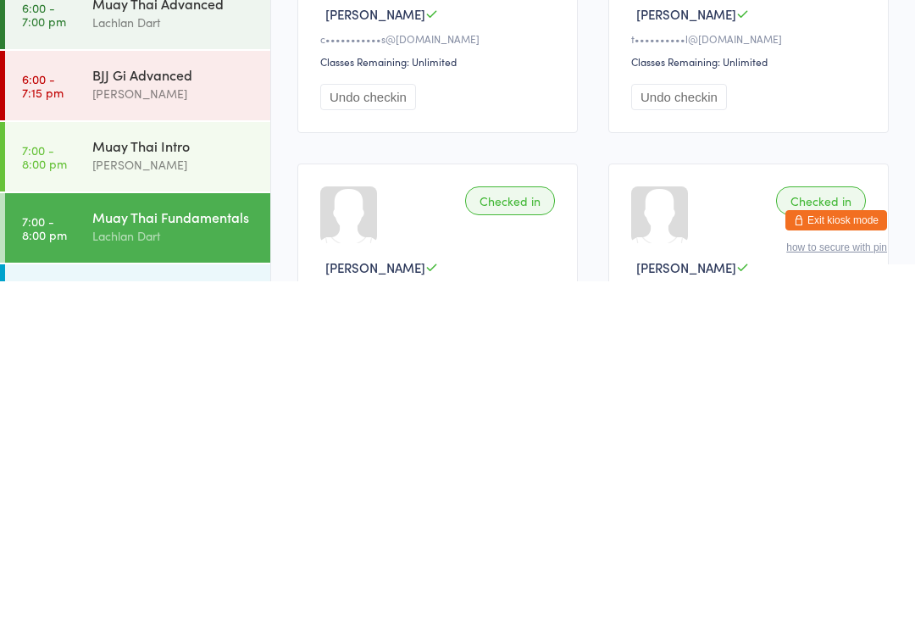
scroll to position [57, 0]
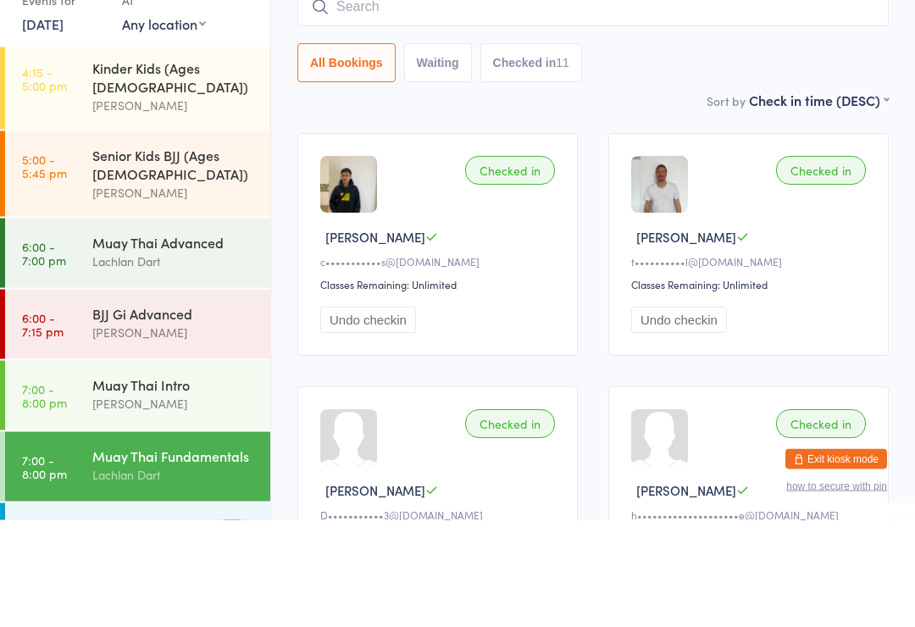
click at [576, 95] on input "search" at bounding box center [592, 114] width 591 height 39
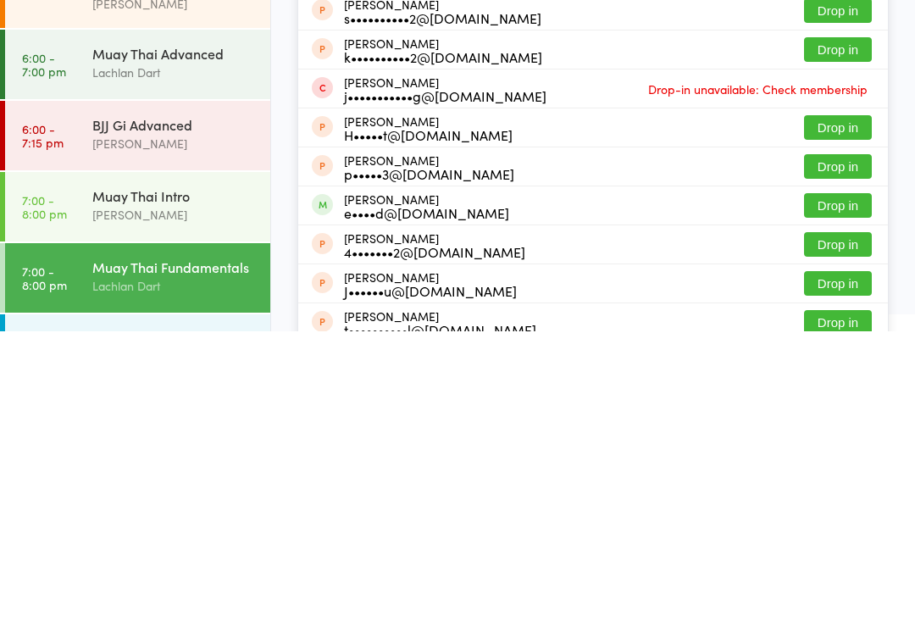
type input "Huang"
click at [838, 489] on button "Drop in" at bounding box center [838, 501] width 68 height 25
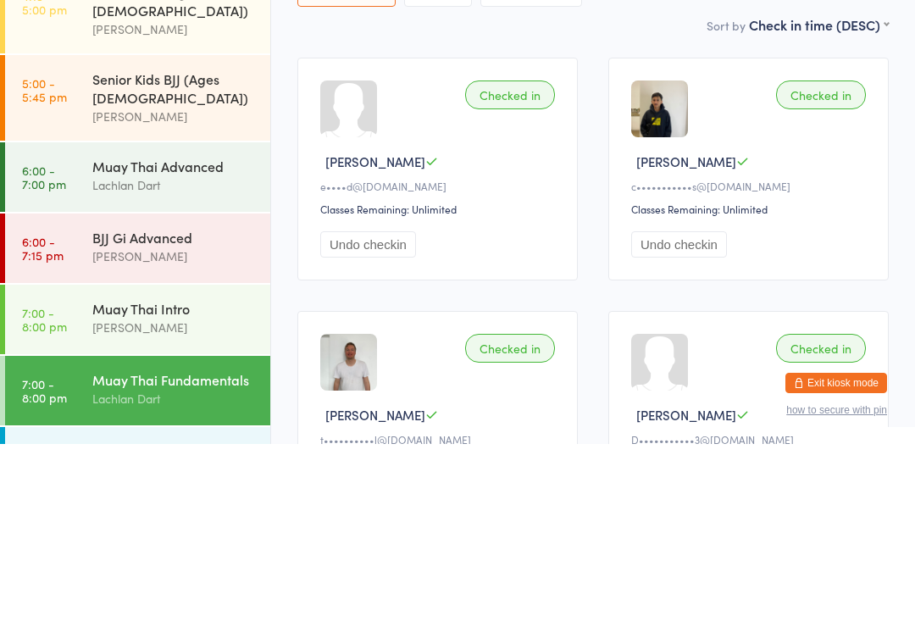
scroll to position [0, 0]
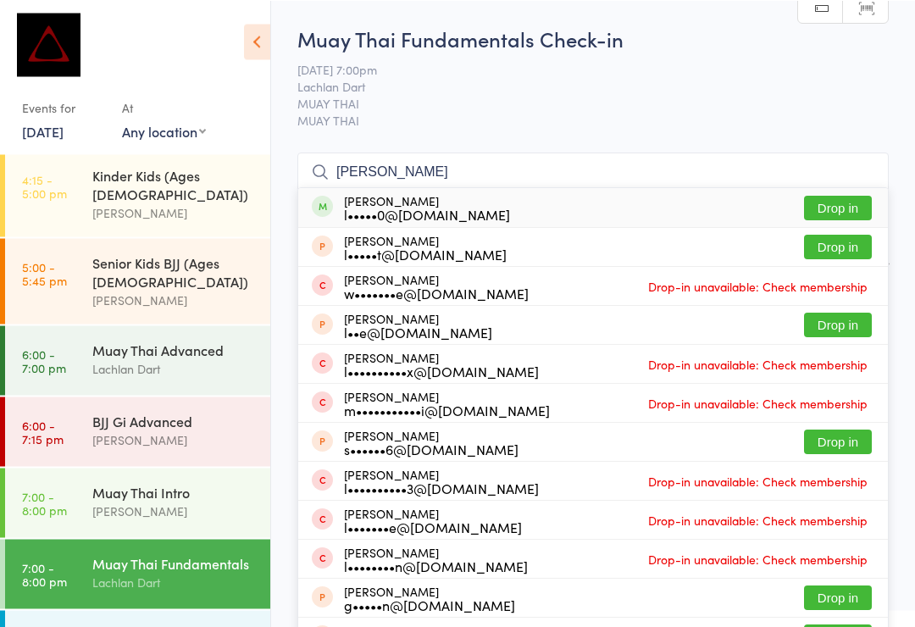
type input "Luke tripodi"
click at [528, 191] on div "Luke Tripodi l•••••0@icloud.com Drop in" at bounding box center [593, 206] width 590 height 39
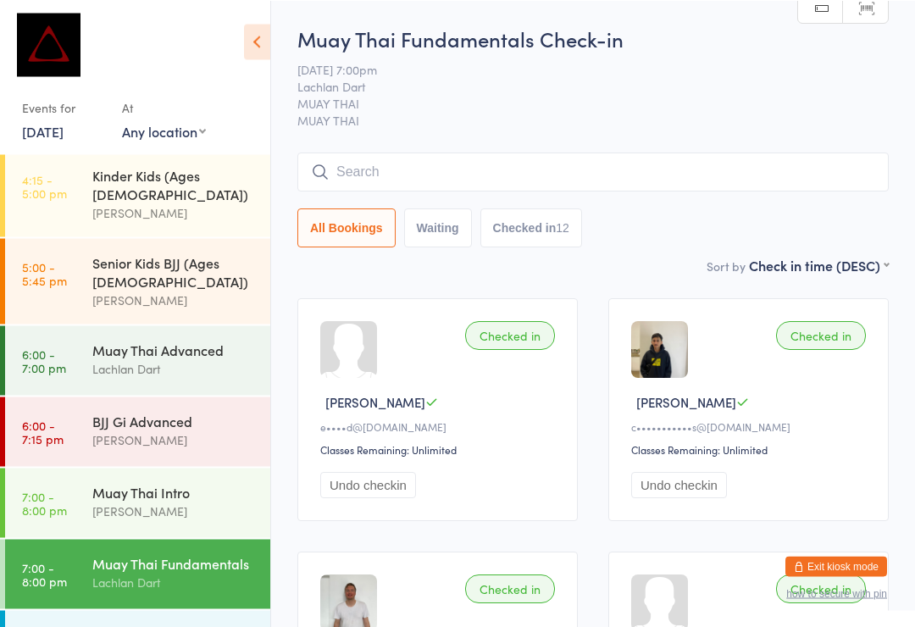
click at [806, 191] on input "search" at bounding box center [592, 171] width 591 height 39
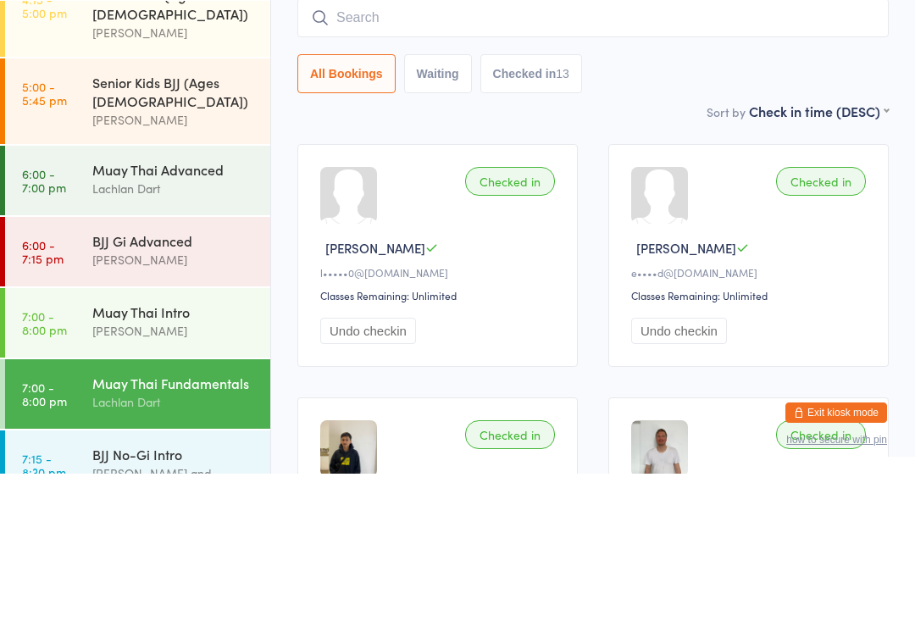
scroll to position [666, 0]
click at [172, 456] on div "Muay Thai Intro" at bounding box center [174, 465] width 164 height 19
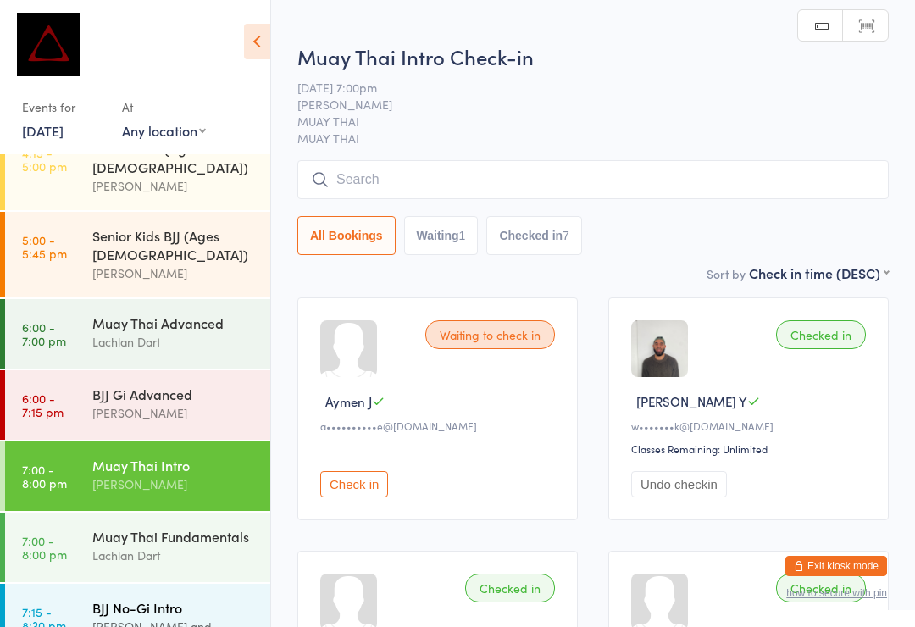
click at [198, 598] on div "BJJ No-Gi Intro" at bounding box center [174, 607] width 164 height 19
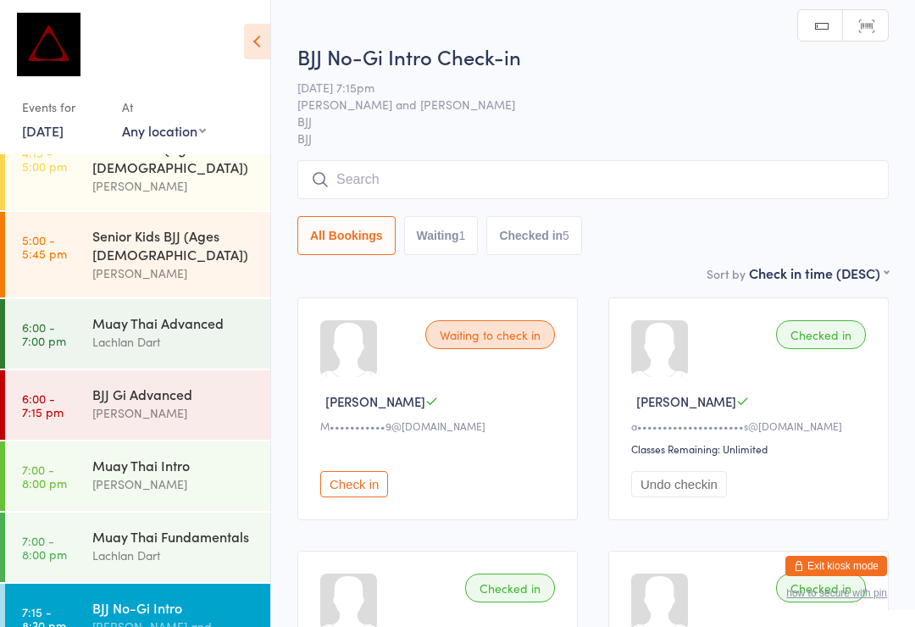
click at [546, 174] on input "search" at bounding box center [592, 179] width 591 height 39
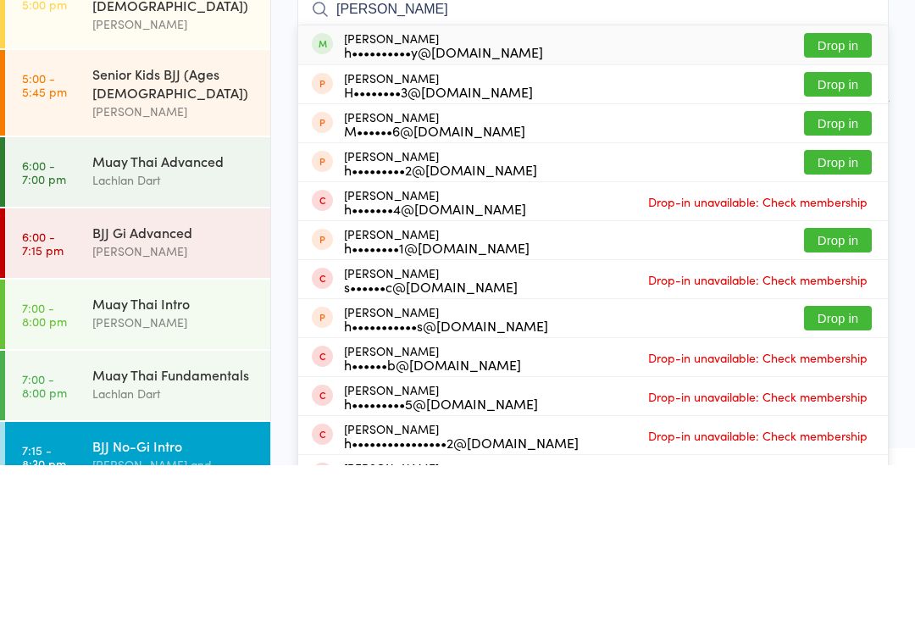
type input "Hugh b"
click at [852, 195] on button "Drop in" at bounding box center [838, 207] width 68 height 25
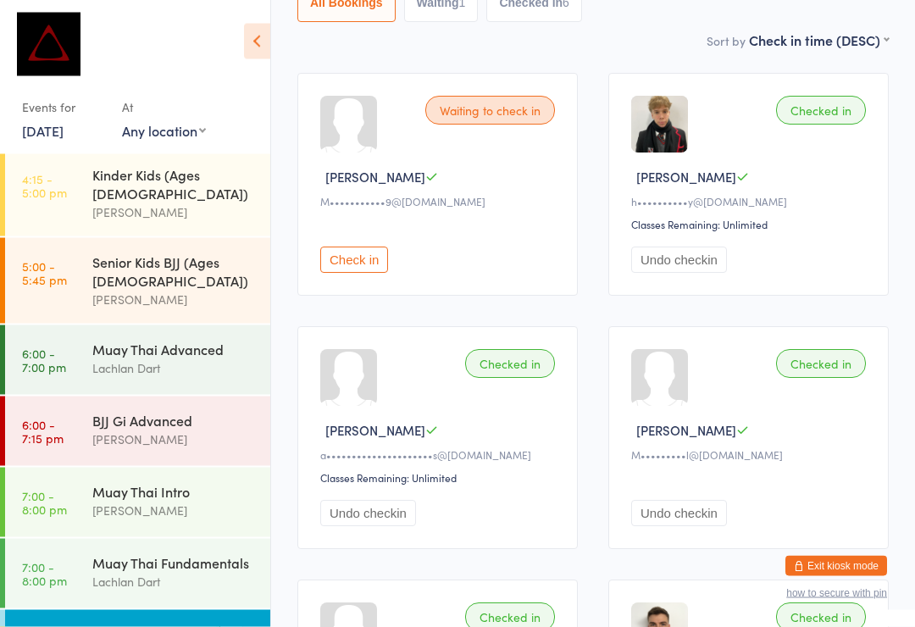
scroll to position [234, 0]
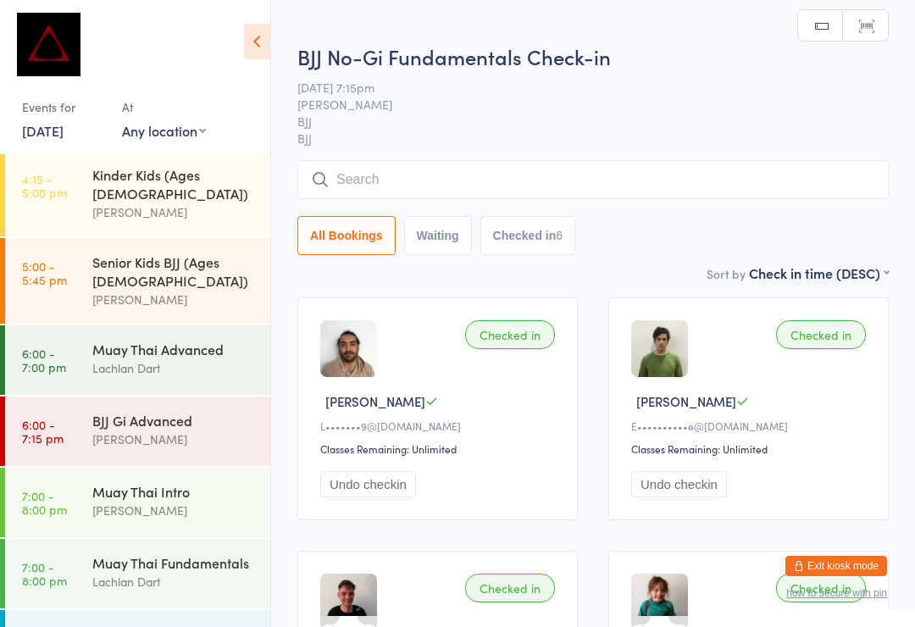
click at [682, 136] on span "BJJ" at bounding box center [592, 138] width 591 height 17
click at [729, 186] on input "search" at bounding box center [592, 179] width 591 height 39
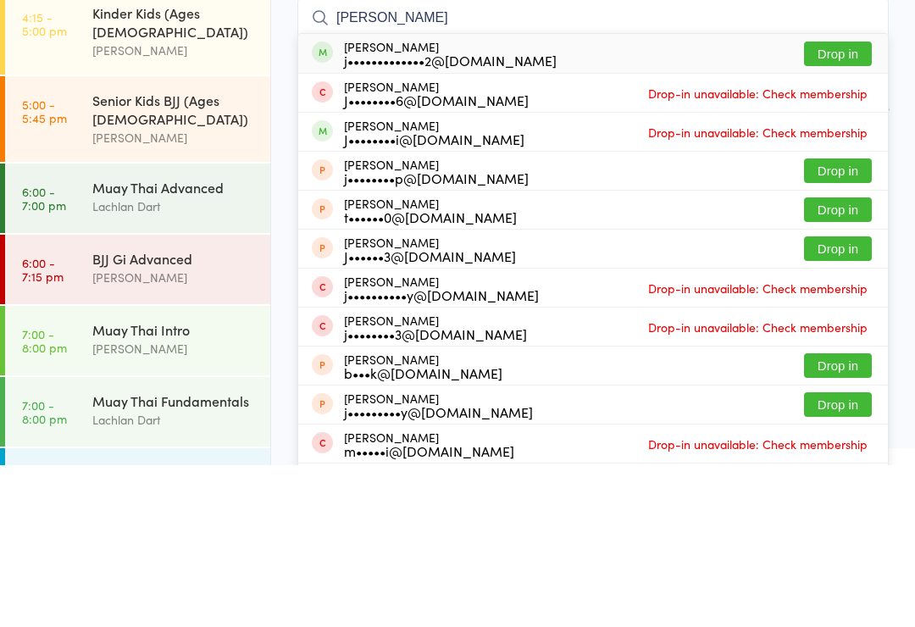
type input "Jasper subra"
click at [843, 203] on button "Drop in" at bounding box center [838, 215] width 68 height 25
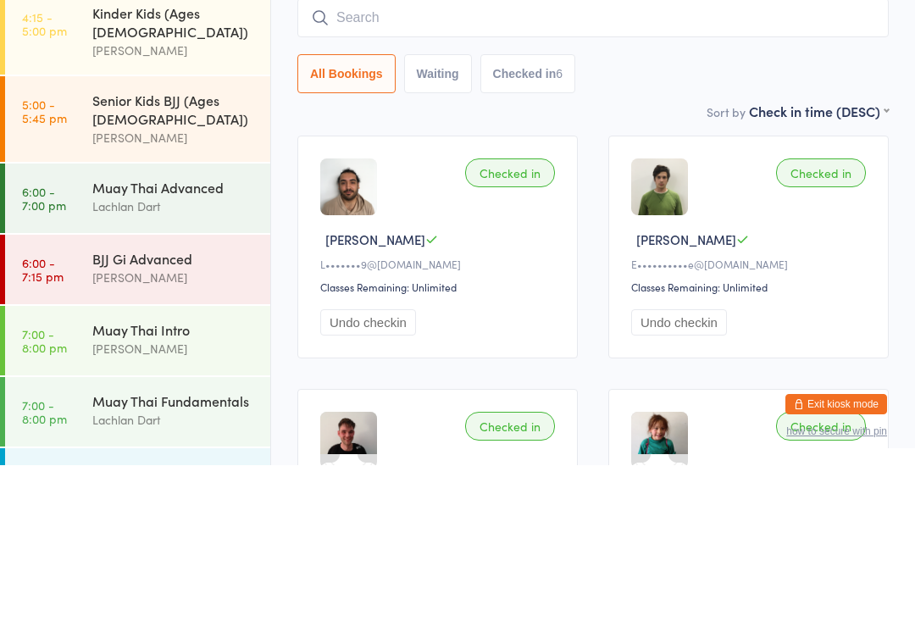
scroll to position [162, 0]
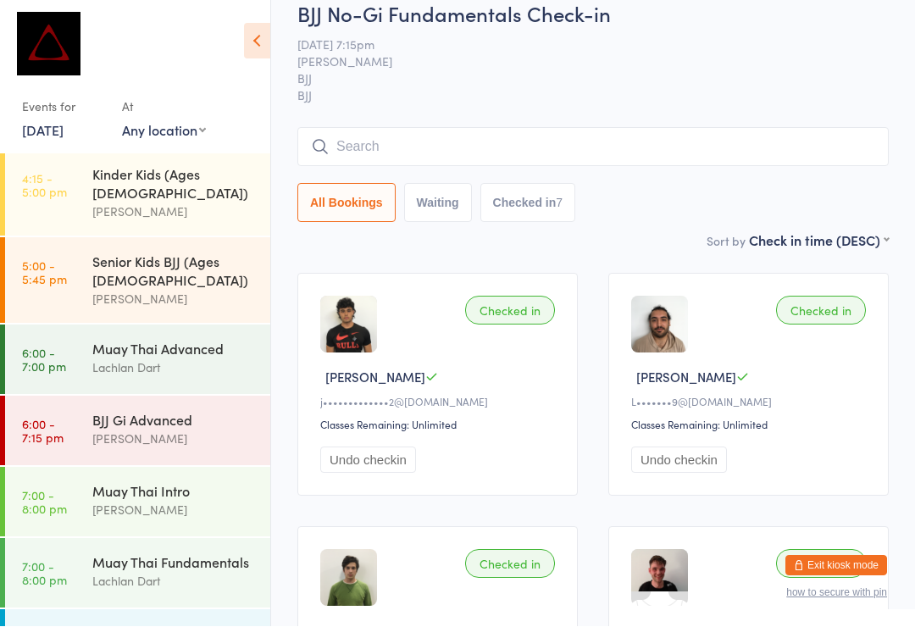
click at [427, 147] on input "search" at bounding box center [592, 147] width 591 height 39
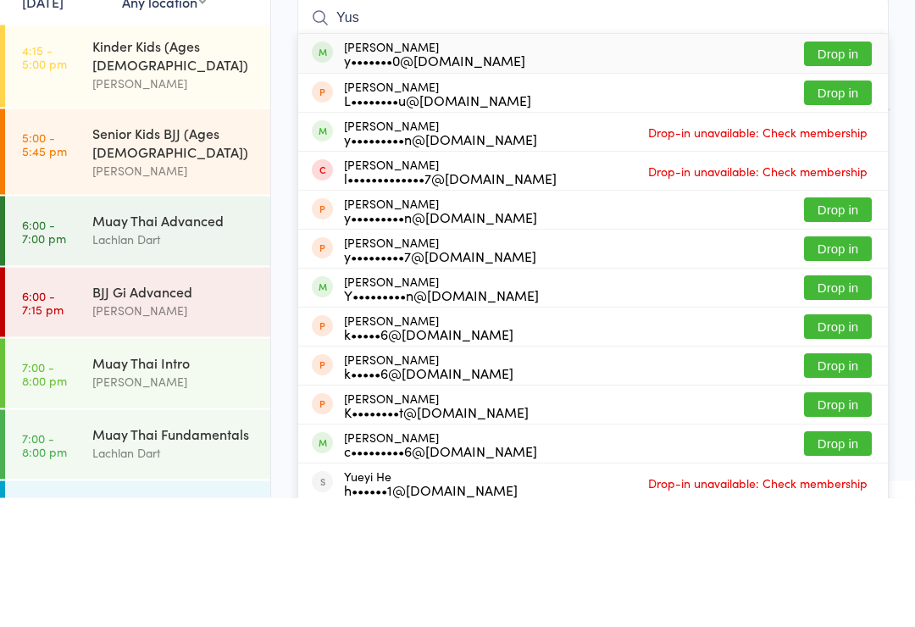
type input "Yus"
click at [853, 171] on button "Drop in" at bounding box center [838, 183] width 68 height 25
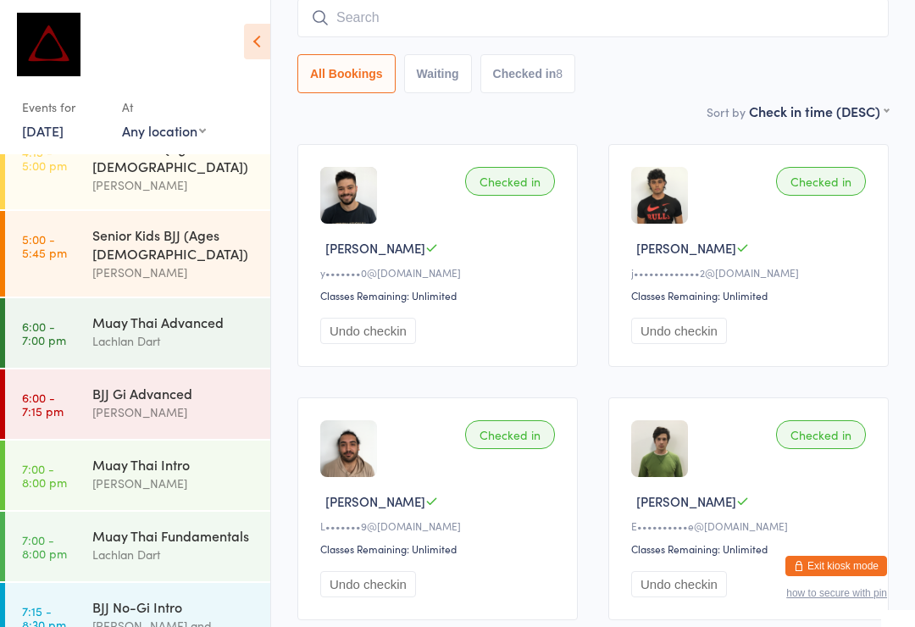
scroll to position [666, 0]
click at [547, 10] on input "search" at bounding box center [592, 17] width 591 height 39
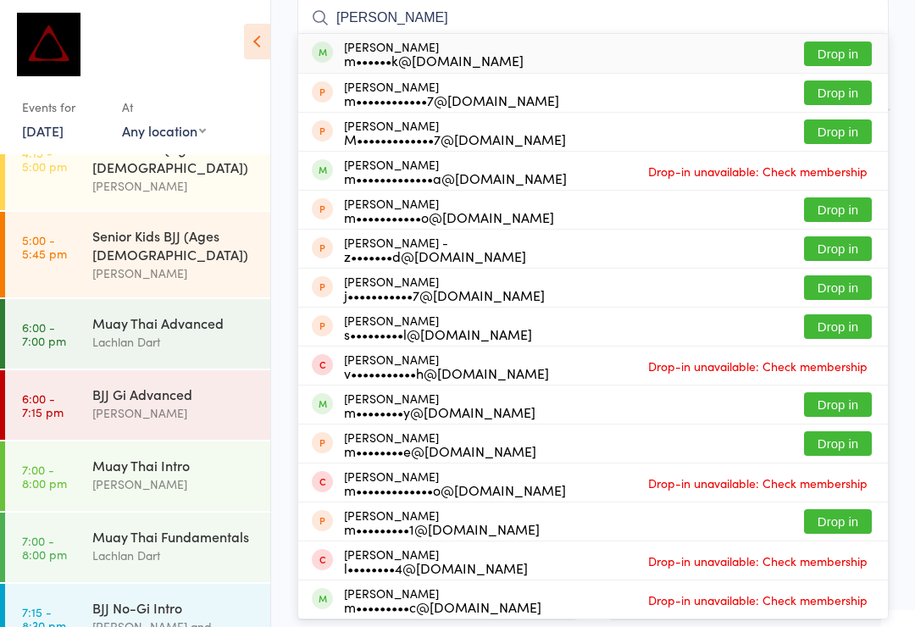
type input "Massimo"
click at [853, 42] on button "Drop in" at bounding box center [838, 54] width 68 height 25
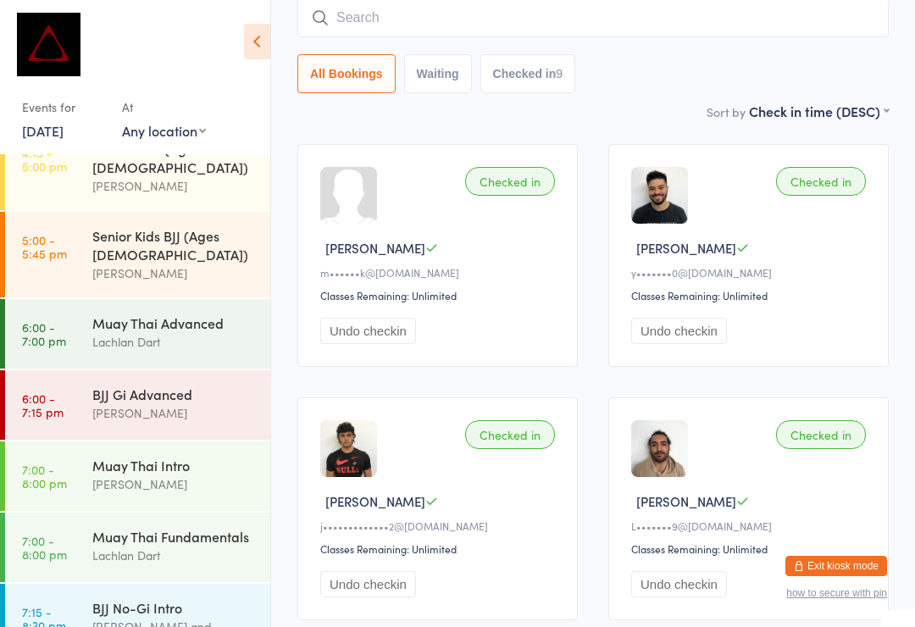
click at [631, 21] on input "search" at bounding box center [592, 17] width 591 height 39
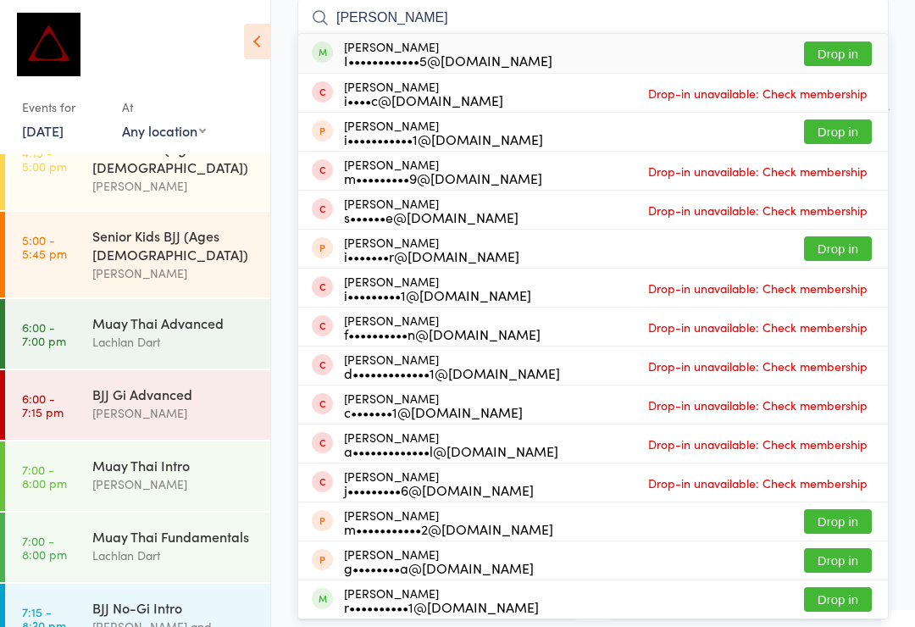
type input "Ian_ca"
click at [838, 44] on button "Drop in" at bounding box center [838, 54] width 68 height 25
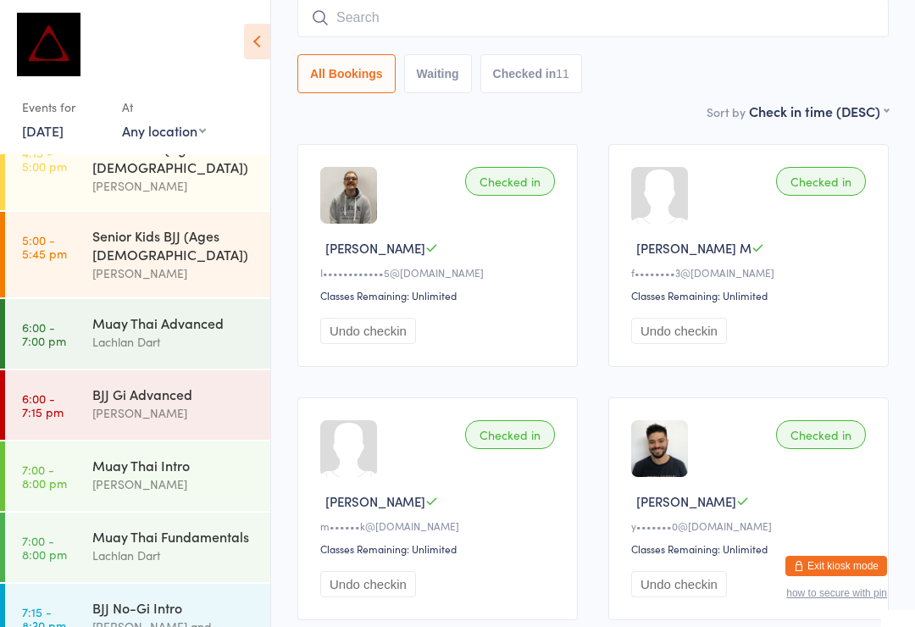
click at [669, 93] on div "All Bookings Waiting Checked in 11" at bounding box center [592, 73] width 591 height 39
click at [850, 556] on button "Exit kiosk mode" at bounding box center [836, 566] width 102 height 20
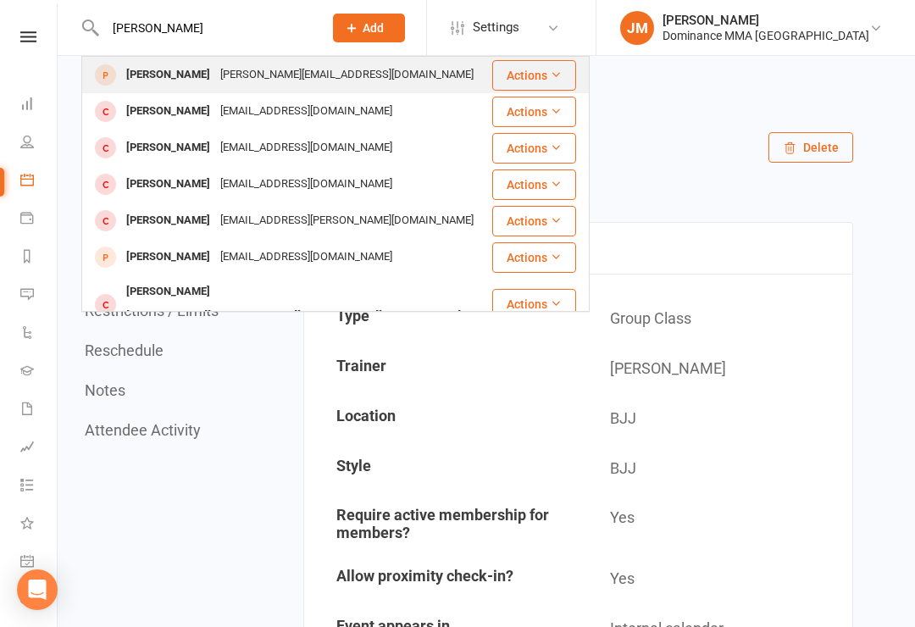
type input "Jakub m"
click at [161, 66] on div "[PERSON_NAME]" at bounding box center [168, 75] width 94 height 25
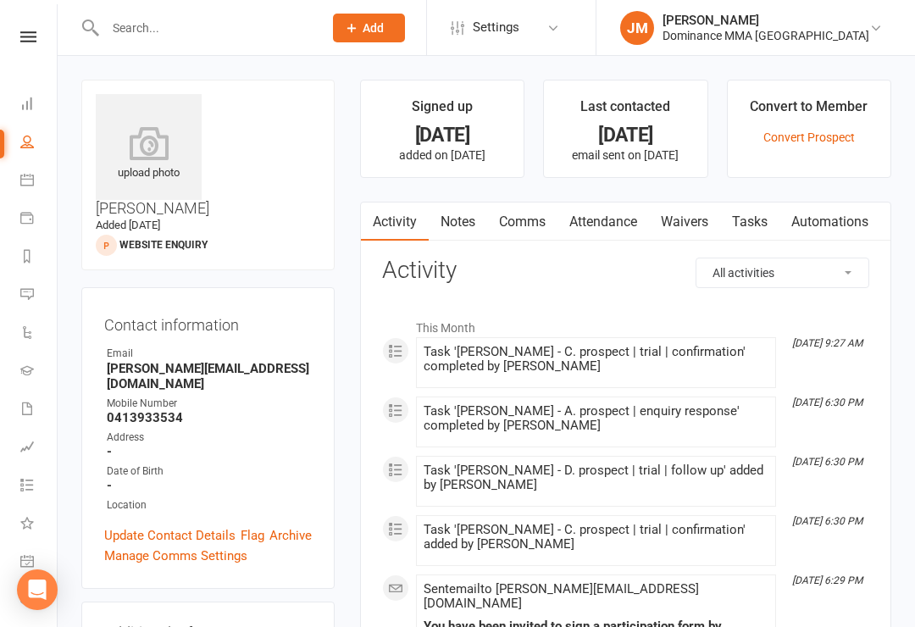
click at [680, 235] on link "Waivers" at bounding box center [684, 221] width 71 height 39
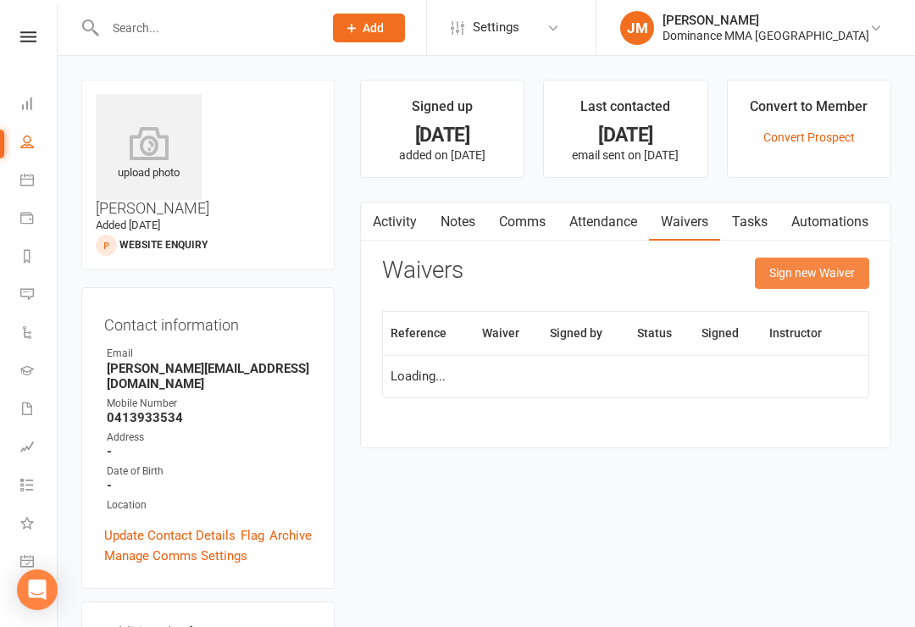
click at [799, 272] on button "Sign new Waiver" at bounding box center [812, 273] width 114 height 31
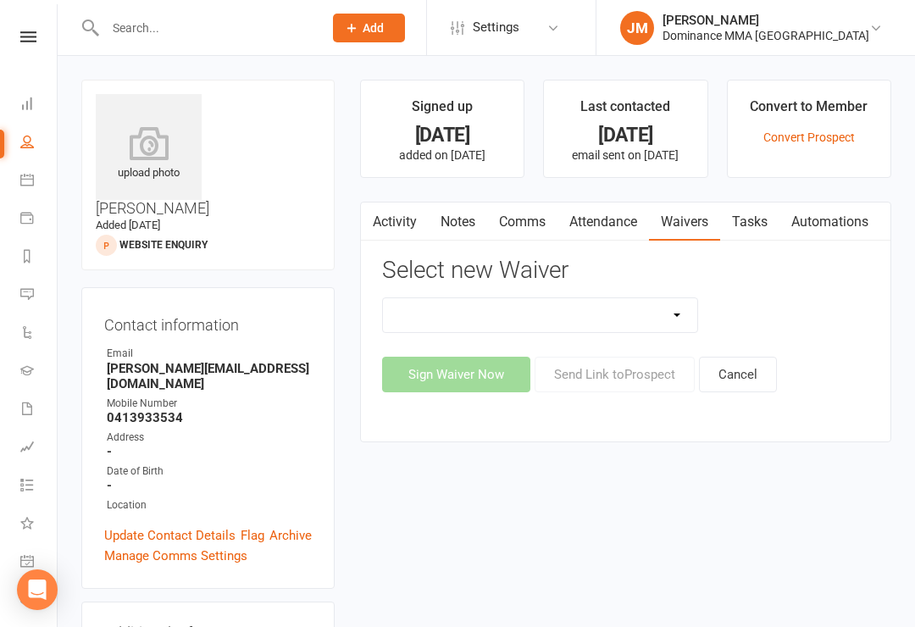
click at [651, 312] on select "Member | Cancellation | Adults Member | Injury Report Form (FOH staff use only)…" at bounding box center [540, 315] width 315 height 34
select select "45"
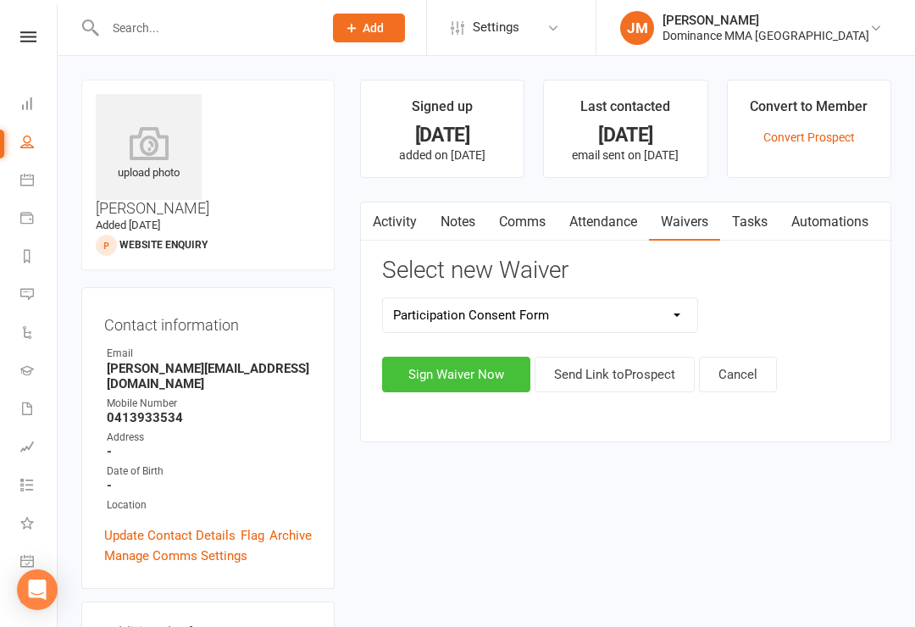
click at [434, 365] on button "Sign Waiver Now" at bounding box center [456, 375] width 148 height 36
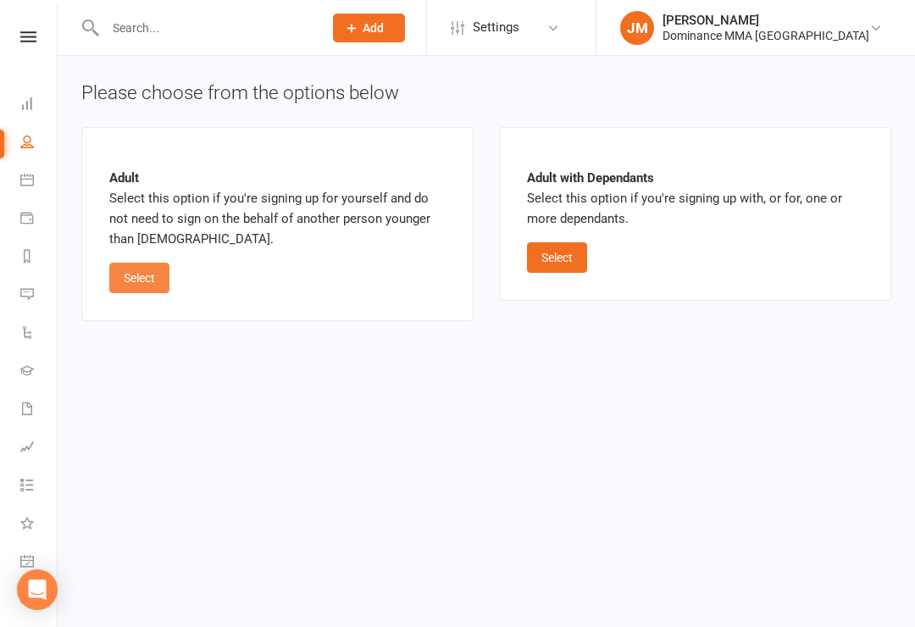
click at [142, 264] on button "Select" at bounding box center [139, 278] width 60 height 31
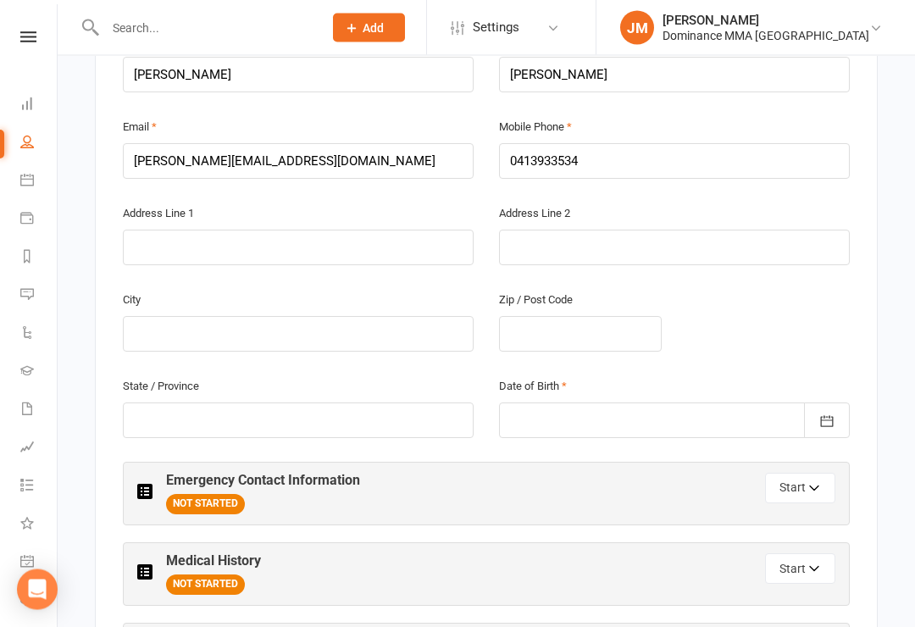
scroll to position [466, 0]
click at [624, 402] on div at bounding box center [674, 420] width 351 height 36
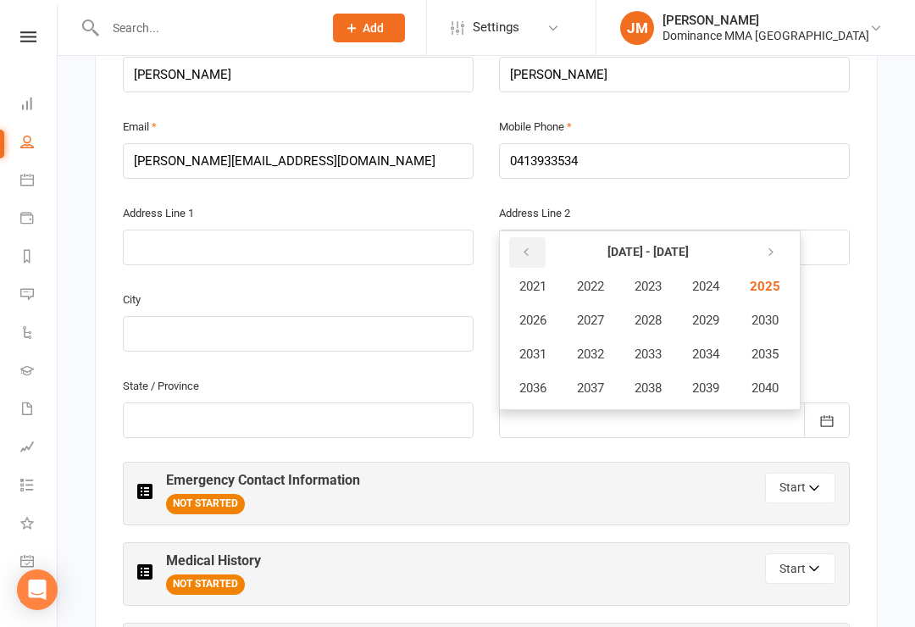
click at [520, 246] on icon "button" at bounding box center [526, 253] width 12 height 14
click at [546, 313] on span "2006" at bounding box center [532, 320] width 27 height 15
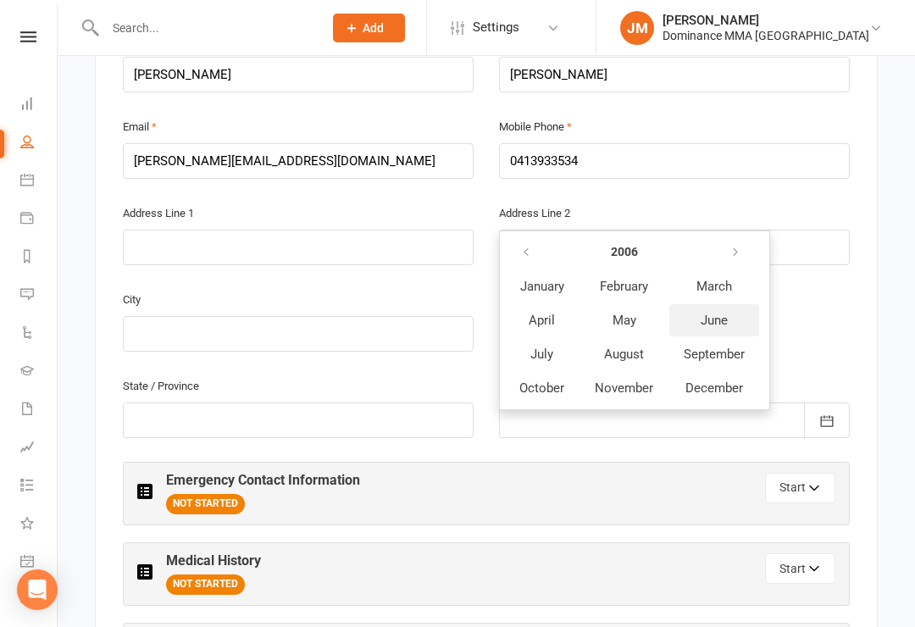
click at [724, 313] on span "June" at bounding box center [714, 320] width 27 height 15
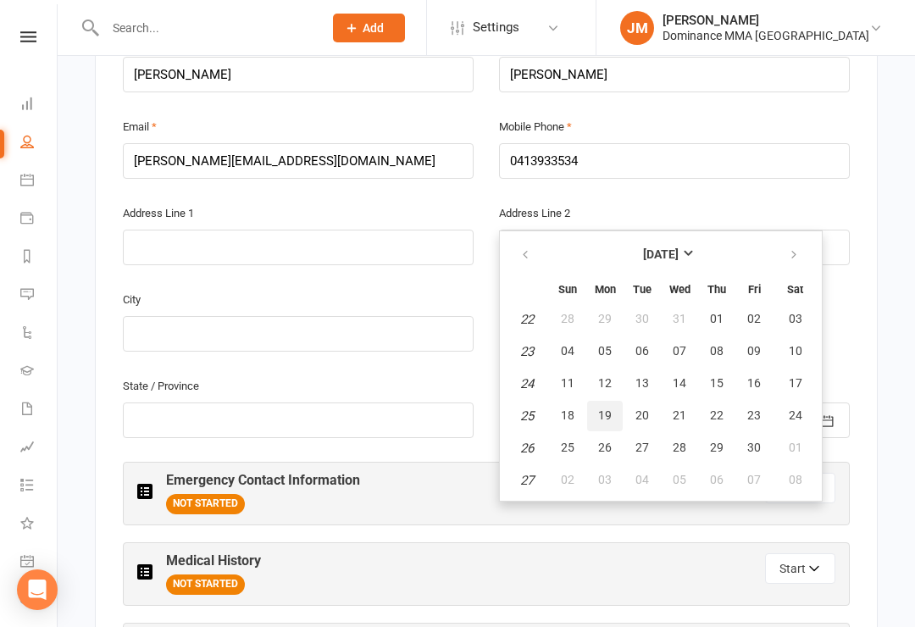
click at [606, 401] on button "19" at bounding box center [605, 416] width 36 height 31
type input "19 Jun 2006"
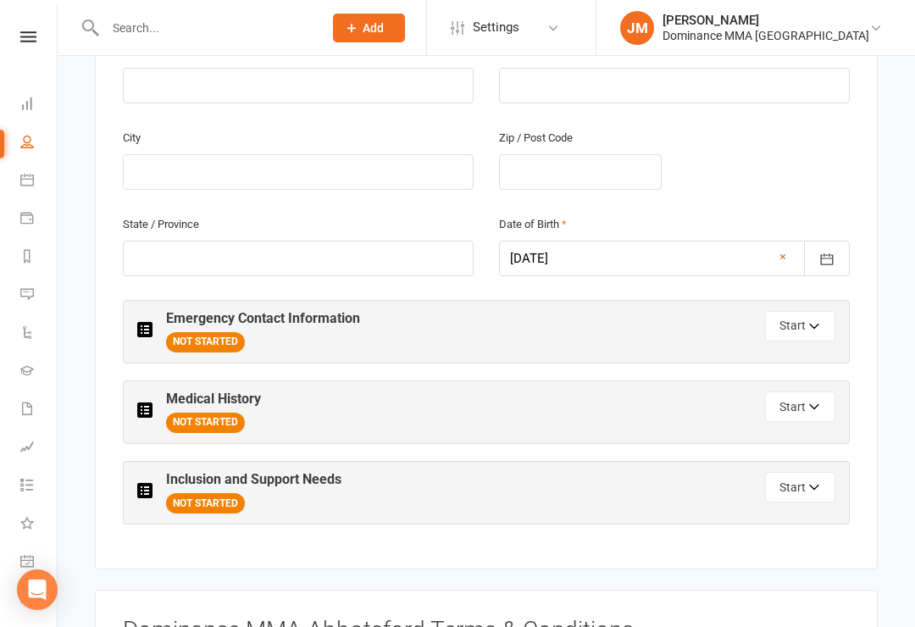
scroll to position [623, 0]
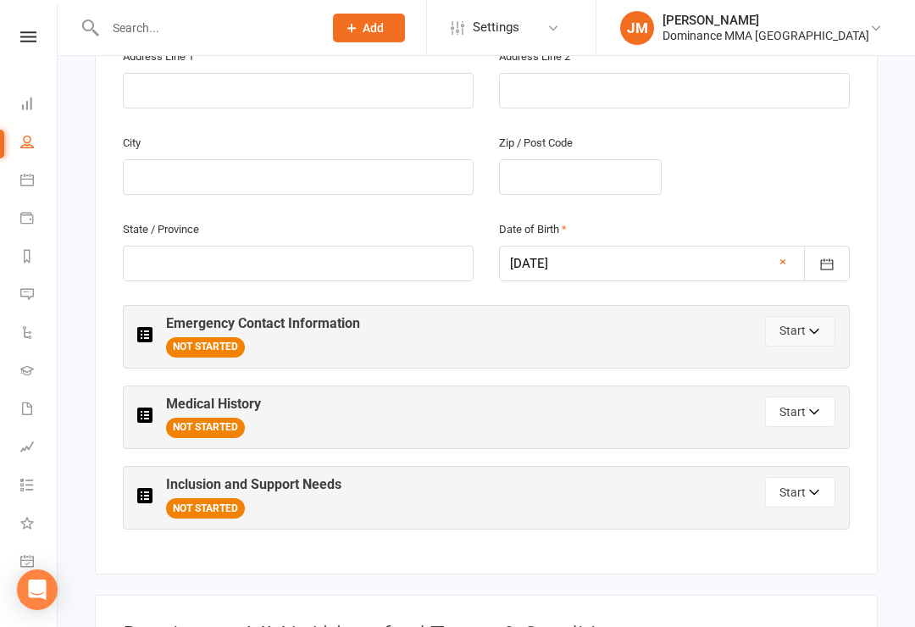
click at [806, 316] on button "Start" at bounding box center [800, 331] width 70 height 31
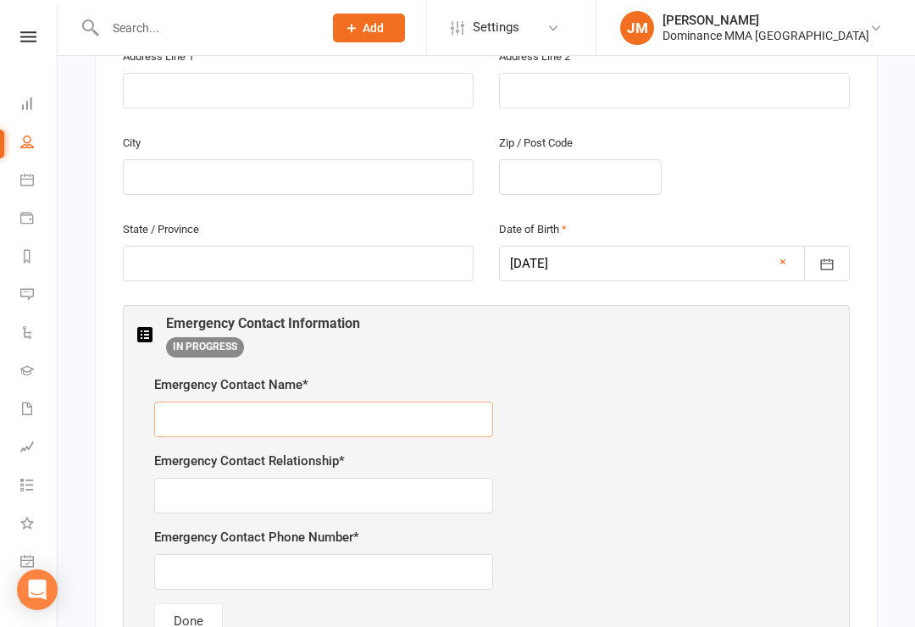
click at [355, 411] on input "text" at bounding box center [323, 420] width 339 height 36
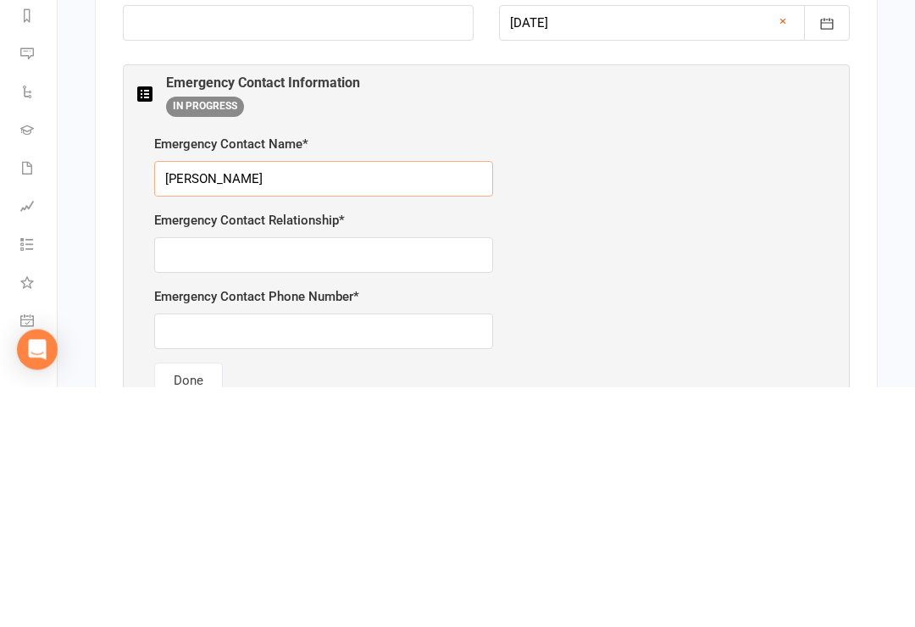
type input "Beata Maslowska"
click at [421, 478] on input "text" at bounding box center [323, 496] width 339 height 36
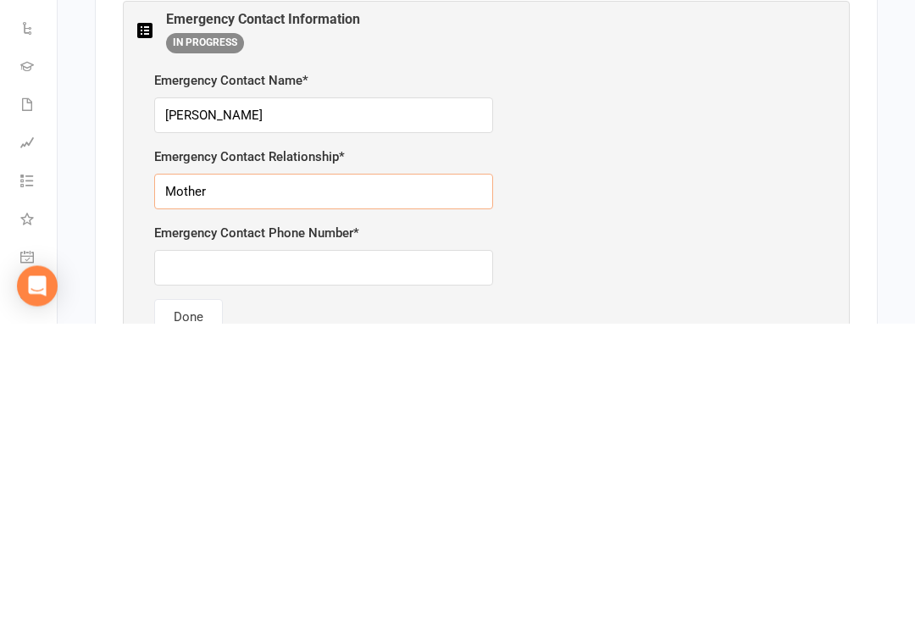
type input "Mother"
click at [206, 554] on input "text" at bounding box center [323, 572] width 339 height 36
type input "422294009"
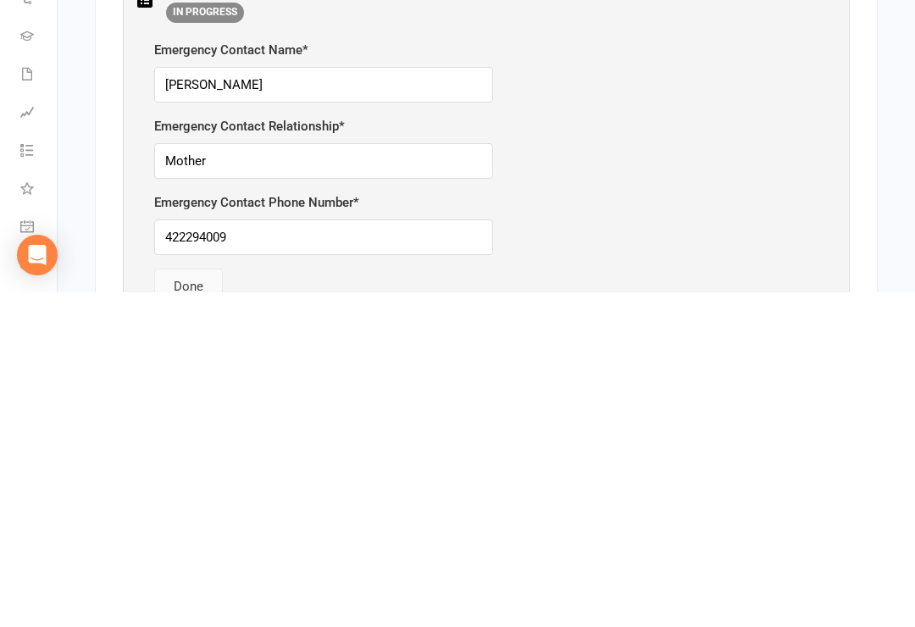
click at [214, 603] on button "Done" at bounding box center [188, 621] width 69 height 36
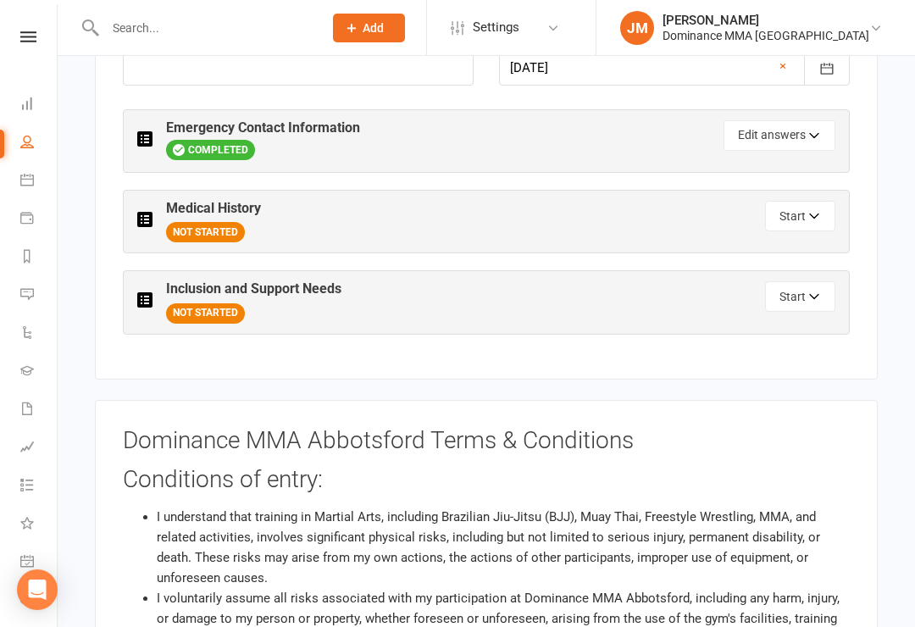
scroll to position [817, 0]
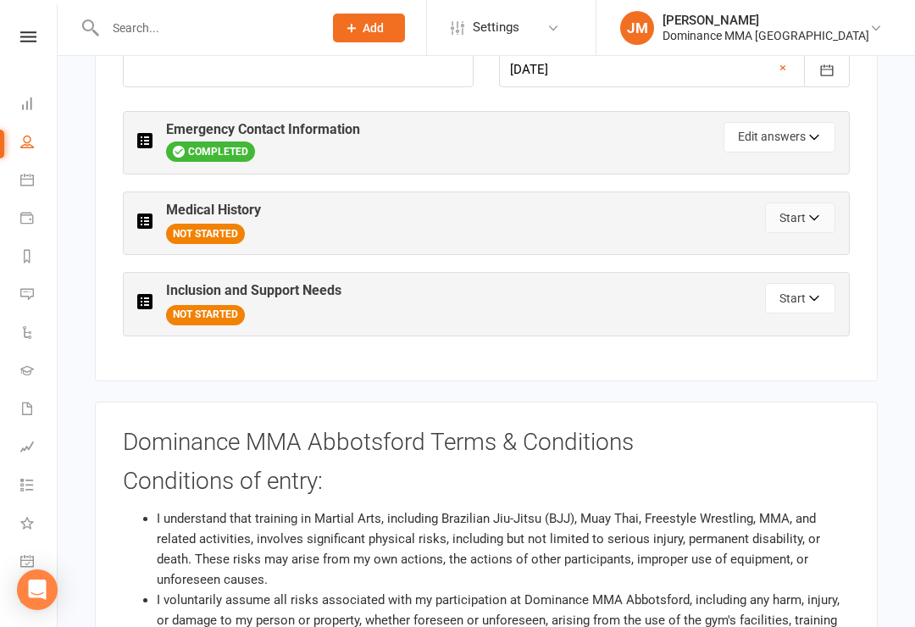
click at [826, 202] on button "Start" at bounding box center [800, 217] width 70 height 31
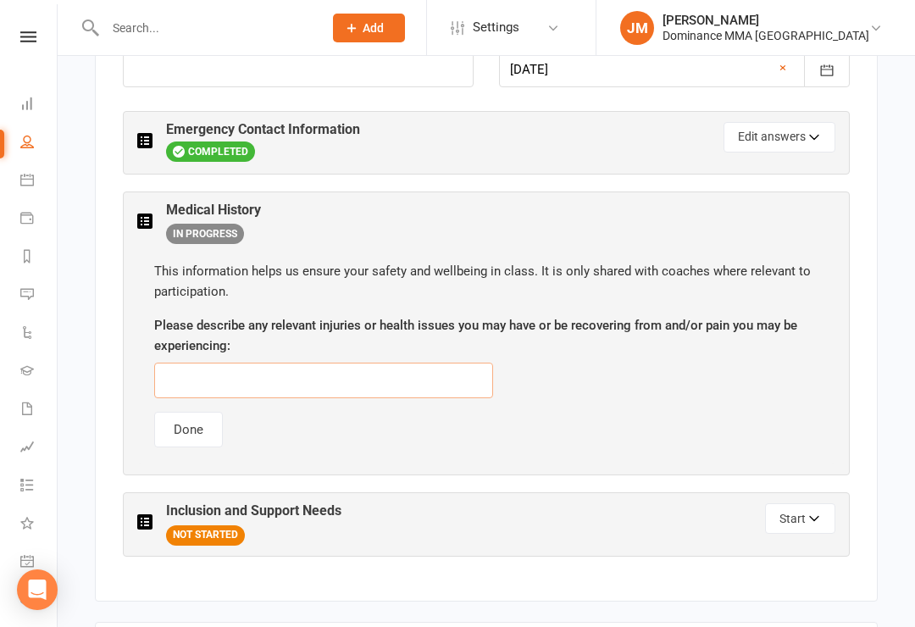
click at [399, 363] on input "text" at bounding box center [323, 381] width 339 height 36
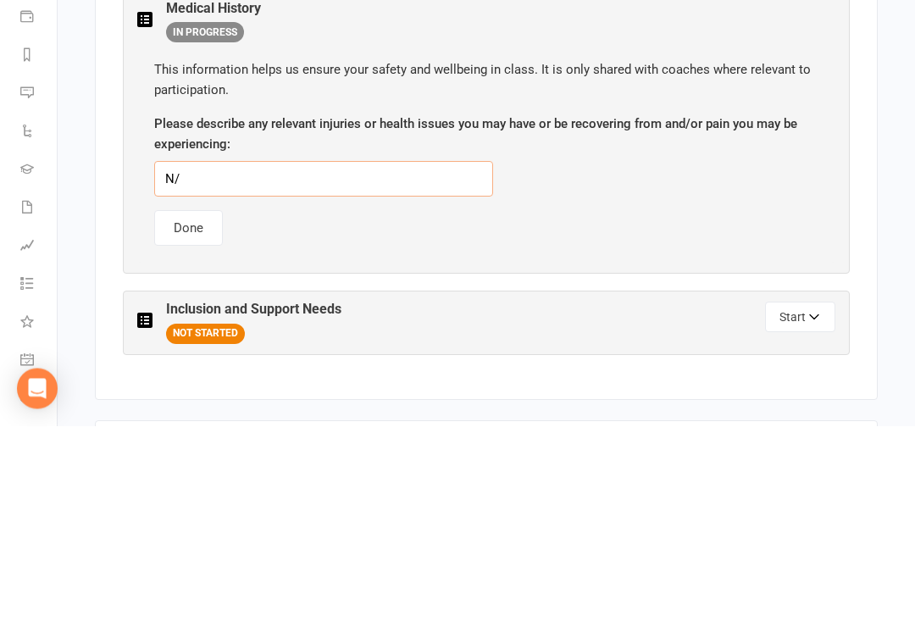
type input "N/A"
click at [202, 412] on button "Done" at bounding box center [188, 430] width 69 height 36
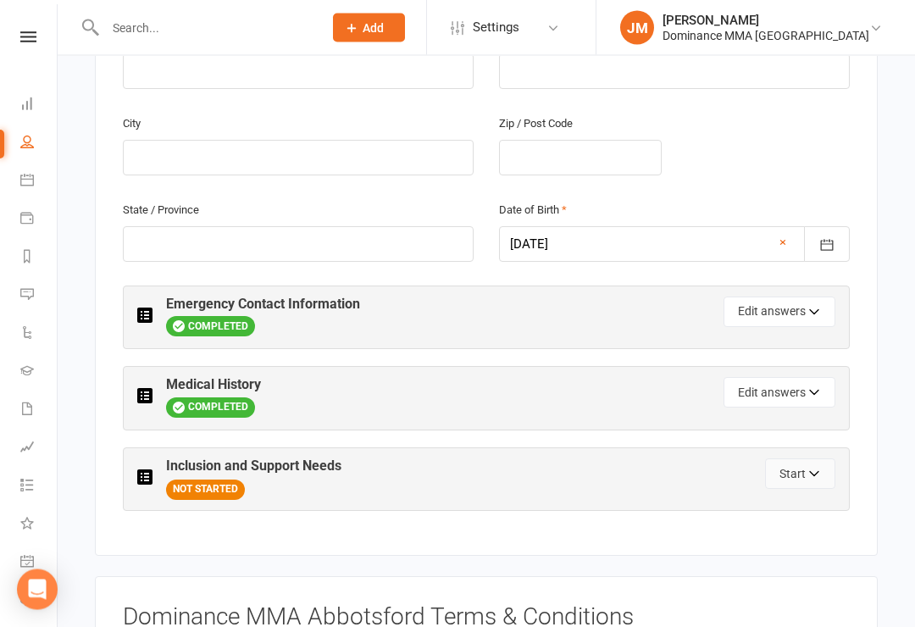
click at [801, 459] on button "Start" at bounding box center [800, 474] width 70 height 31
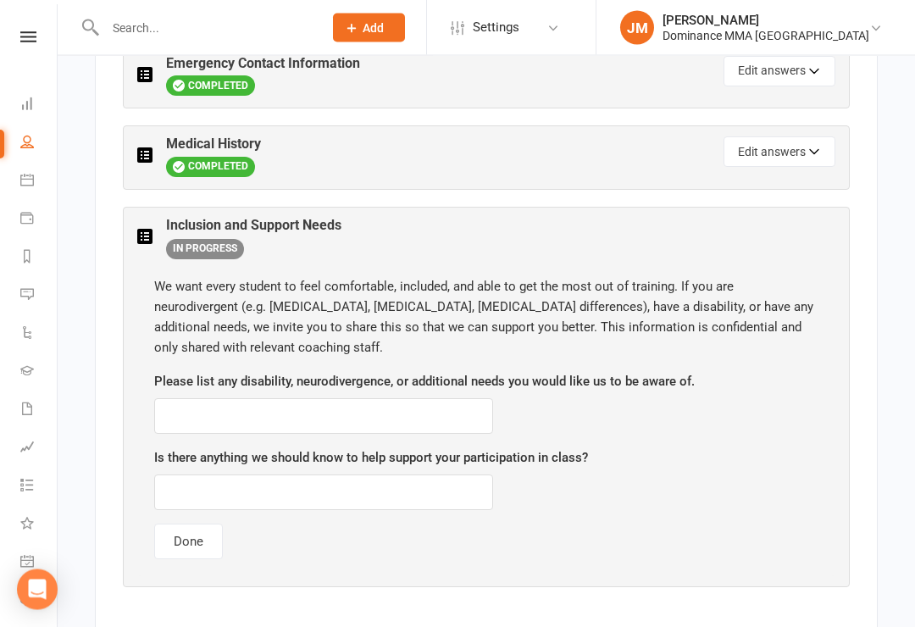
scroll to position [883, 0]
click at [199, 524] on button "Done" at bounding box center [188, 542] width 69 height 36
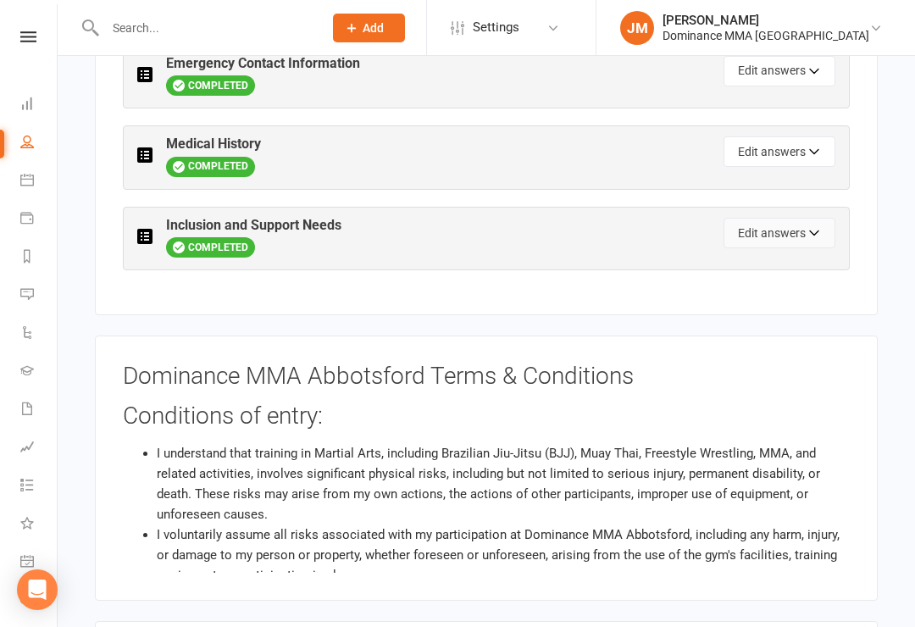
click at [797, 218] on button "Edit answers" at bounding box center [780, 233] width 112 height 31
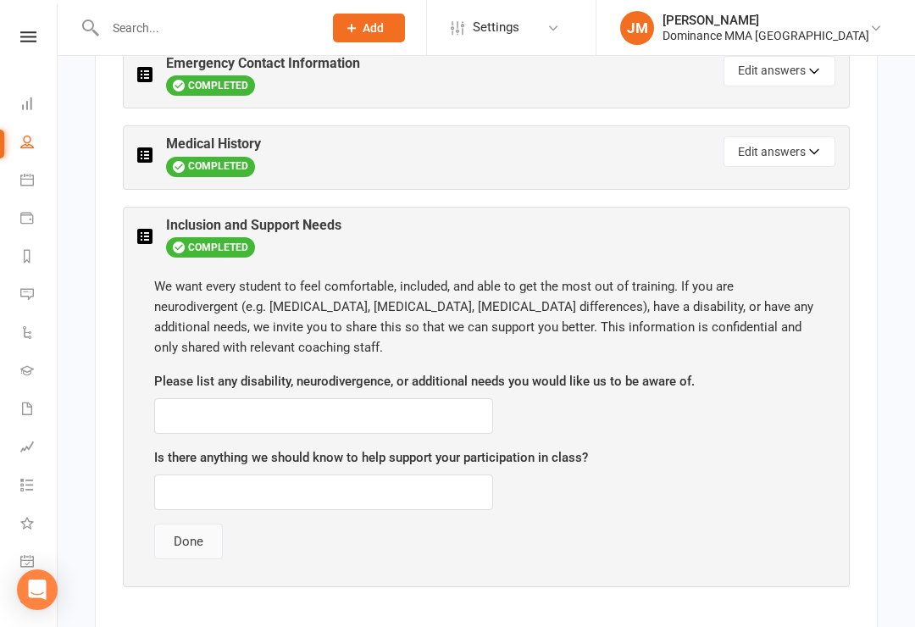
click at [209, 524] on button "Done" at bounding box center [188, 542] width 69 height 36
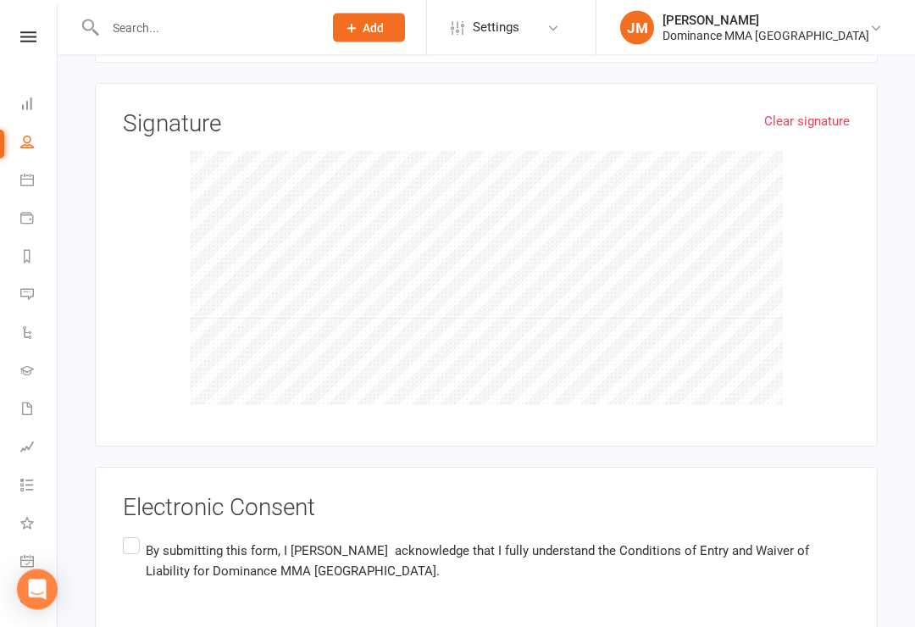
scroll to position [1711, 0]
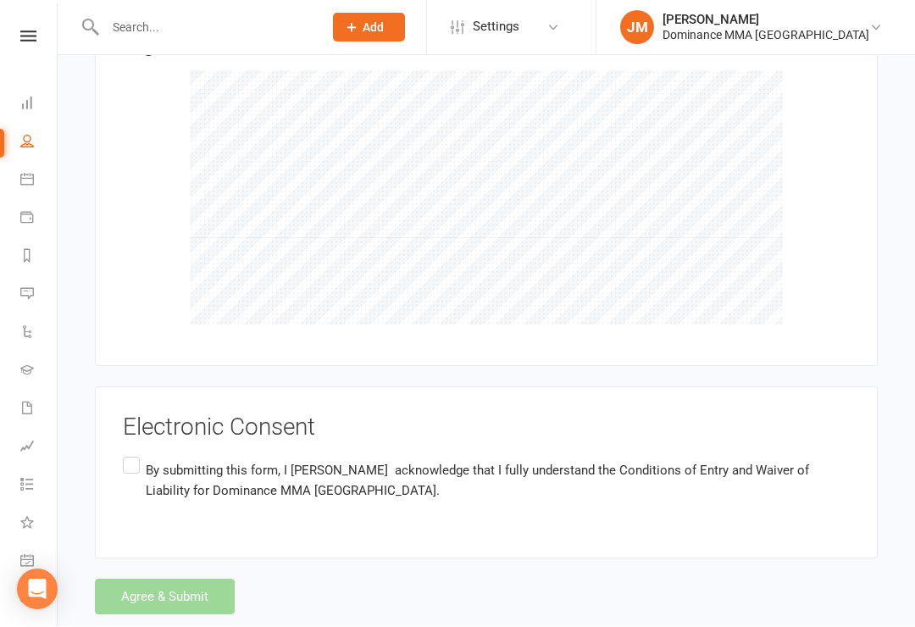
click at [125, 454] on label "By submitting this form, I Jakub Maslowski acknowledge that I fully understand …" at bounding box center [486, 480] width 727 height 53
click at [125, 454] on input "By submitting this form, I Jakub Maslowski acknowledge that I fully understand …" at bounding box center [128, 454] width 11 height 0
click at [170, 580] on button "Agree & Submit" at bounding box center [165, 598] width 140 height 36
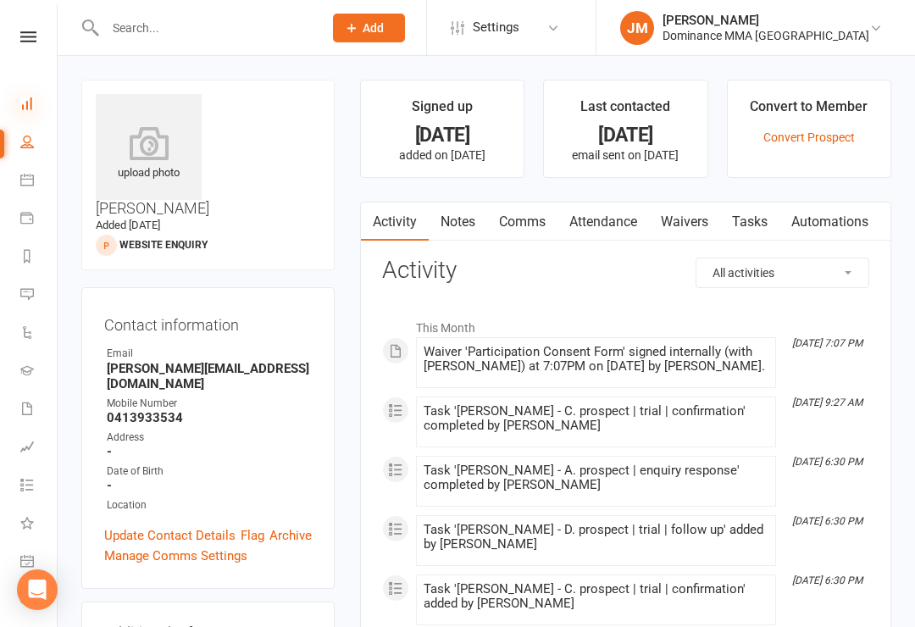
click at [25, 106] on icon at bounding box center [27, 104] width 14 height 14
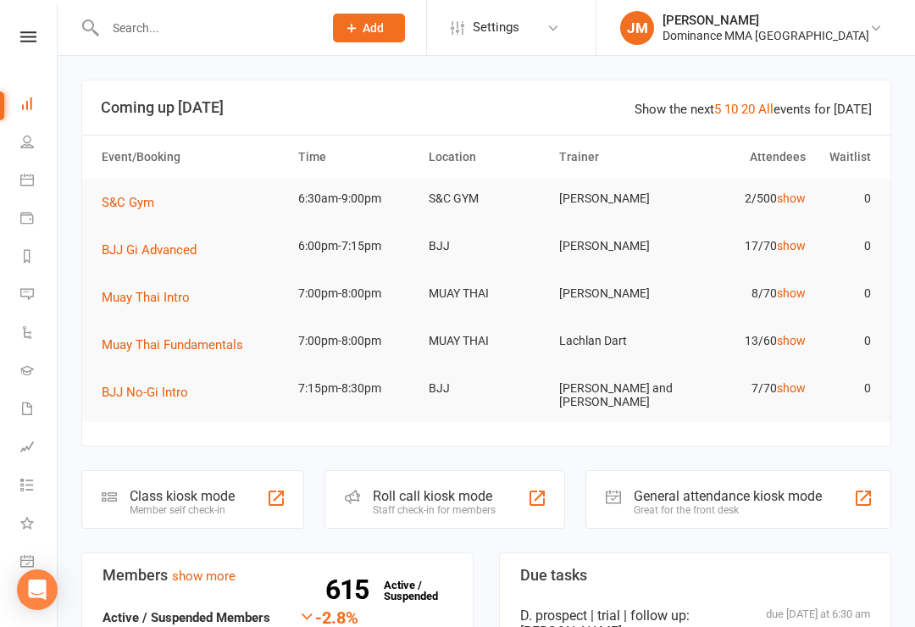
click at [176, 496] on div "Class kiosk mode" at bounding box center [182, 496] width 105 height 16
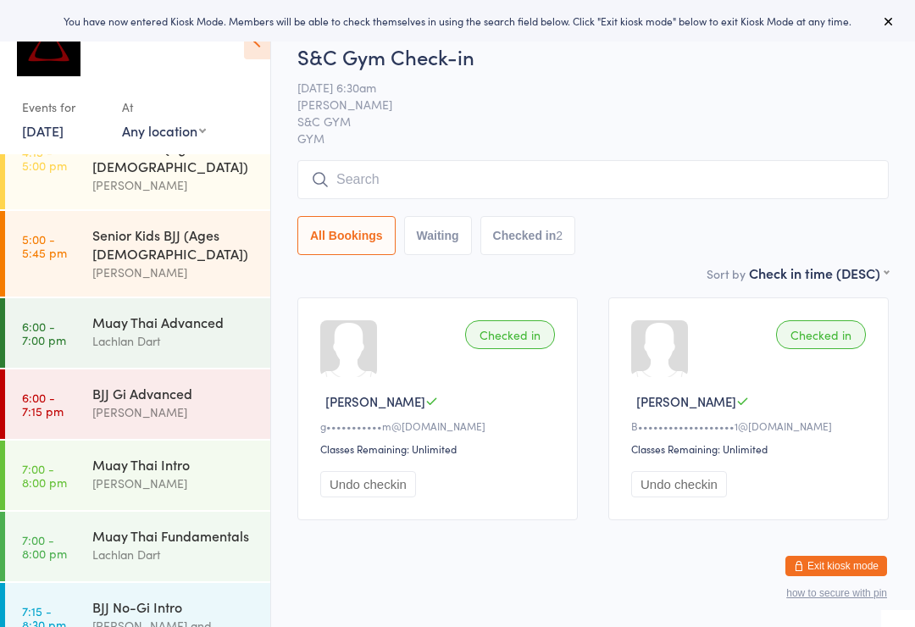
scroll to position [666, 0]
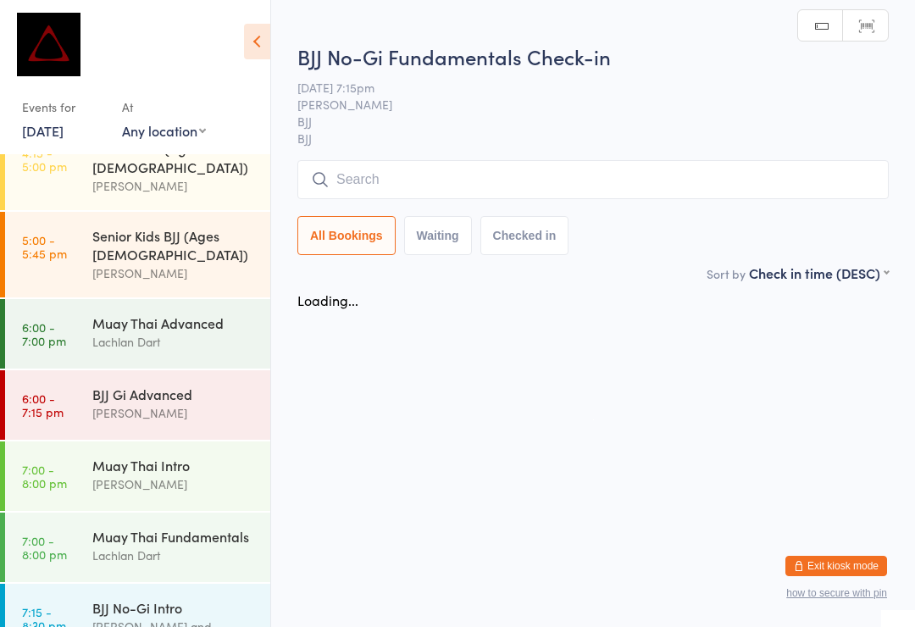
click at [465, 197] on input "search" at bounding box center [592, 179] width 591 height 39
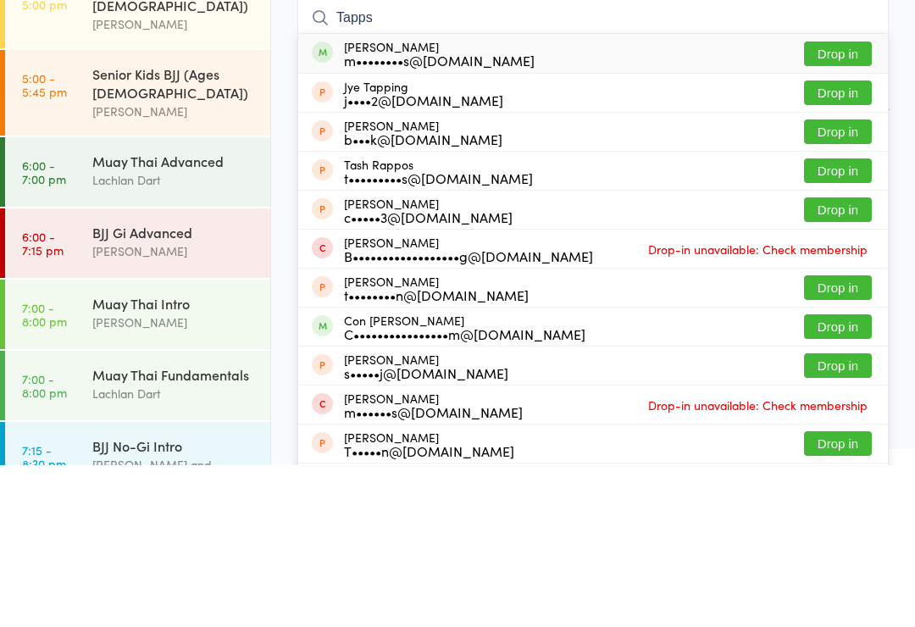
type input "Tapps"
click at [847, 203] on button "Drop in" at bounding box center [838, 215] width 68 height 25
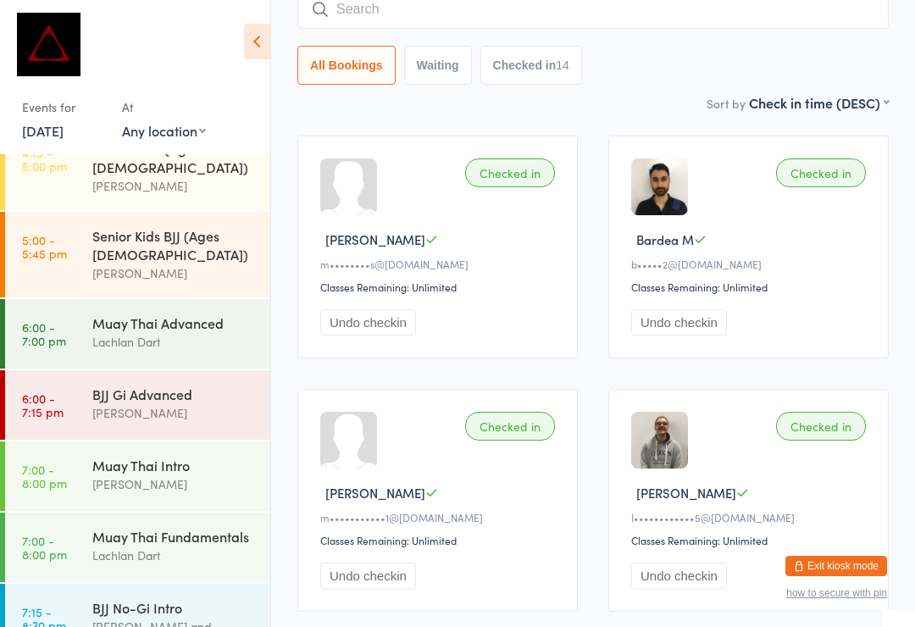
click at [439, 16] on input "search" at bounding box center [592, 9] width 591 height 39
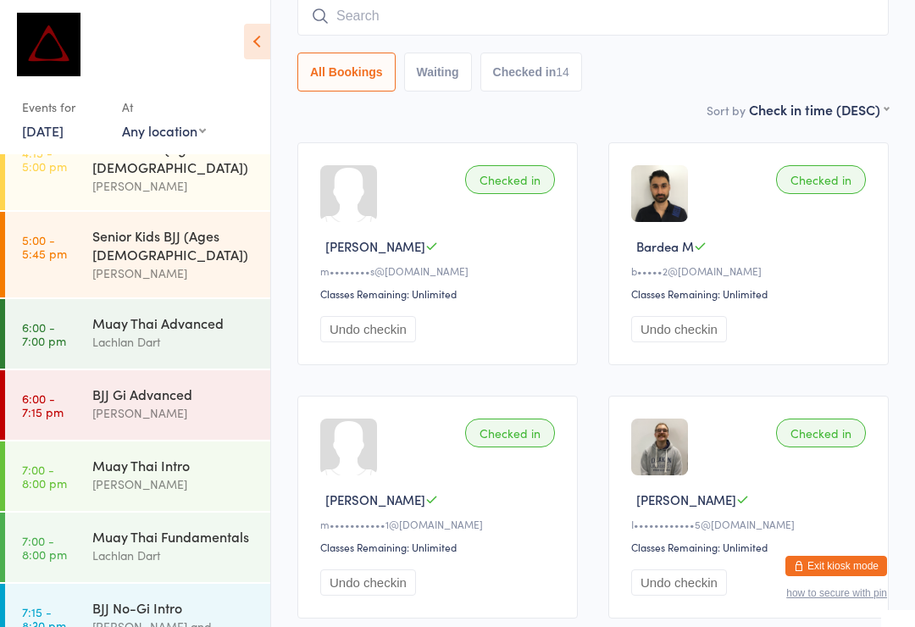
scroll to position [153, 0]
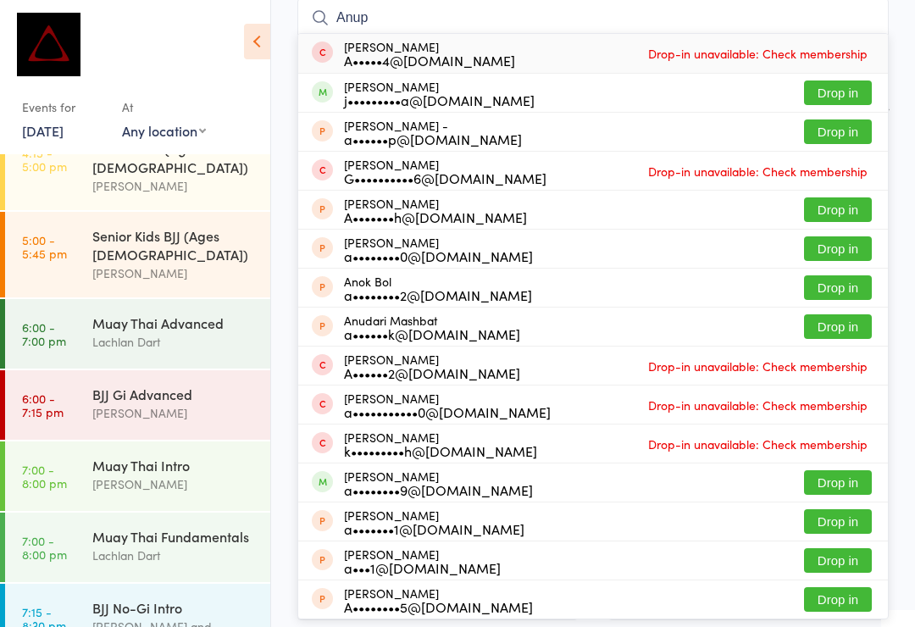
type input "Anup"
click at [853, 96] on button "Drop in" at bounding box center [838, 92] width 68 height 25
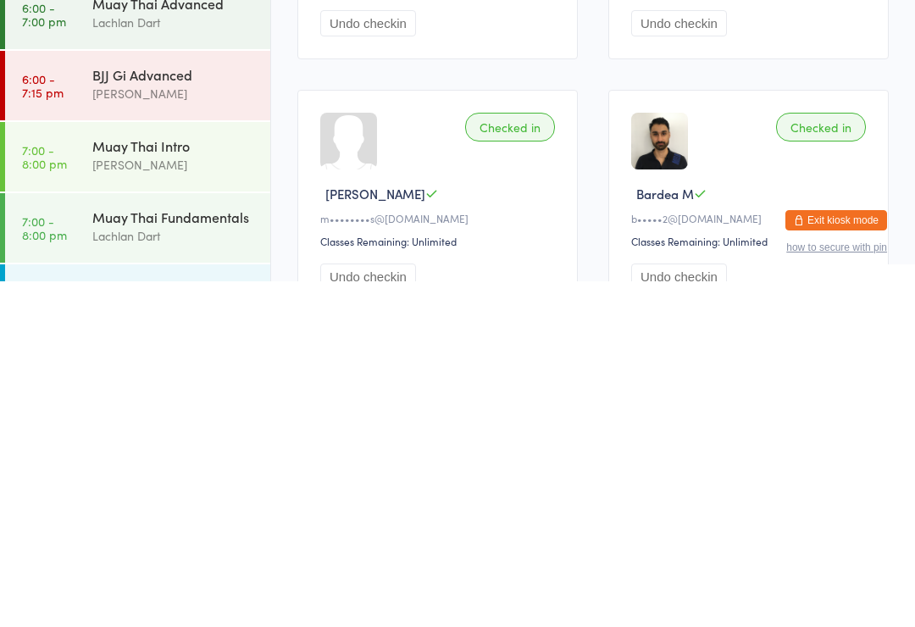
scroll to position [116, 0]
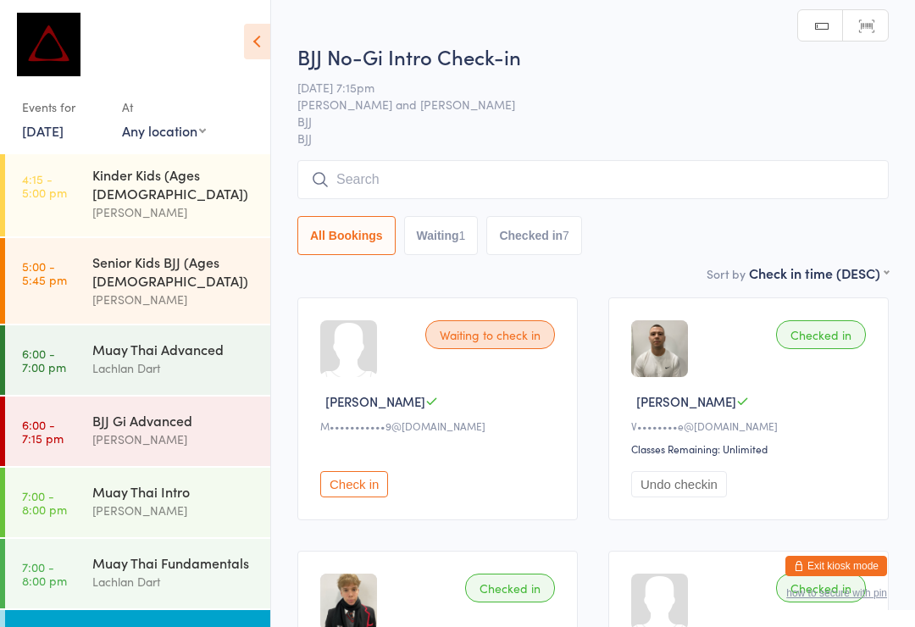
click at [617, 185] on input "search" at bounding box center [592, 179] width 591 height 39
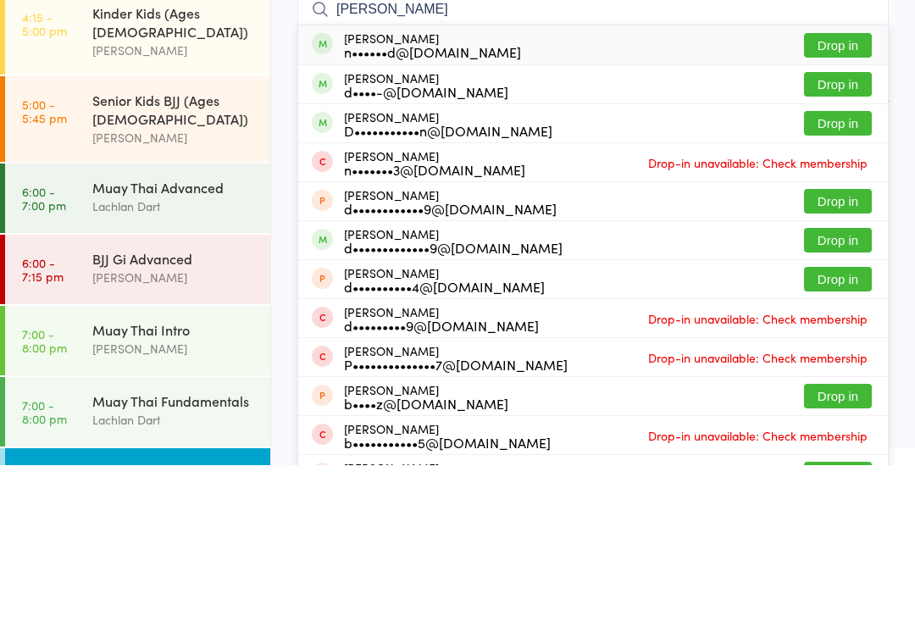
type input "David nguyen"
click at [850, 195] on button "Drop in" at bounding box center [838, 207] width 68 height 25
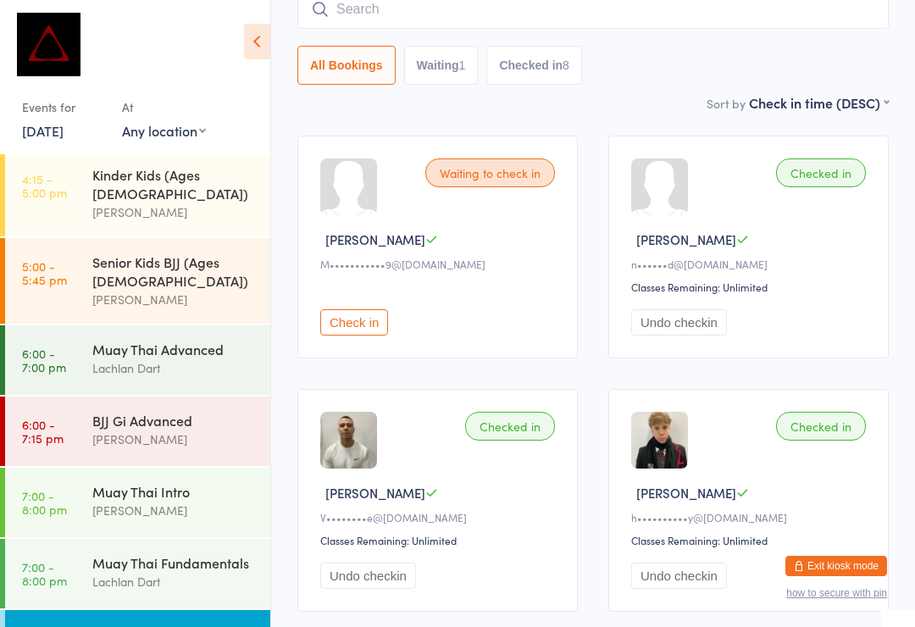
click at [602, 26] on input "search" at bounding box center [592, 9] width 591 height 39
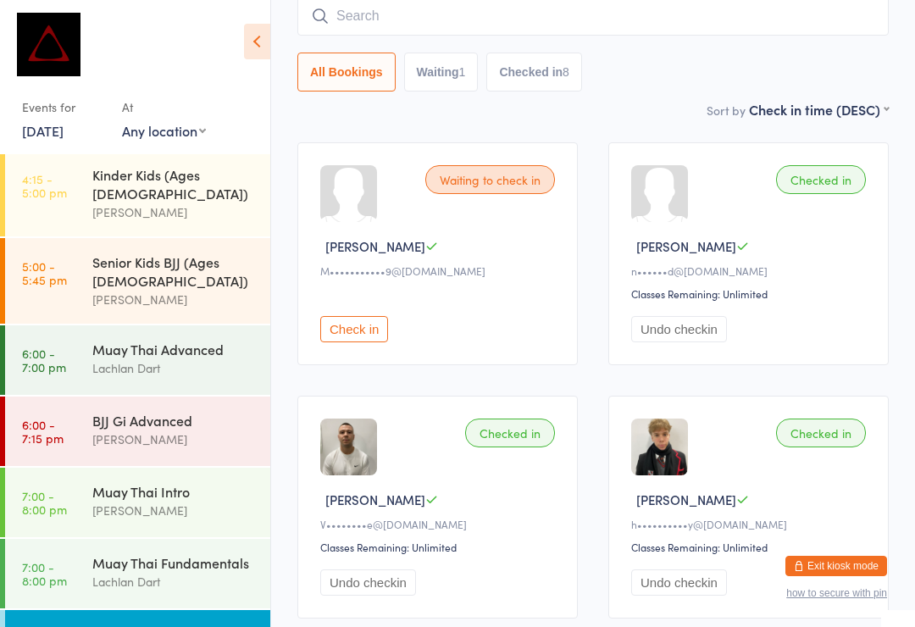
scroll to position [153, 0]
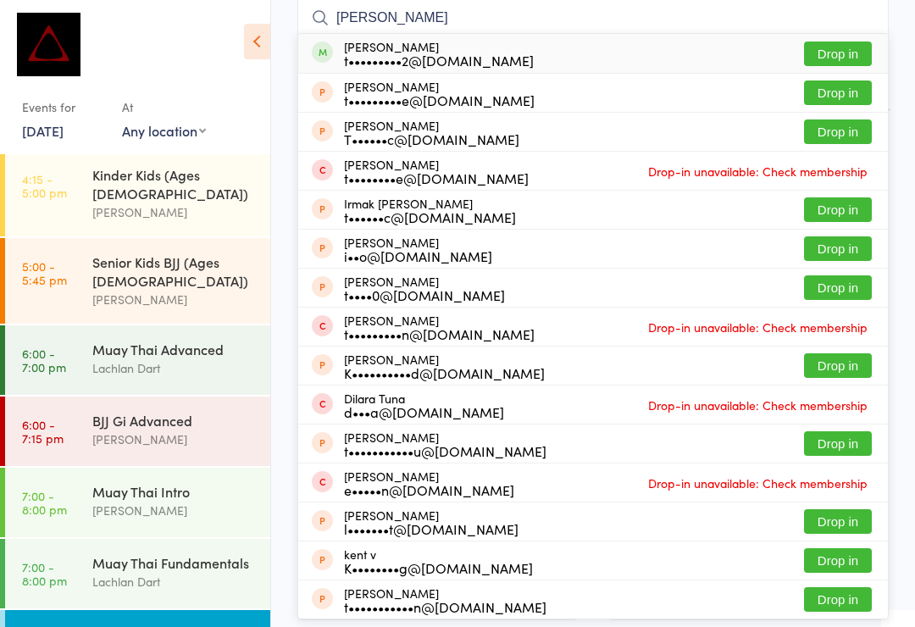
type input "Tara v"
click at [843, 64] on button "Drop in" at bounding box center [838, 54] width 68 height 25
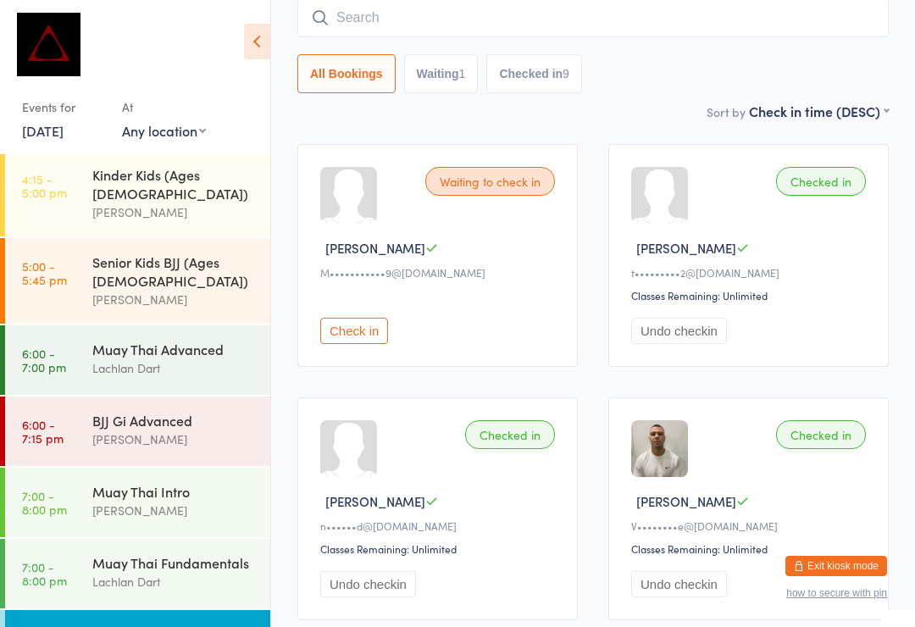
click at [853, 563] on button "Exit kiosk mode" at bounding box center [836, 566] width 102 height 20
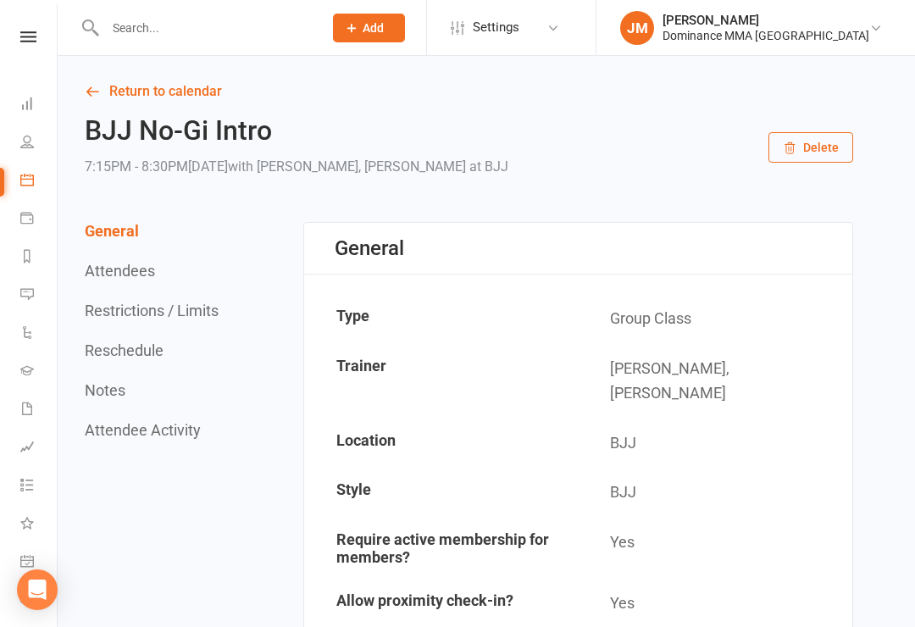
click at [157, 25] on input "text" at bounding box center [205, 28] width 211 height 24
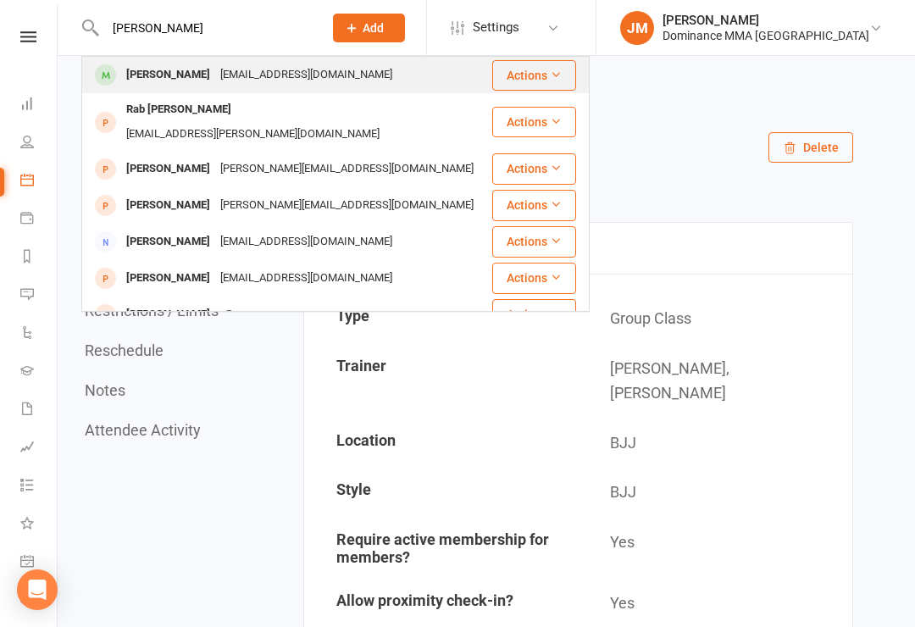
type input "Rabuka"
click at [149, 70] on div "Taniela Rabuka" at bounding box center [168, 75] width 94 height 25
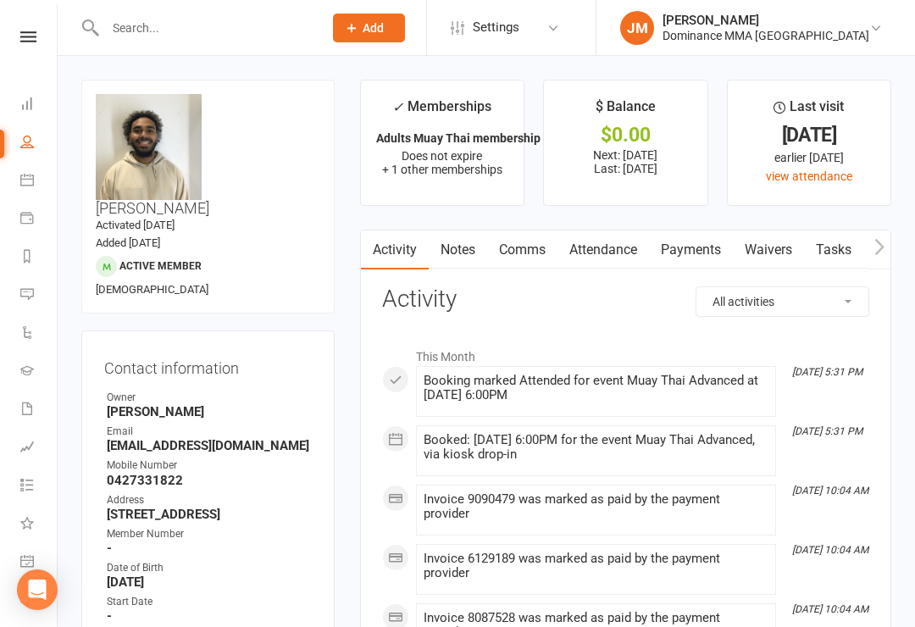
click at [760, 239] on link "Waivers" at bounding box center [768, 249] width 71 height 39
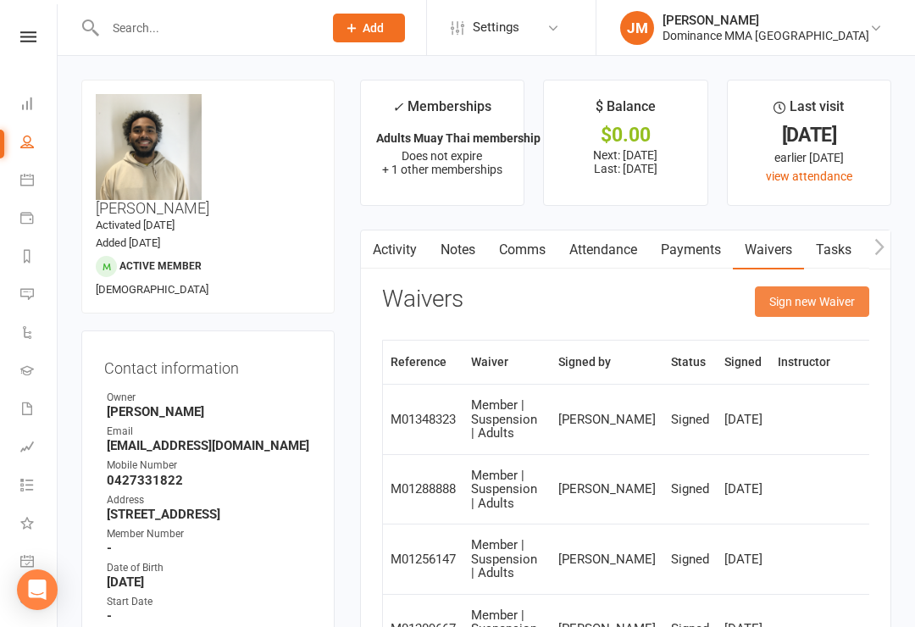
click at [813, 289] on button "Sign new Waiver" at bounding box center [812, 301] width 114 height 31
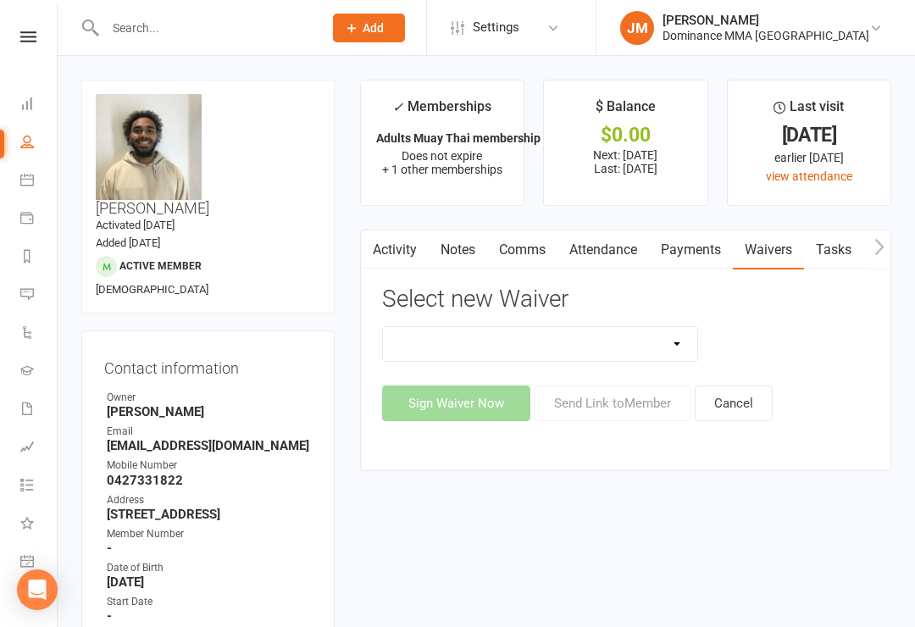
click at [583, 339] on select "Member | Cancellation | Adults Member | Injury Report Form (FOH staff use only)…" at bounding box center [540, 344] width 315 height 34
select select "7287"
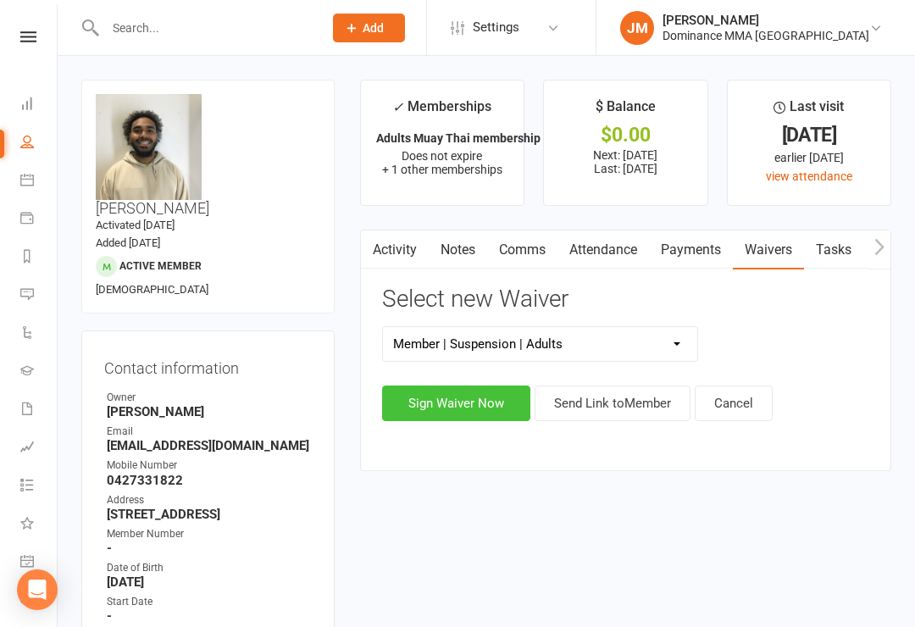
click at [435, 395] on button "Sign Waiver Now" at bounding box center [456, 404] width 148 height 36
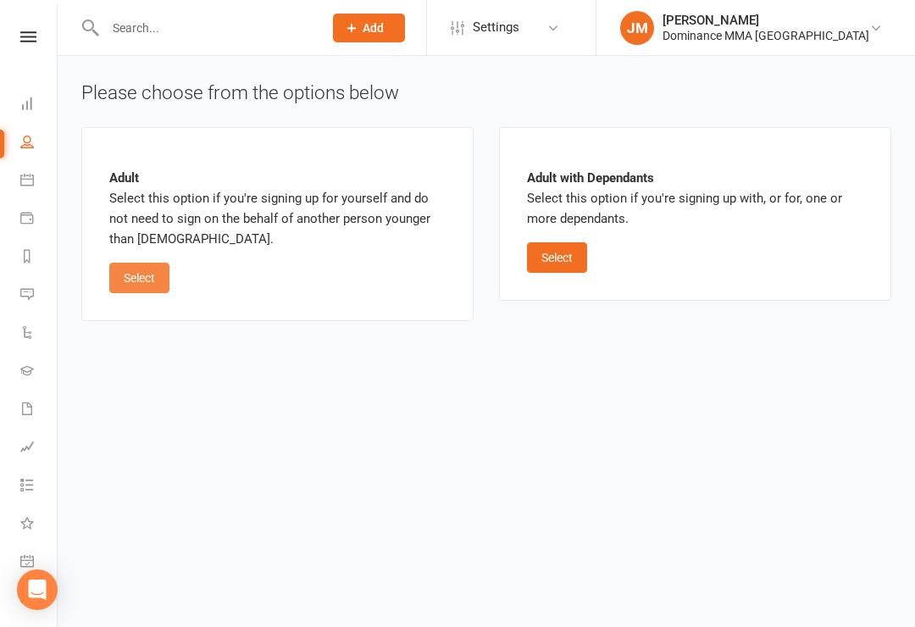
click at [142, 263] on button "Select" at bounding box center [139, 278] width 60 height 31
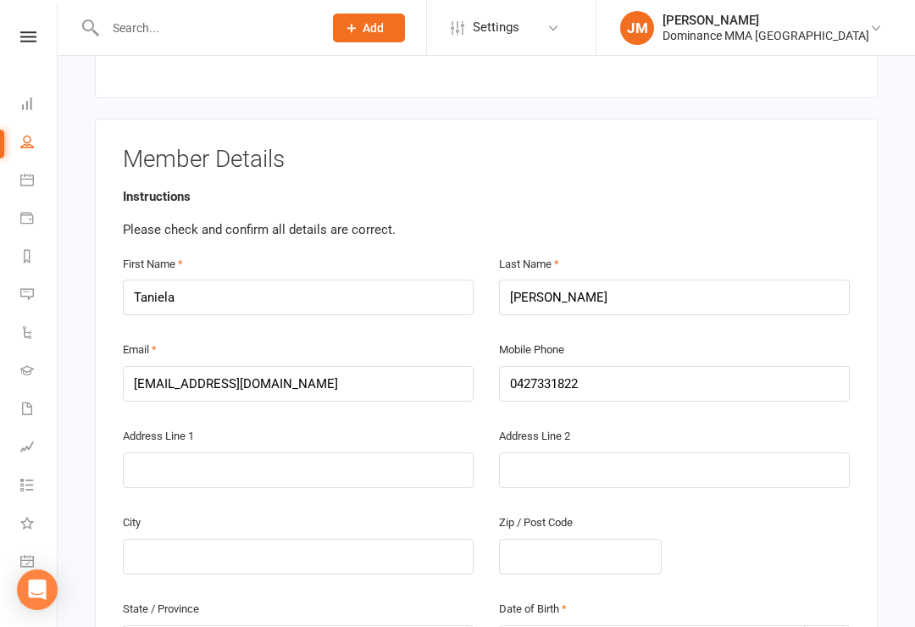
scroll to position [244, 0]
click at [264, 452] on input "text" at bounding box center [298, 470] width 351 height 36
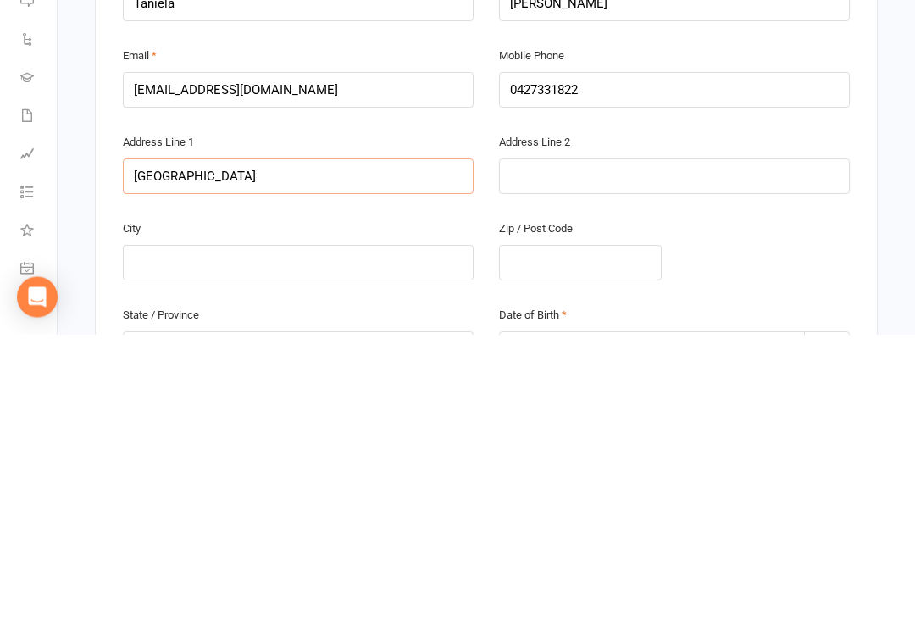
type input "8 lane street"
click at [302, 538] on input "text" at bounding box center [298, 556] width 351 height 36
type input "Melbourne"
click at [552, 538] on input "text" at bounding box center [580, 556] width 163 height 36
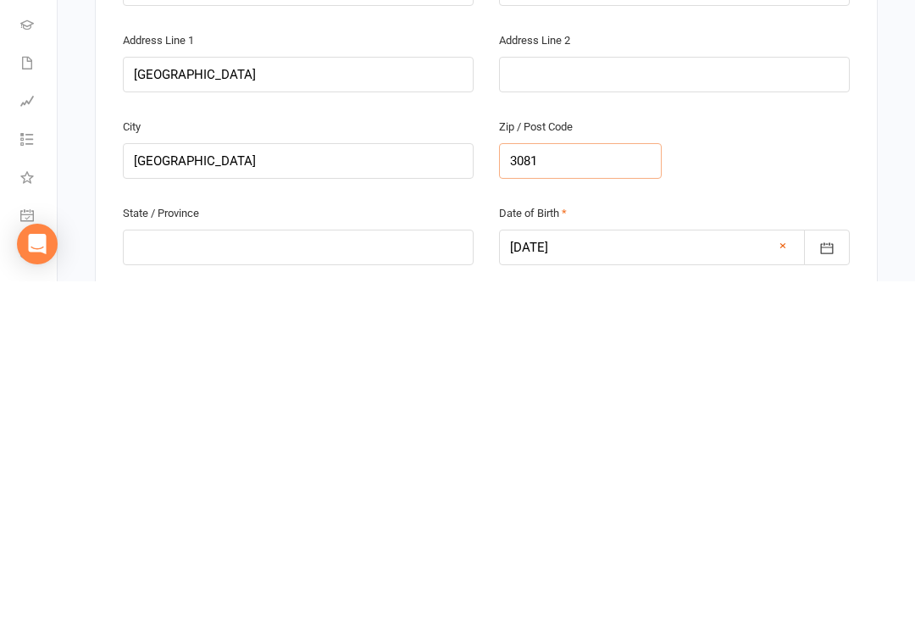
scroll to position [295, 0]
type input "3081"
click at [337, 574] on input "text" at bounding box center [298, 592] width 351 height 36
click at [327, 401] on input "8 lane street" at bounding box center [298, 419] width 351 height 36
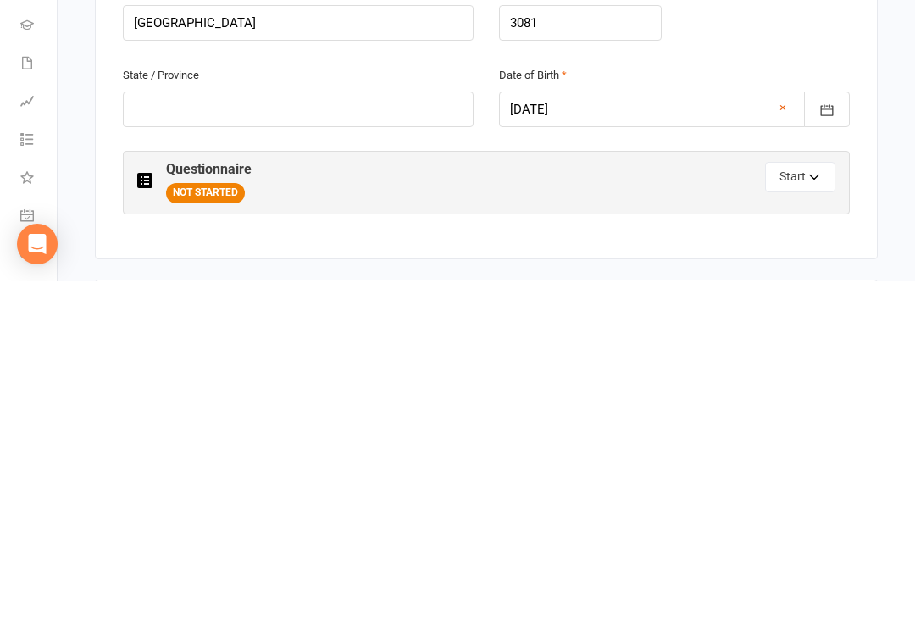
scroll to position [436, 0]
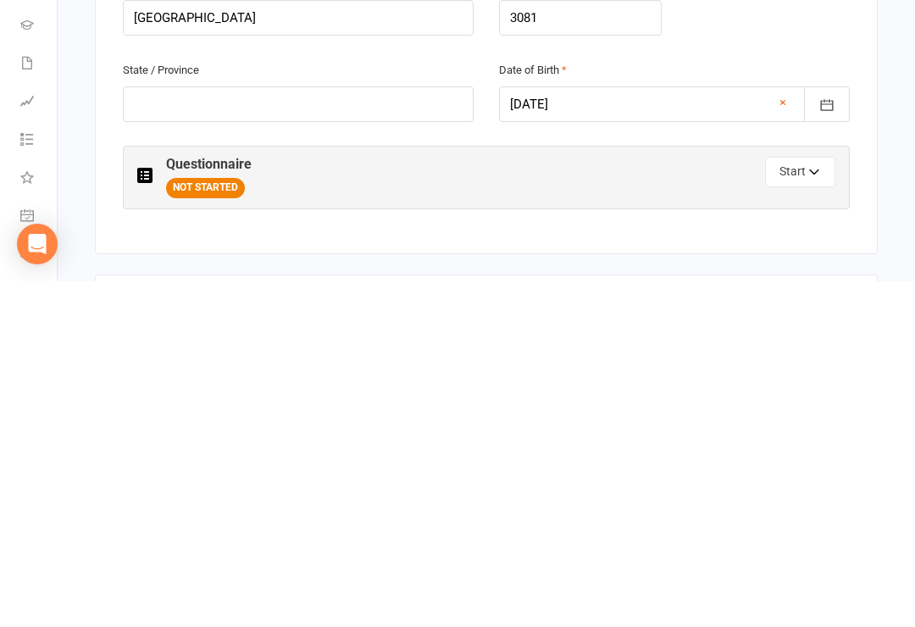
type input "8 lane street Heidelberg west"
click at [339, 432] on input "text" at bounding box center [298, 450] width 351 height 36
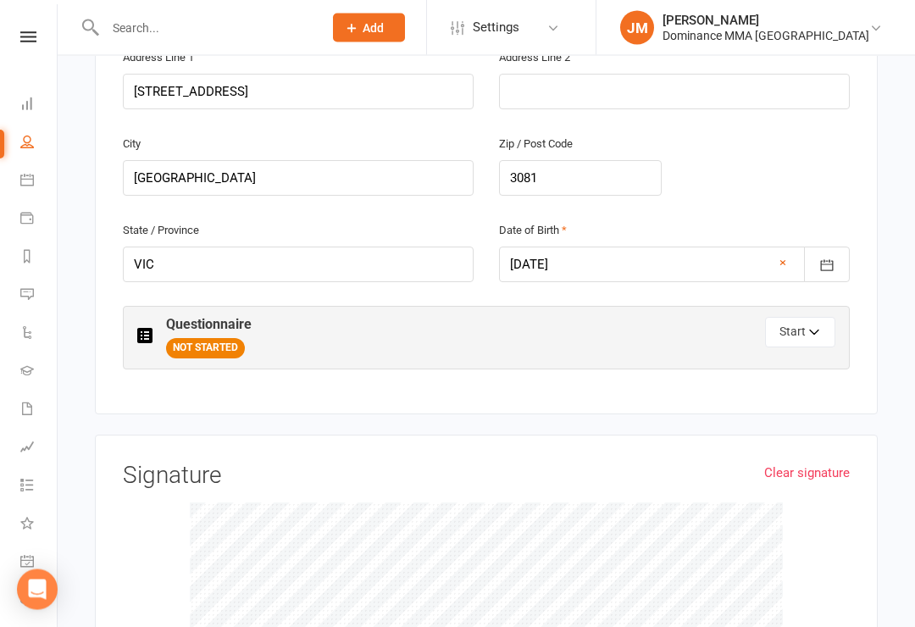
scroll to position [619, 0]
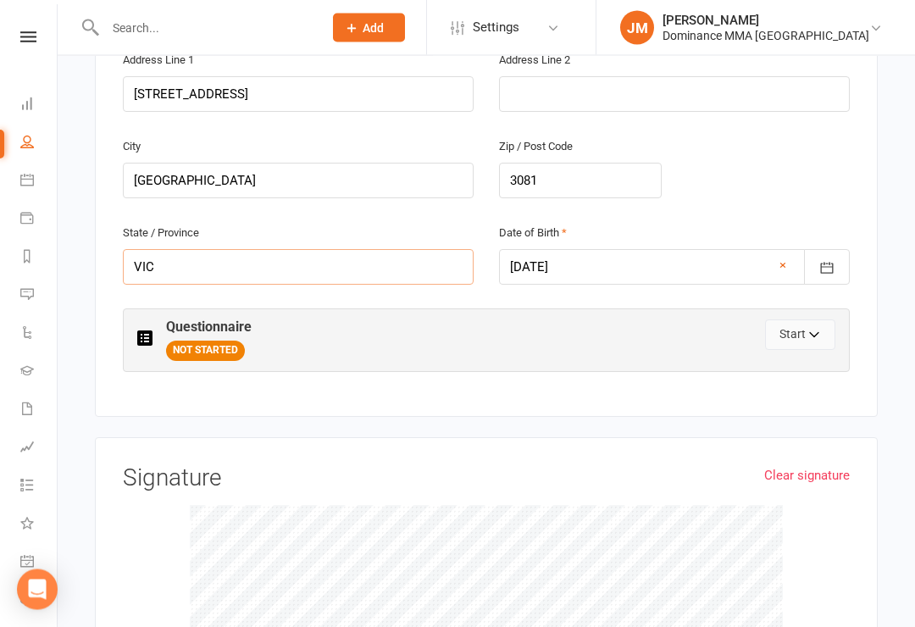
type input "VIC"
click at [791, 320] on button "Start" at bounding box center [800, 335] width 70 height 31
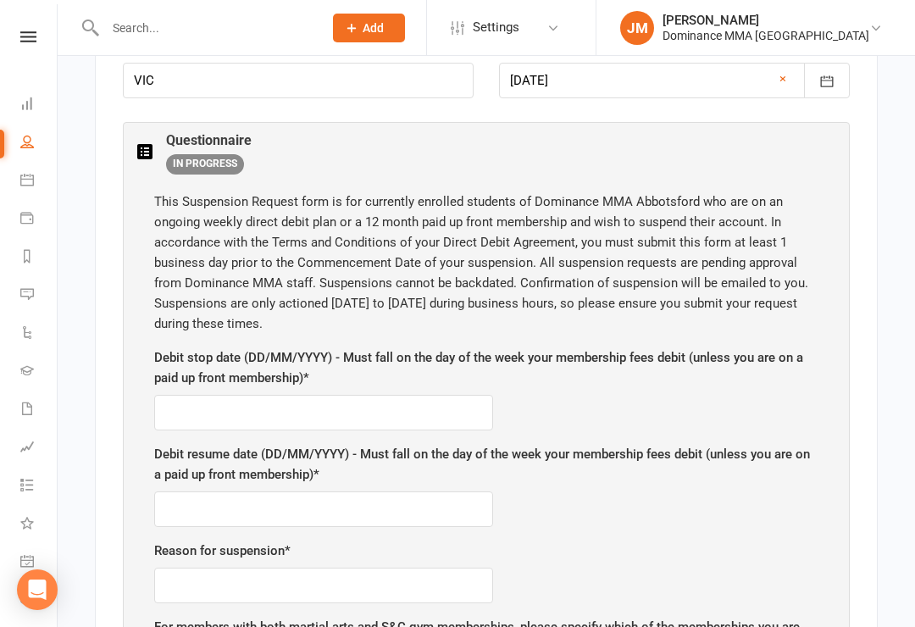
scroll to position [807, 0]
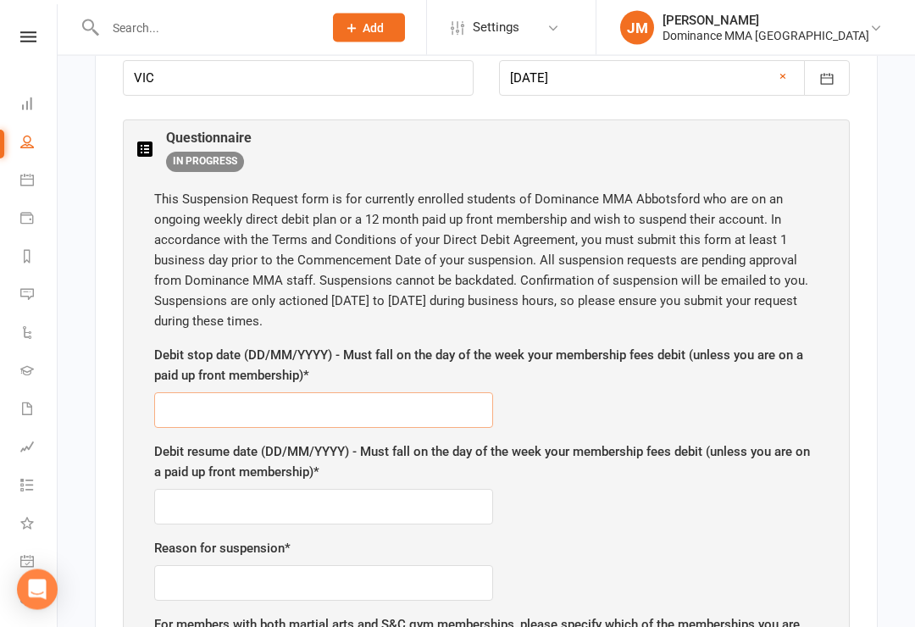
click at [320, 393] on input "text" at bounding box center [323, 411] width 339 height 36
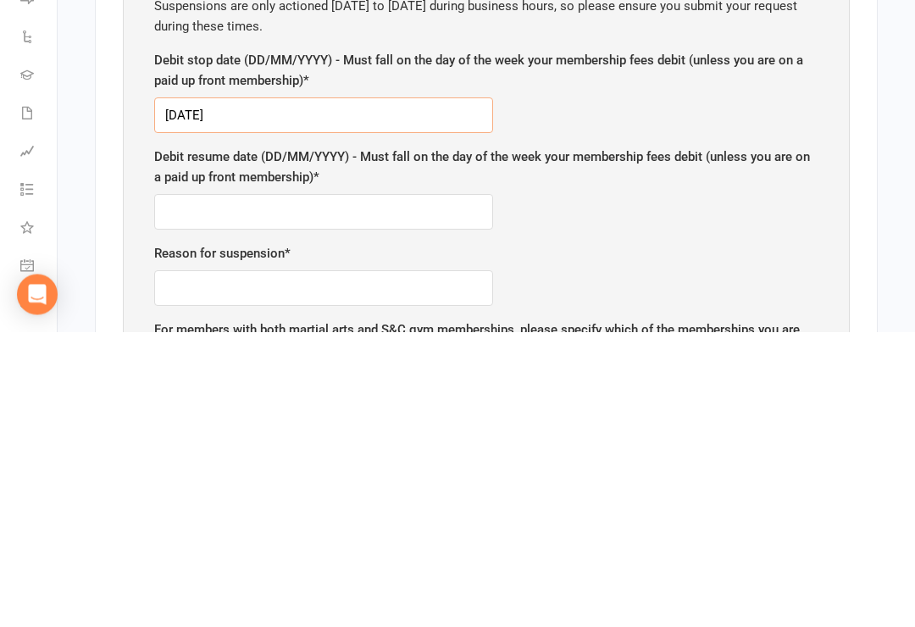
type input "17/10/2025"
click at [384, 490] on input "text" at bounding box center [323, 508] width 339 height 36
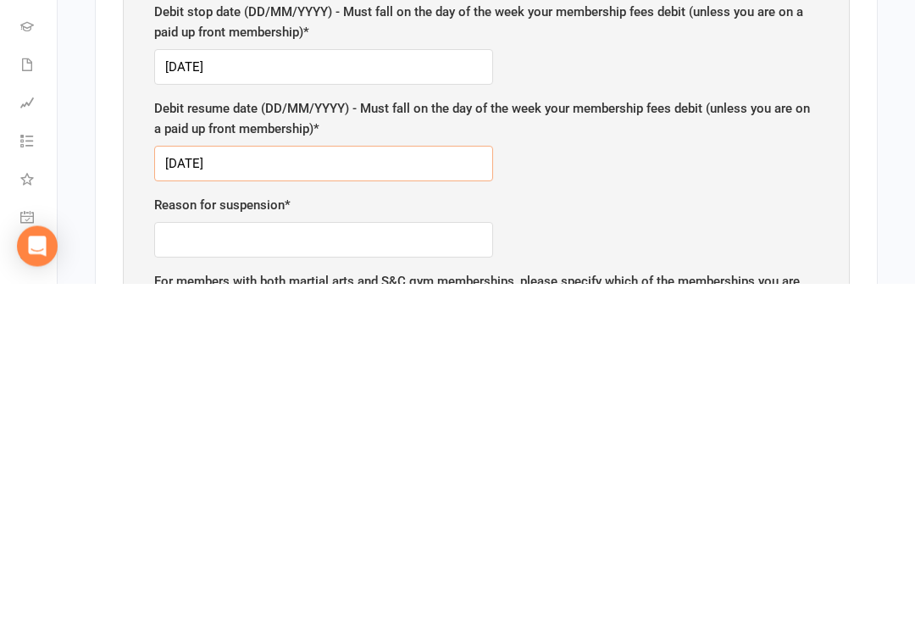
scroll to position [844, 0]
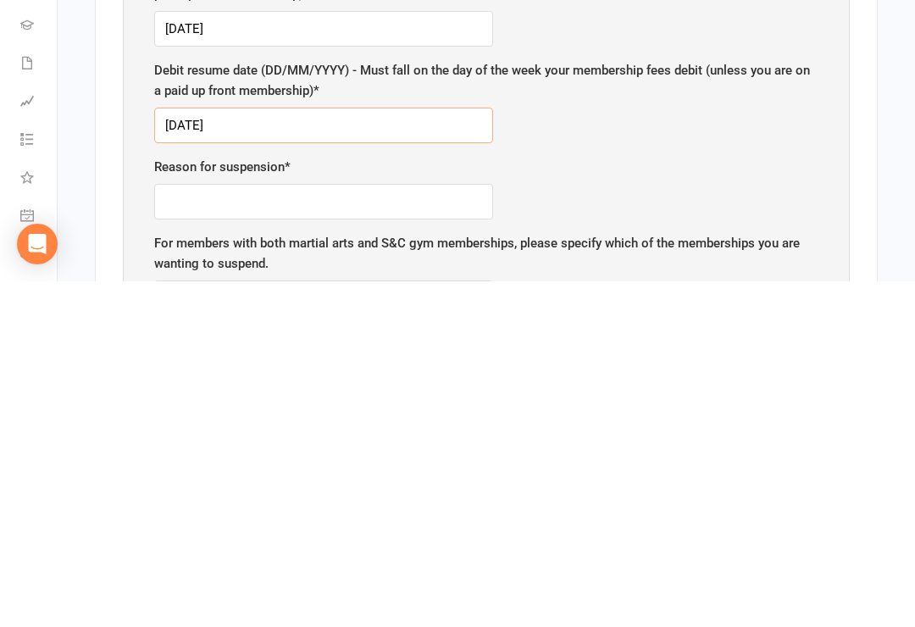
type input "24/10/2025"
click at [391, 530] on input "text" at bounding box center [323, 548] width 339 height 36
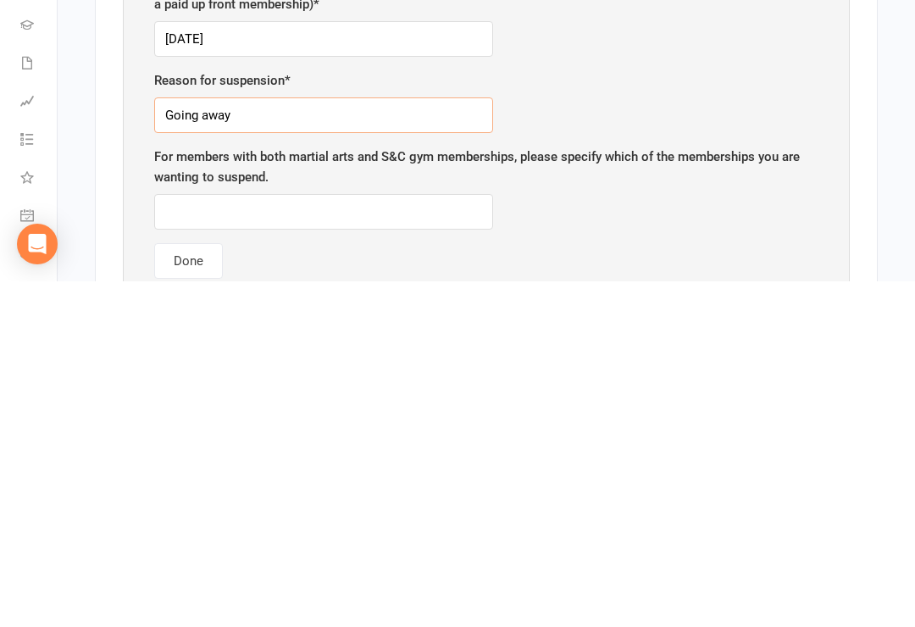
scroll to position [936, 0]
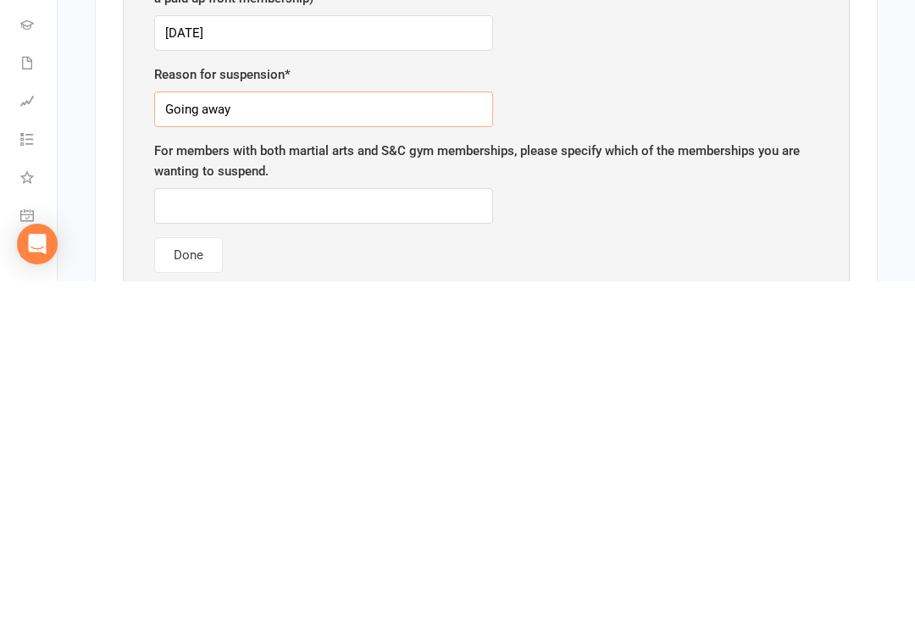
type input "Going away"
click at [397, 534] on input "text" at bounding box center [323, 552] width 339 height 36
type input "Both"
click at [192, 583] on button "Done" at bounding box center [188, 601] width 69 height 36
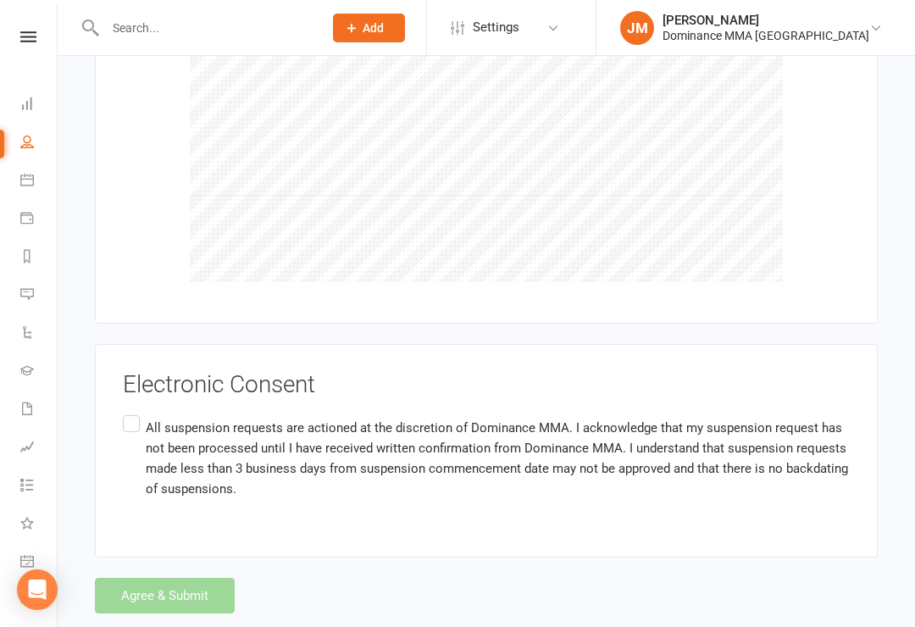
click at [135, 412] on label "All suspension requests are actioned at the discretion of Dominance MMA. I ackn…" at bounding box center [486, 459] width 727 height 94
click at [134, 412] on input "All suspension requests are actioned at the discretion of Dominance MMA. I ackn…" at bounding box center [128, 412] width 11 height 0
click at [187, 578] on button "Agree & Submit" at bounding box center [165, 596] width 140 height 36
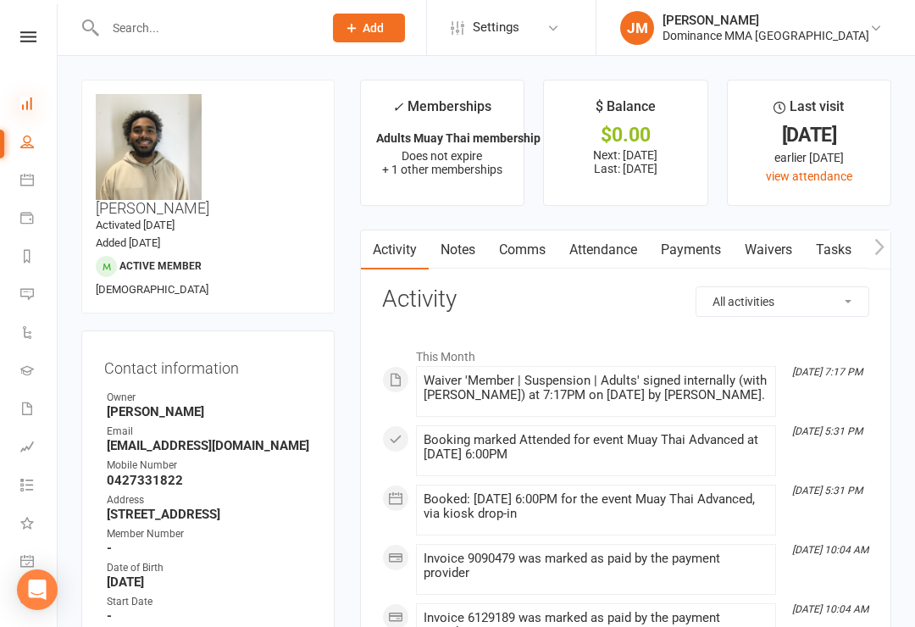
click at [26, 103] on icon at bounding box center [27, 104] width 14 height 14
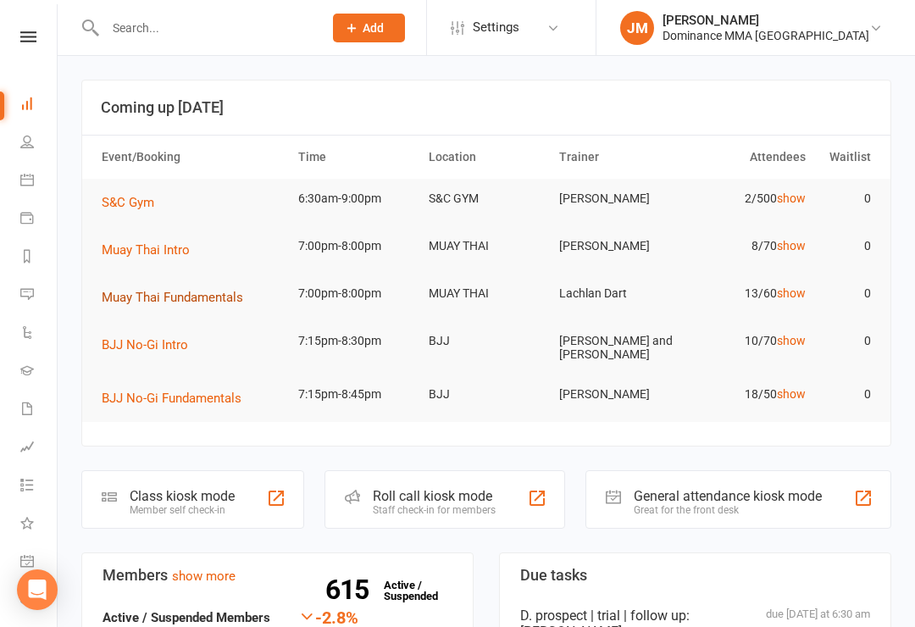
click at [189, 291] on span "Muay Thai Fundamentals" at bounding box center [172, 297] width 141 height 15
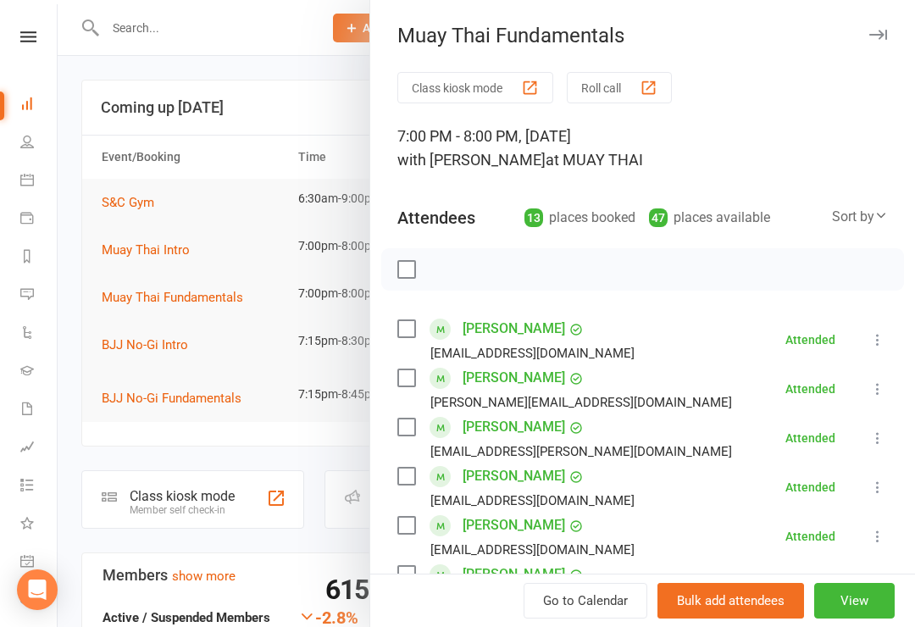
click at [241, 53] on div at bounding box center [486, 313] width 857 height 627
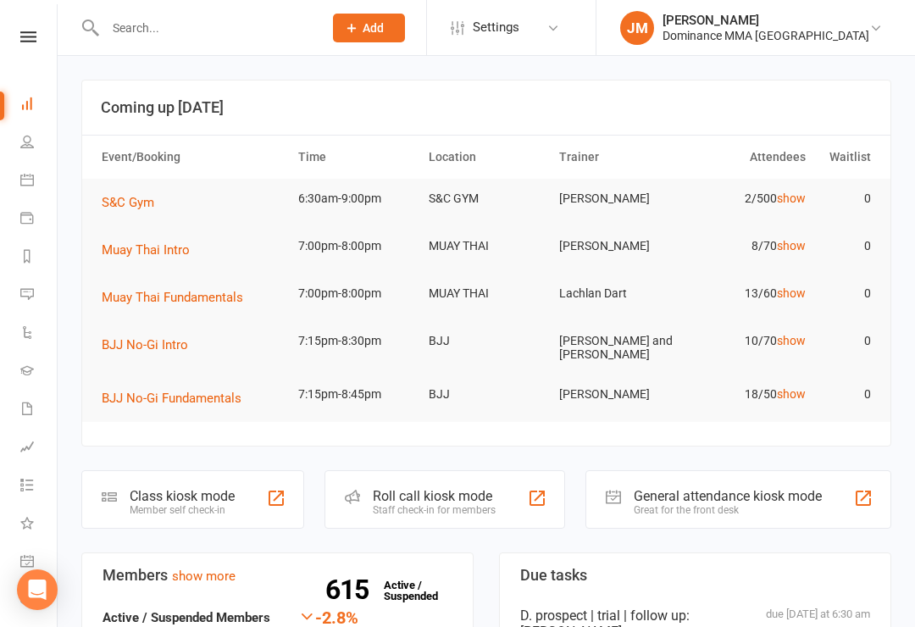
click at [169, 491] on div "Class kiosk mode" at bounding box center [182, 496] width 105 height 16
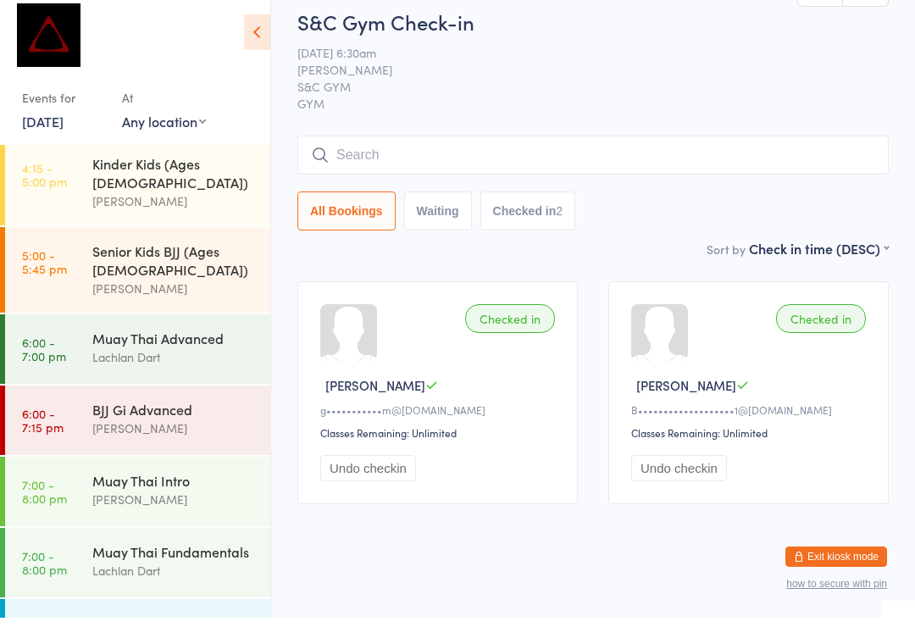
scroll to position [6, 0]
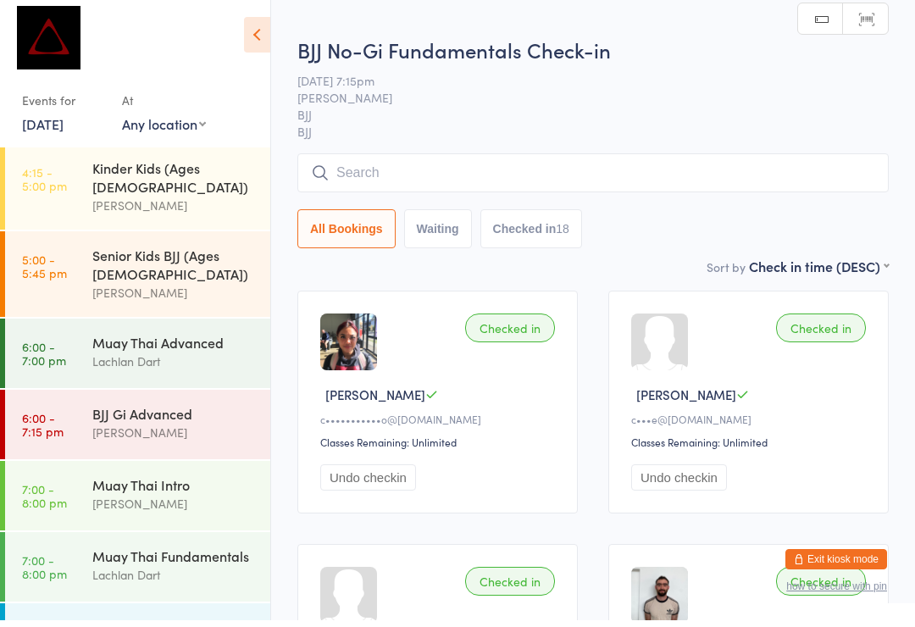
scroll to position [7, 0]
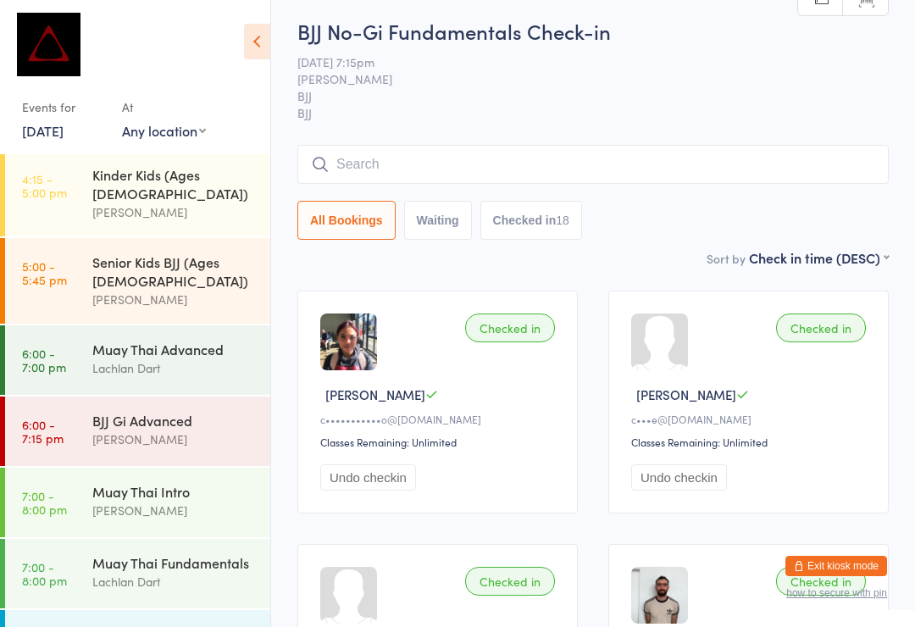
click at [511, 151] on input "search" at bounding box center [592, 164] width 591 height 39
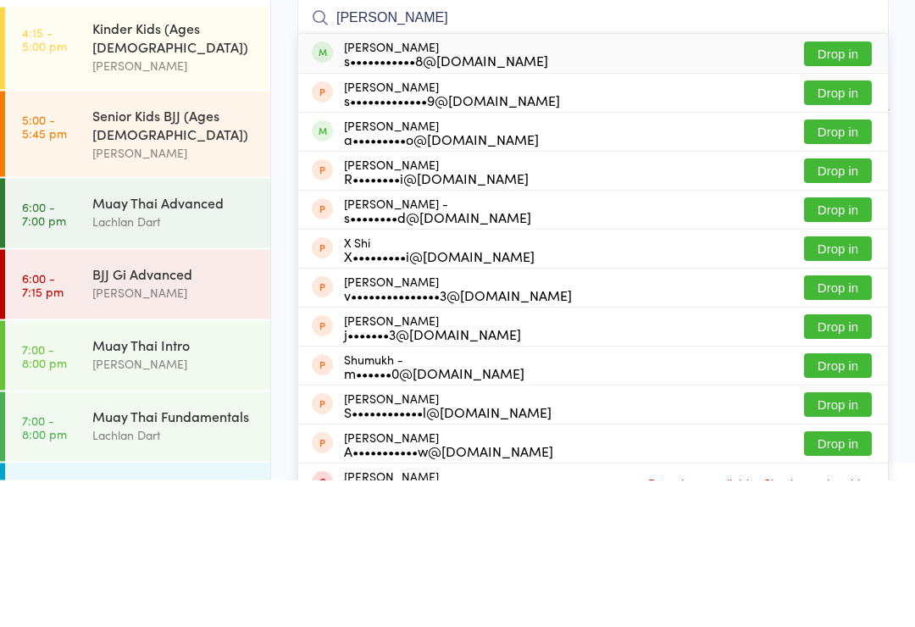
type input "[PERSON_NAME]"
click at [827, 189] on button "Drop in" at bounding box center [838, 201] width 68 height 25
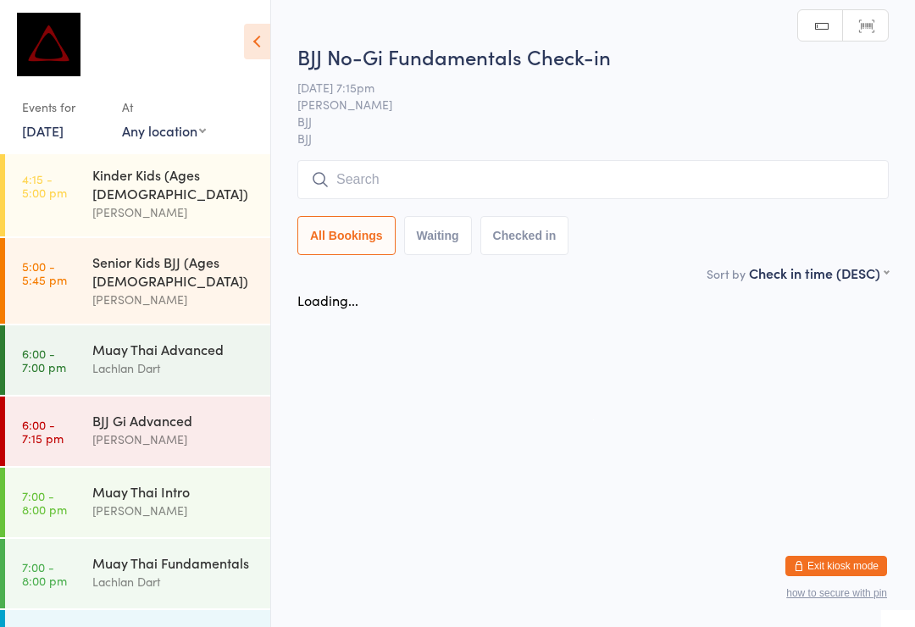
scroll to position [0, 0]
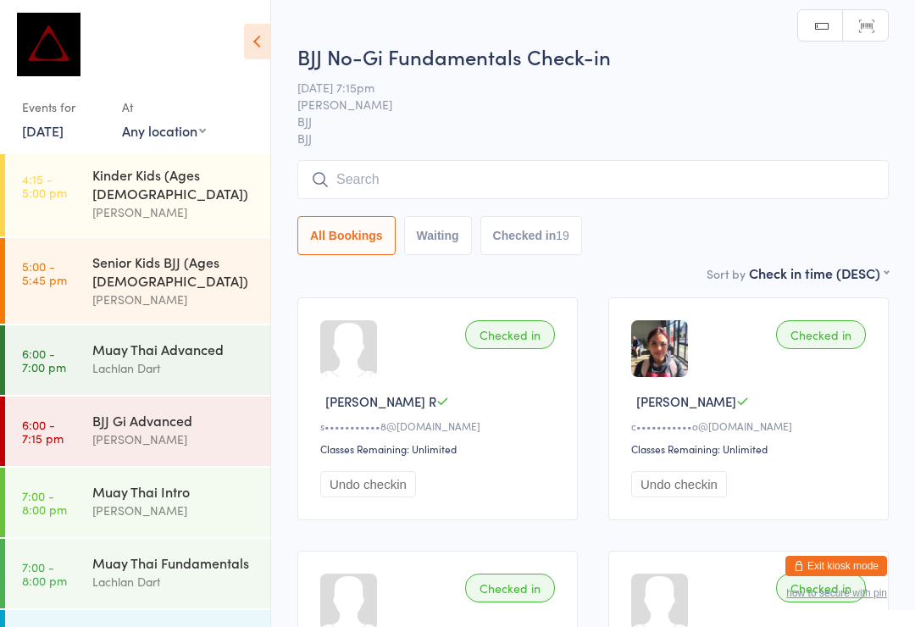
click at [590, 186] on input "search" at bounding box center [592, 179] width 591 height 39
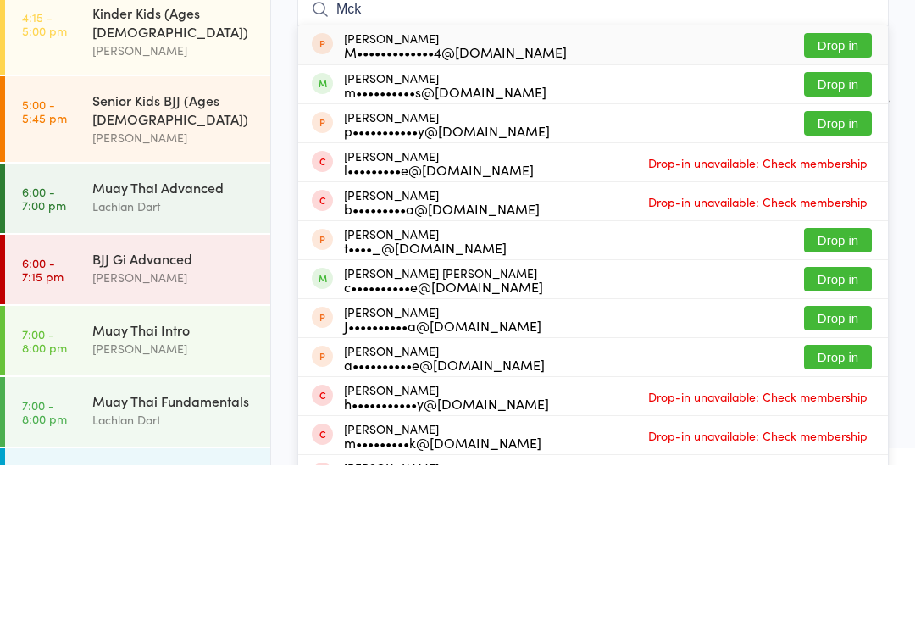
type input "Mck"
click at [859, 234] on button "Drop in" at bounding box center [838, 246] width 68 height 25
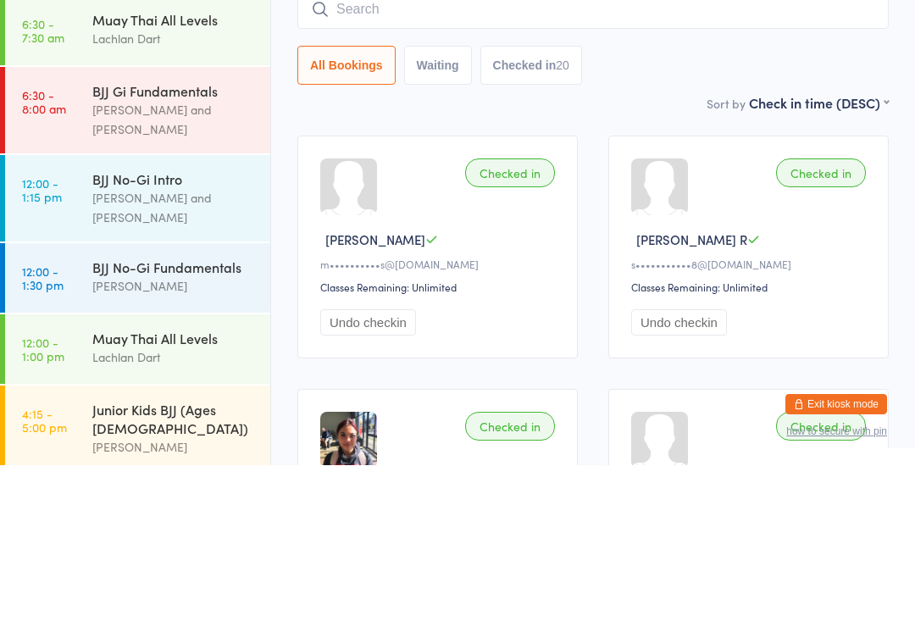
scroll to position [155, 0]
click at [75, 406] on link "12:00 - 1:30 pm BJJ No-Gi Fundamentals [PERSON_NAME]" at bounding box center [137, 440] width 265 height 69
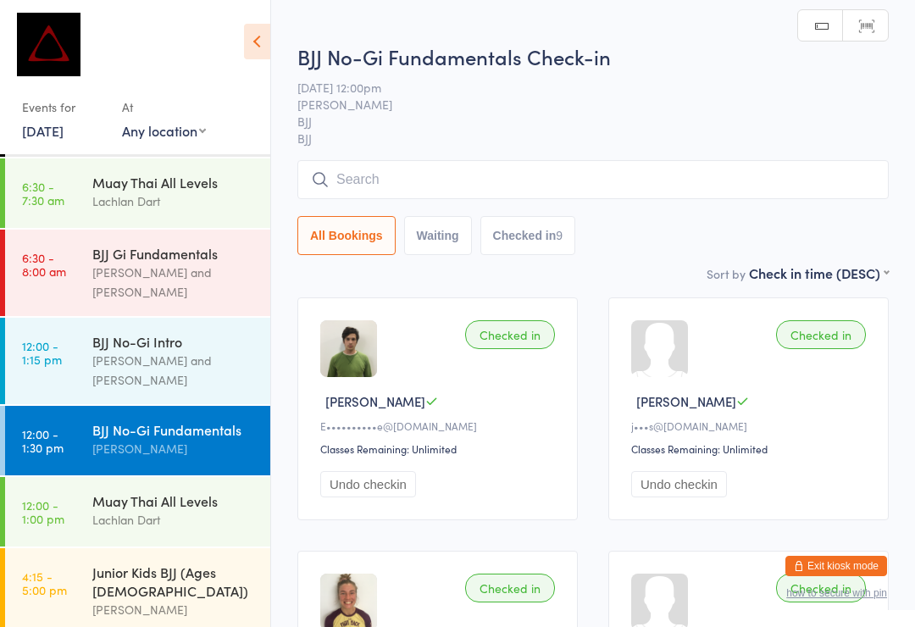
click at [476, 180] on input "search" at bounding box center [592, 179] width 591 height 39
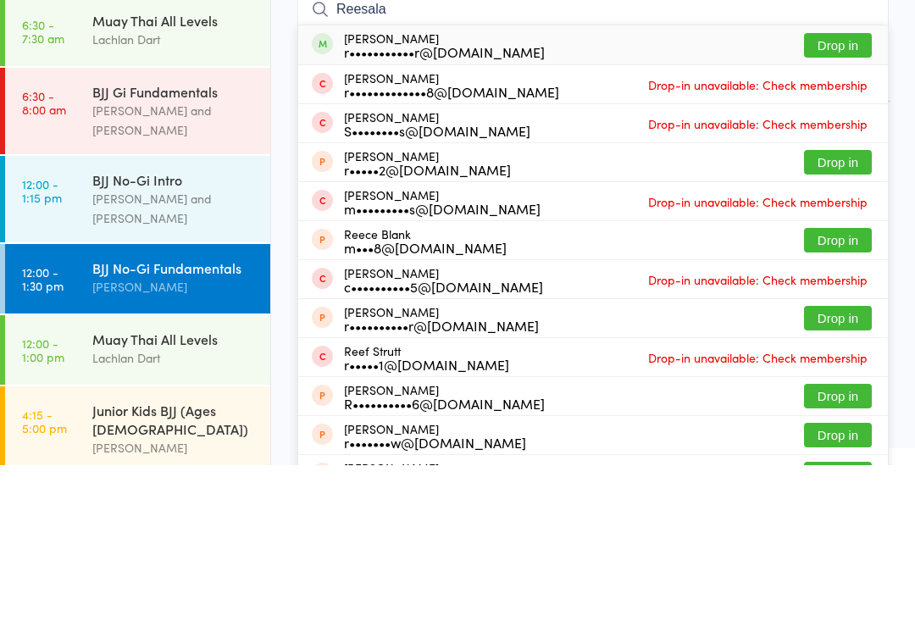
type input "Reesala"
click at [852, 195] on button "Drop in" at bounding box center [838, 207] width 68 height 25
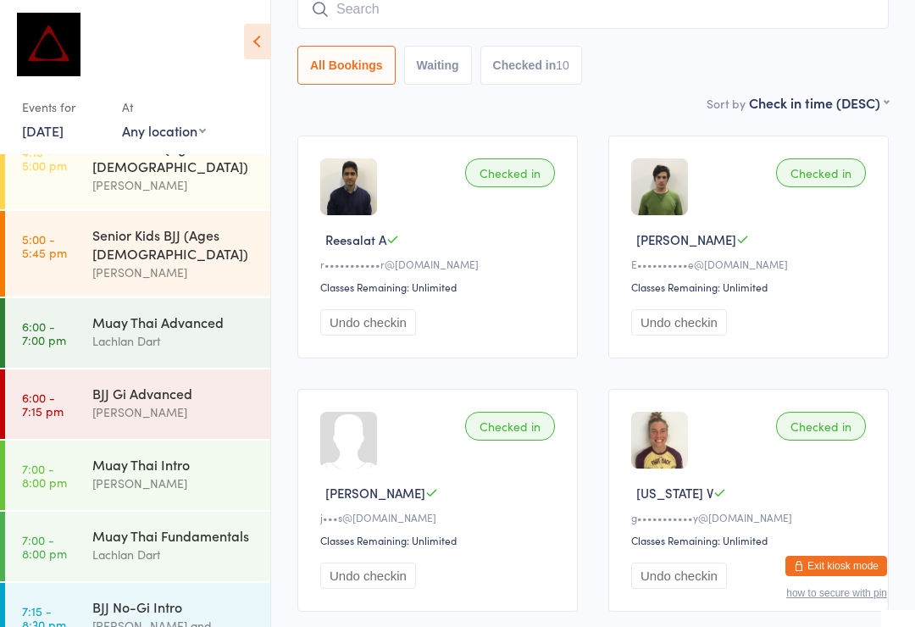
scroll to position [666, 0]
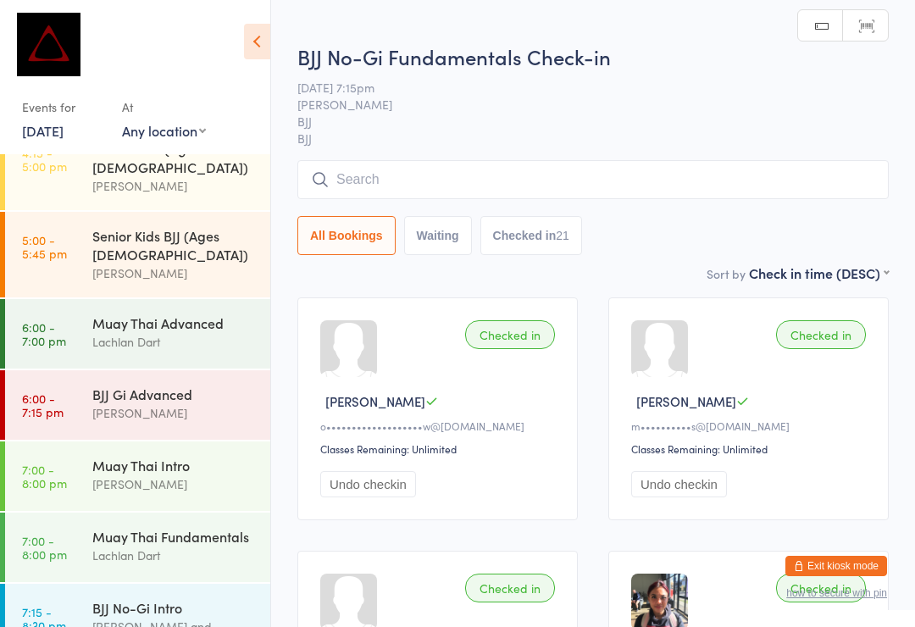
click at [491, 167] on input "search" at bounding box center [592, 179] width 591 height 39
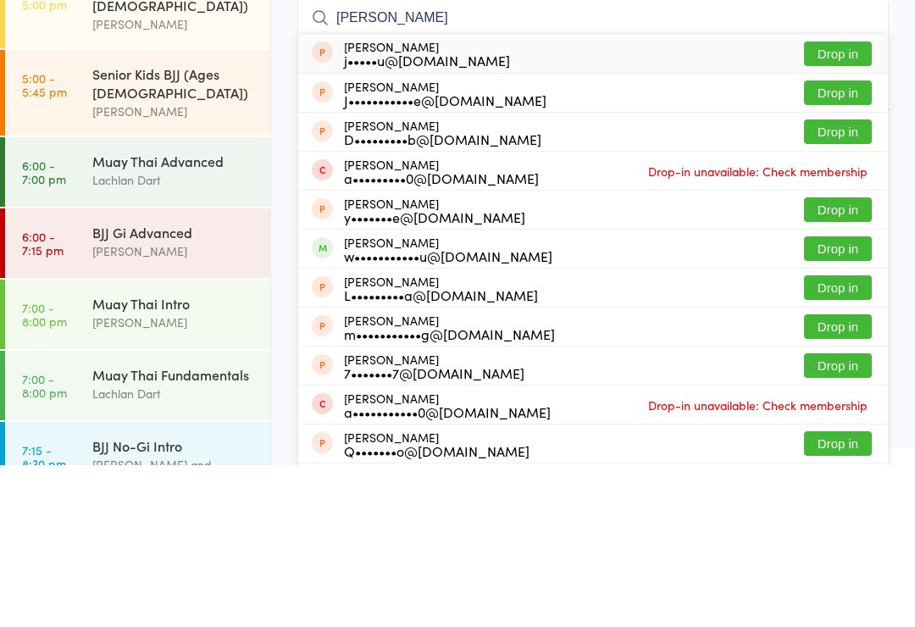
type input "[PERSON_NAME]"
click at [850, 398] on button "Drop in" at bounding box center [838, 410] width 68 height 25
